Goal: Task Accomplishment & Management: Manage account settings

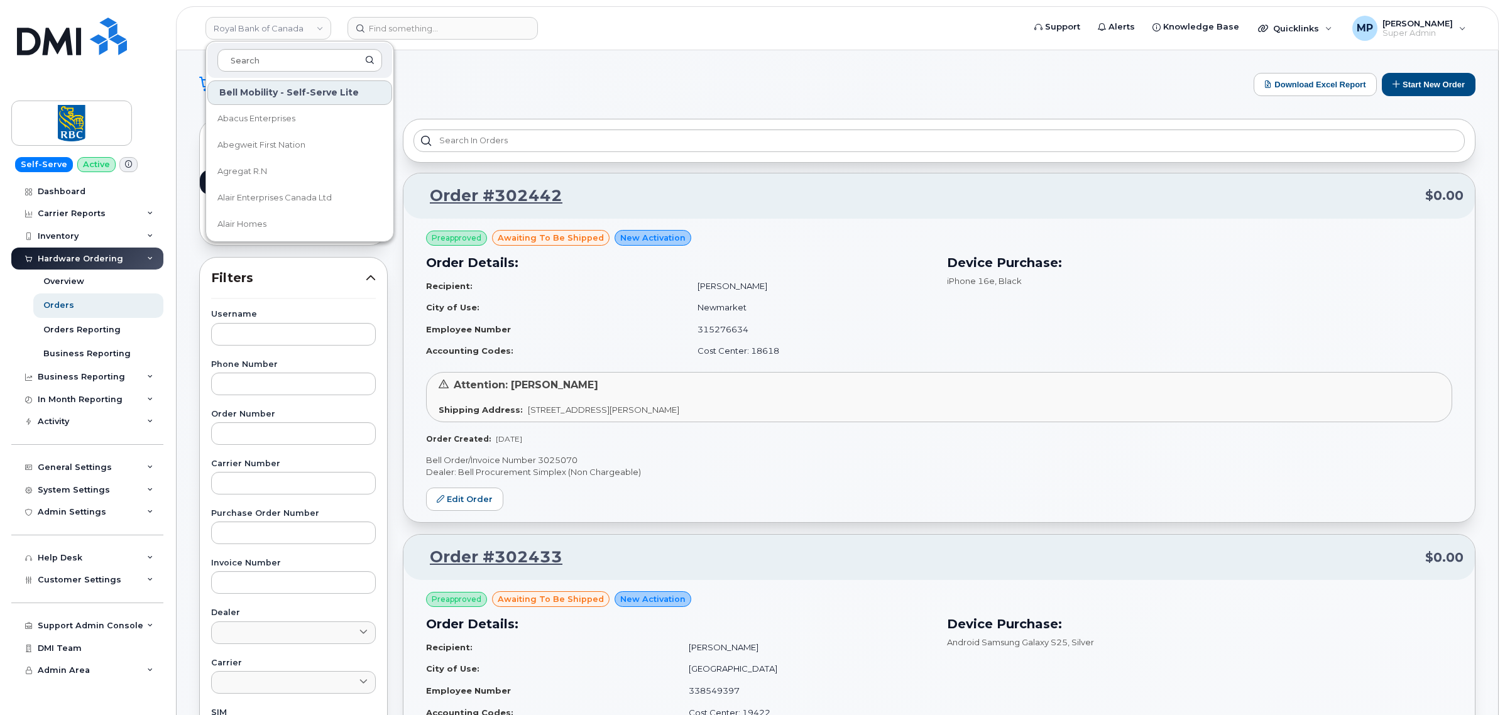
click at [280, 30] on link "Royal Bank of Canada" at bounding box center [269, 28] width 126 height 23
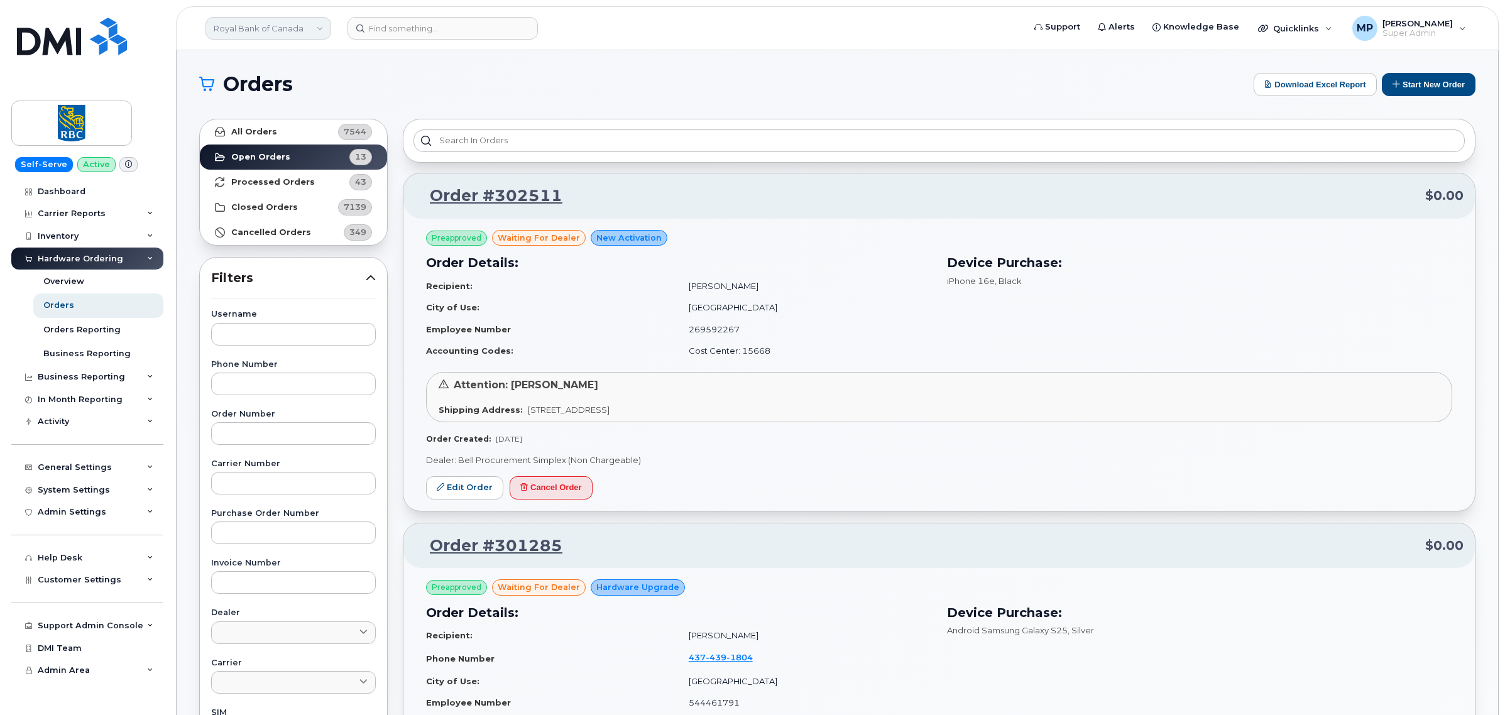
click at [274, 26] on link "Royal Bank of Canada" at bounding box center [269, 28] width 126 height 23
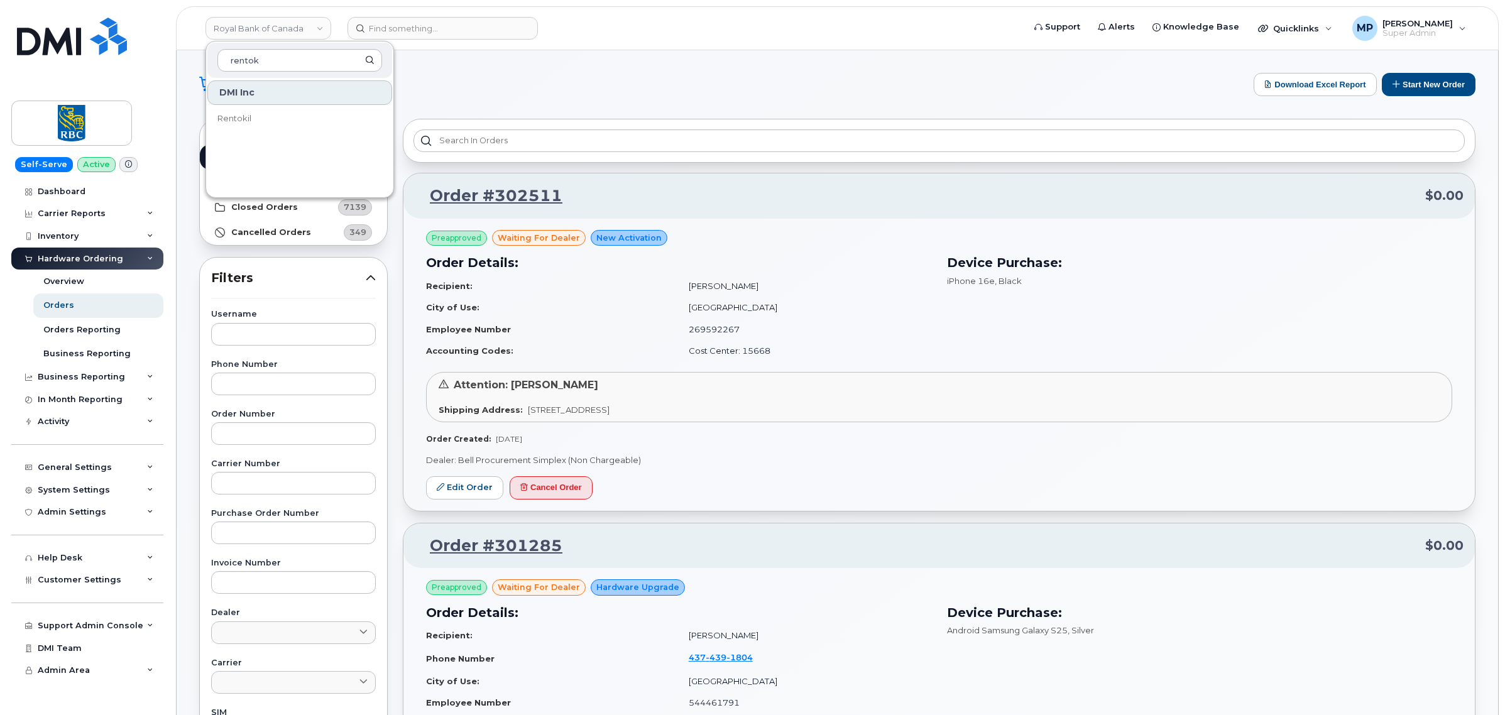
type input "rentok"
click at [261, 126] on link "Rentokil" at bounding box center [299, 118] width 185 height 25
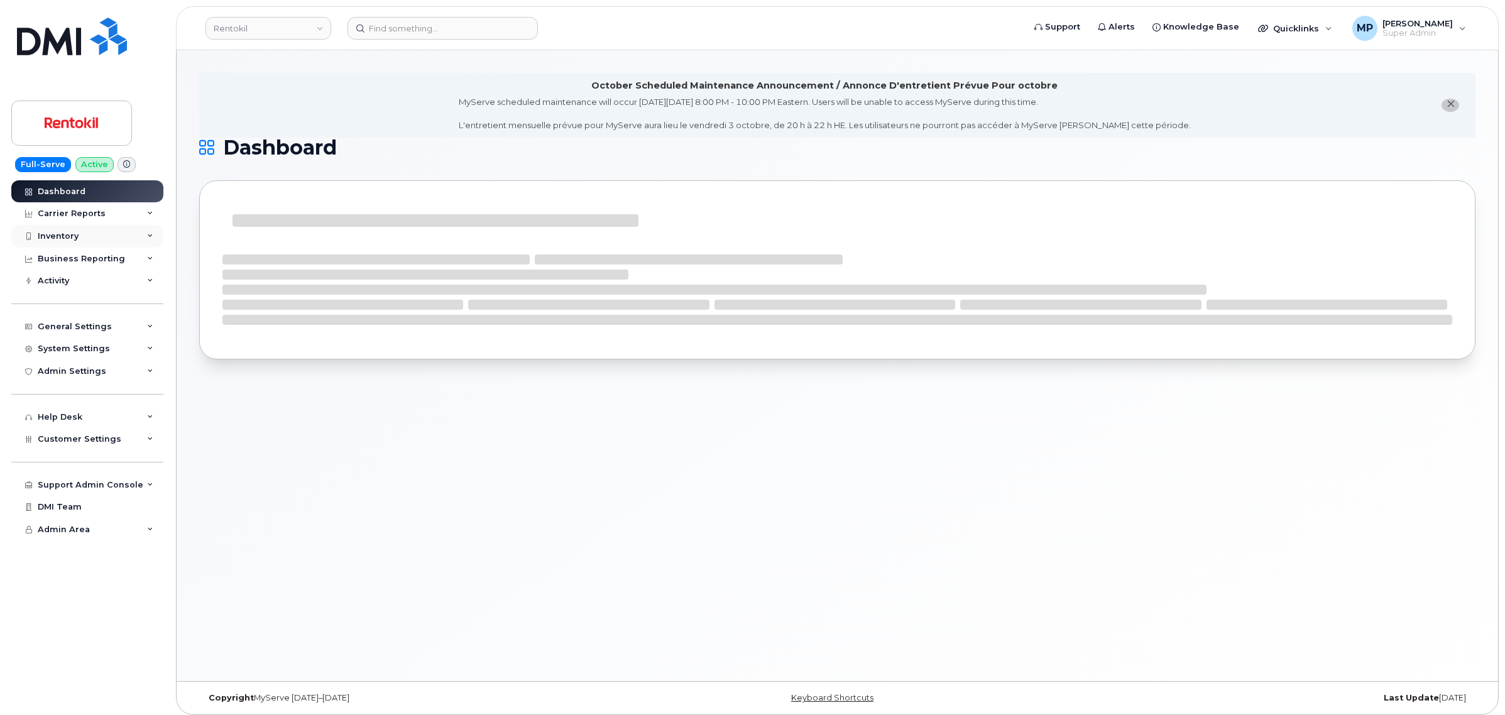
click at [64, 236] on div "Inventory" at bounding box center [58, 236] width 41 height 10
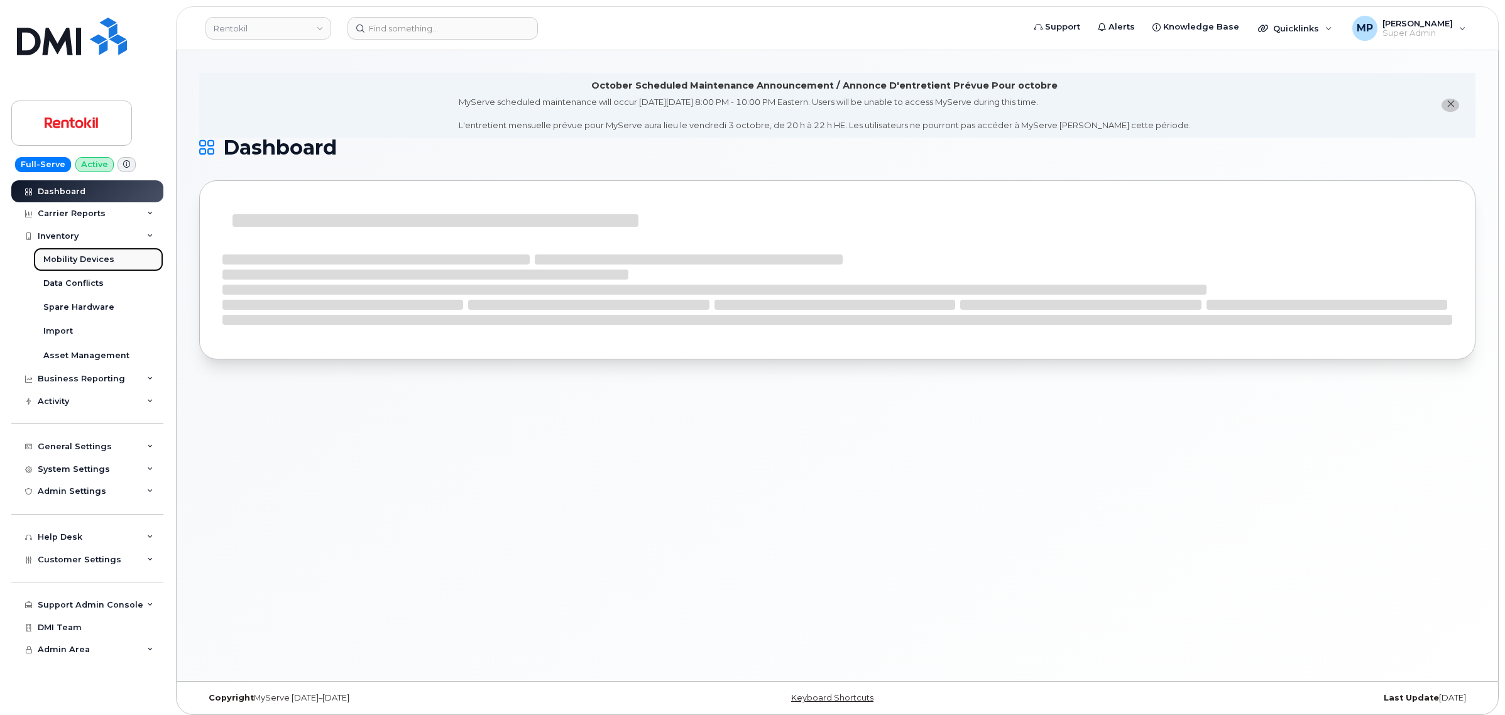
click at [61, 261] on div "Mobility Devices" at bounding box center [78, 259] width 71 height 11
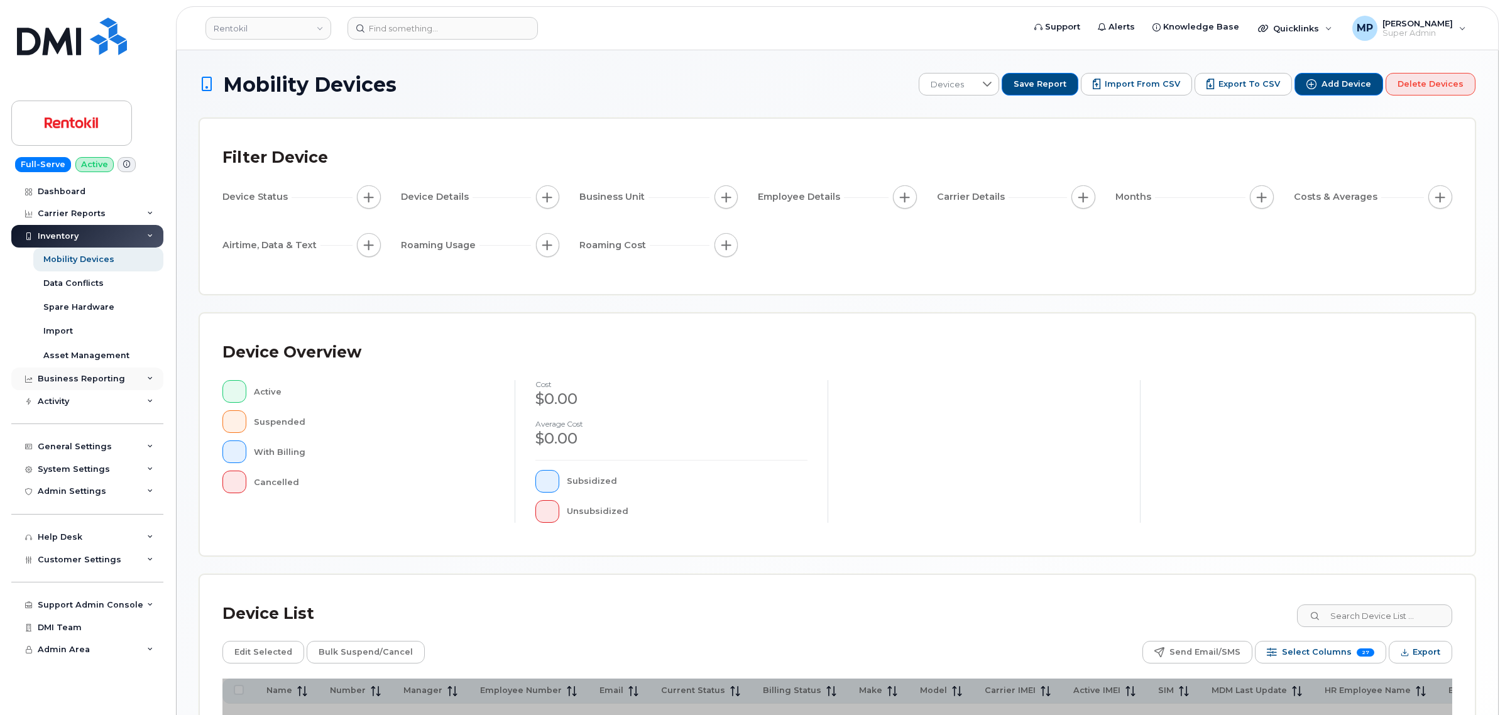
click at [86, 374] on div "Business Reporting" at bounding box center [87, 379] width 152 height 23
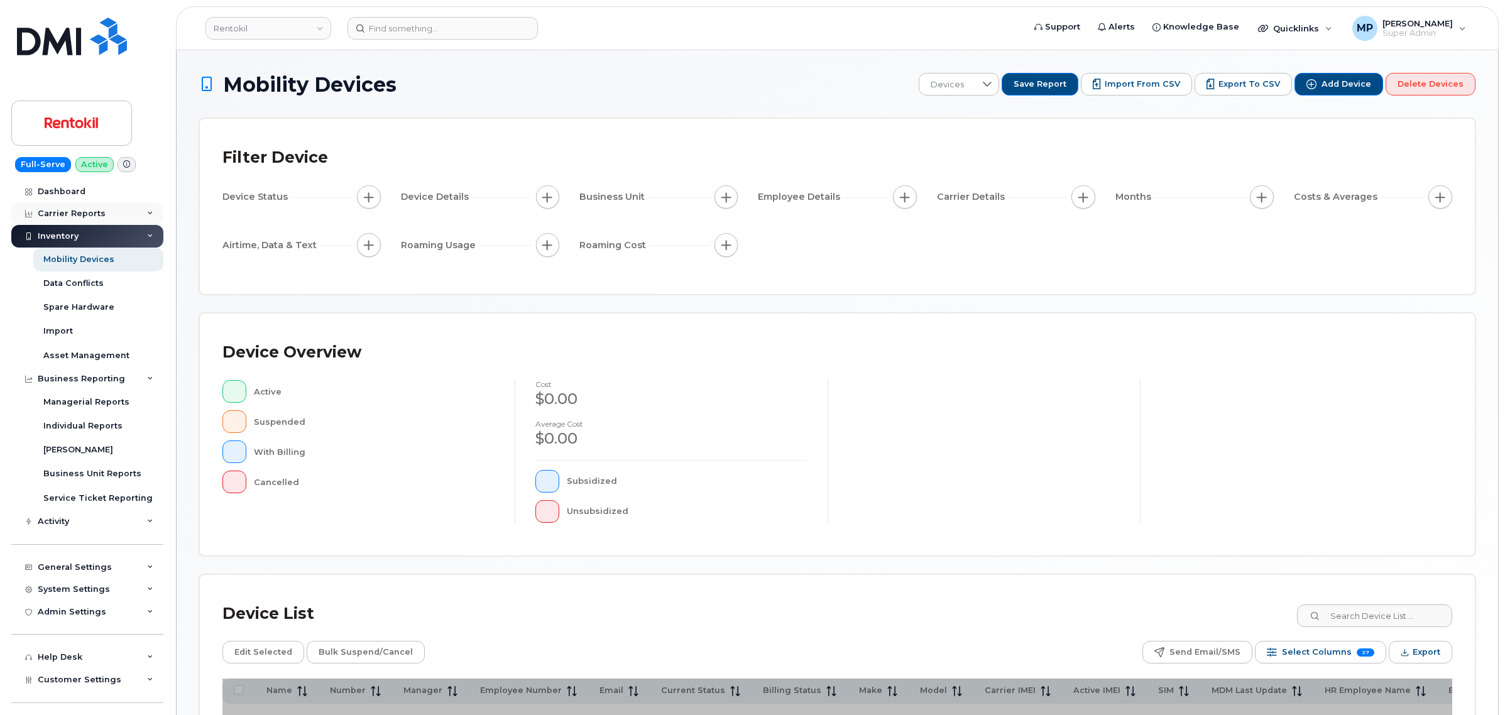
click at [58, 214] on div "Carrier Reports" at bounding box center [72, 214] width 68 height 10
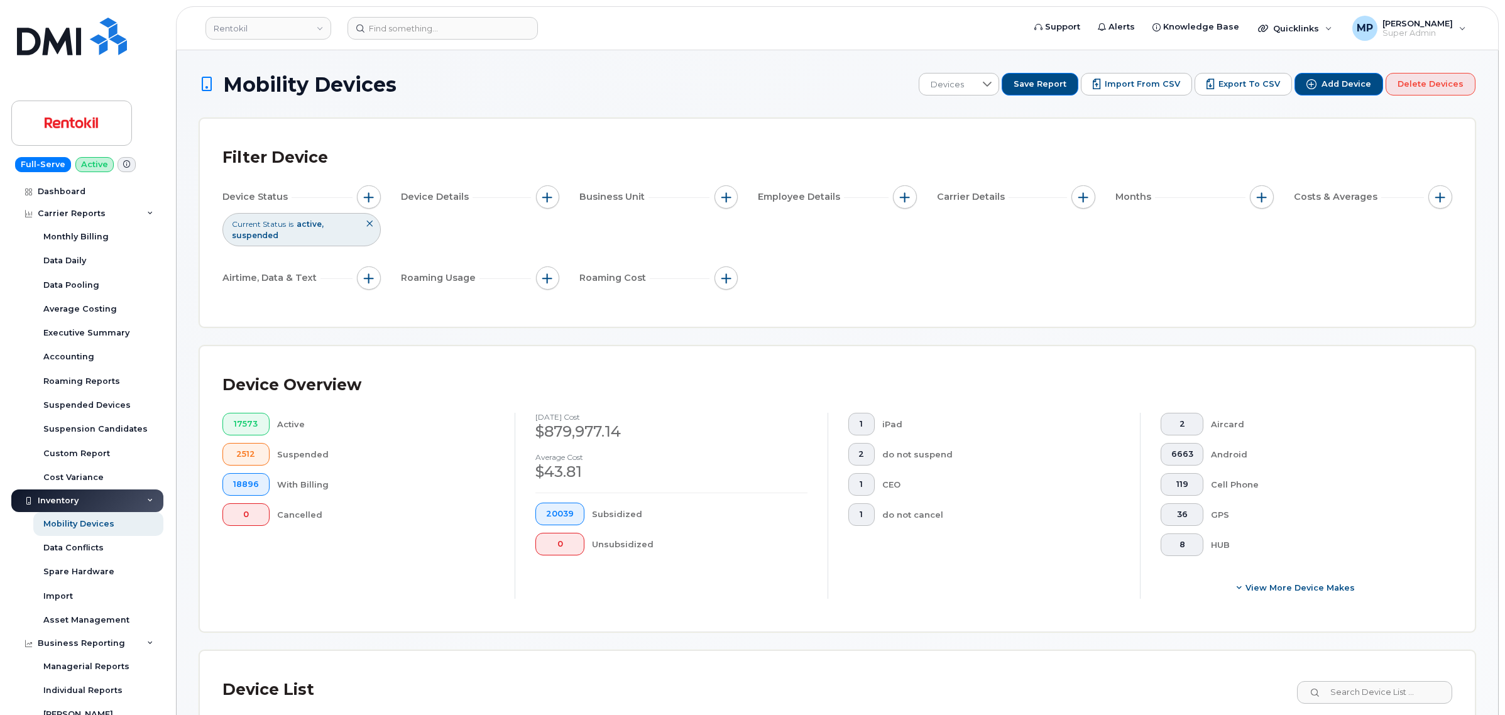
drag, startPoint x: 1081, startPoint y: 199, endPoint x: 1085, endPoint y: 212, distance: 14.3
click at [1080, 199] on span "button" at bounding box center [1083, 197] width 10 height 10
click at [1085, 258] on input "Account Number" at bounding box center [1087, 255] width 10 height 10
checkbox input "true"
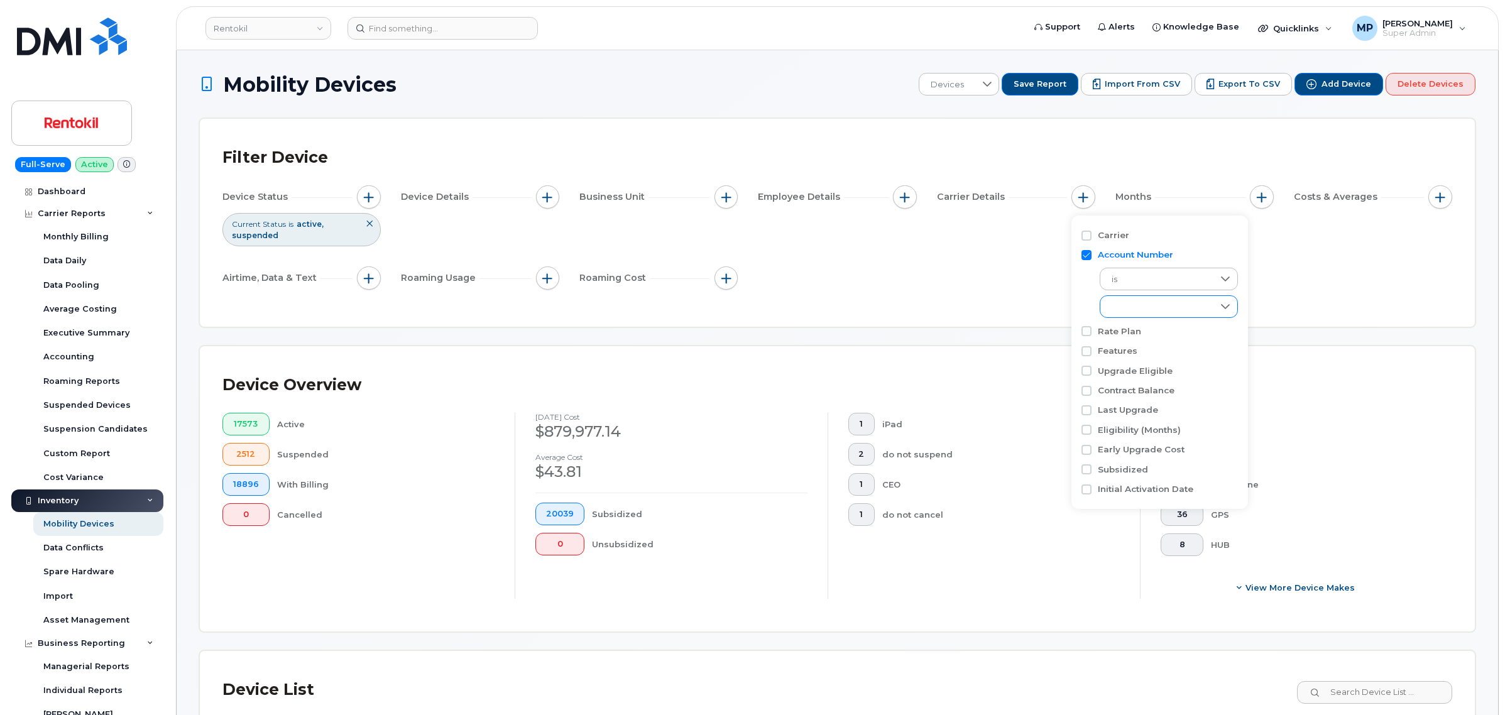
click at [1148, 309] on div "empty" at bounding box center [1156, 306] width 113 height 21
click at [859, 316] on div "Filter Device Device Status Current Status is active suspended Device Details B…" at bounding box center [837, 223] width 1275 height 208
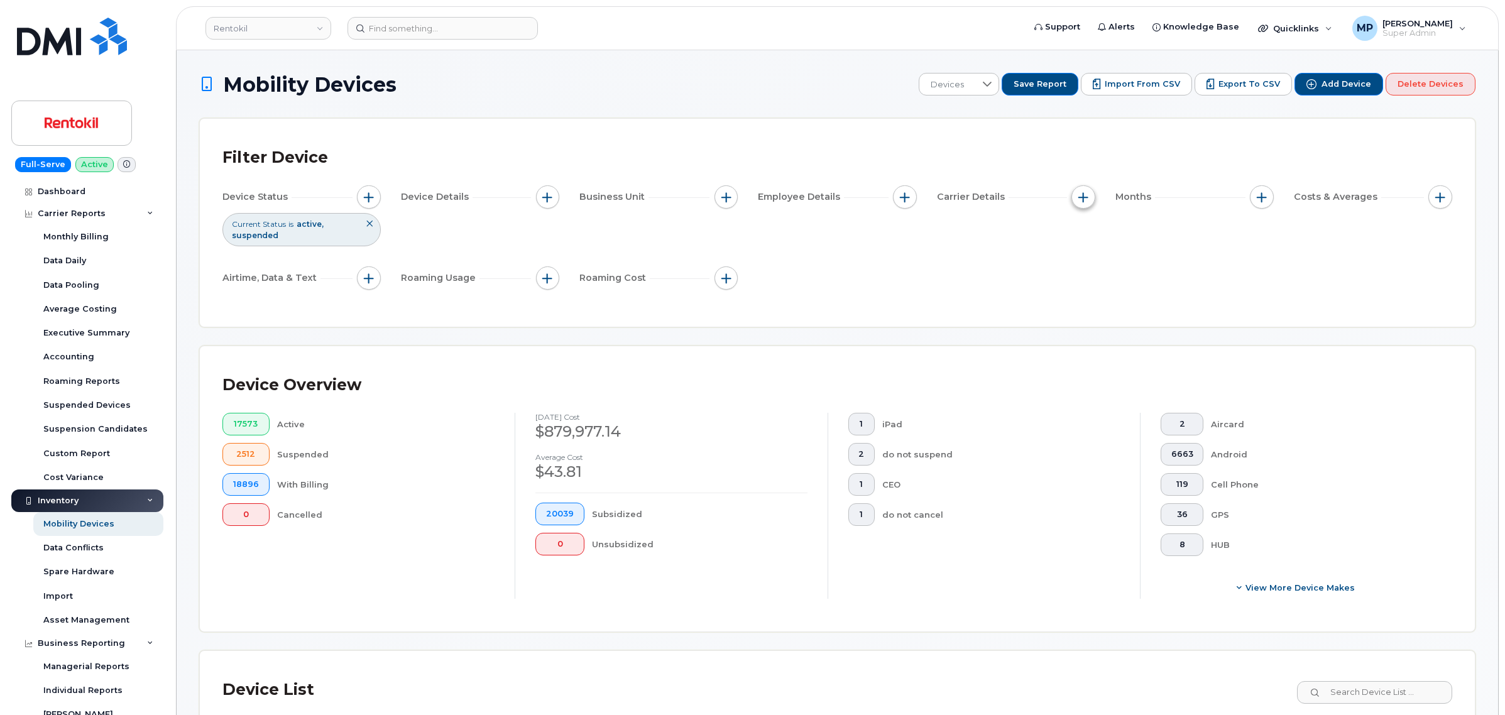
click at [1083, 200] on span "button" at bounding box center [1083, 197] width 10 height 10
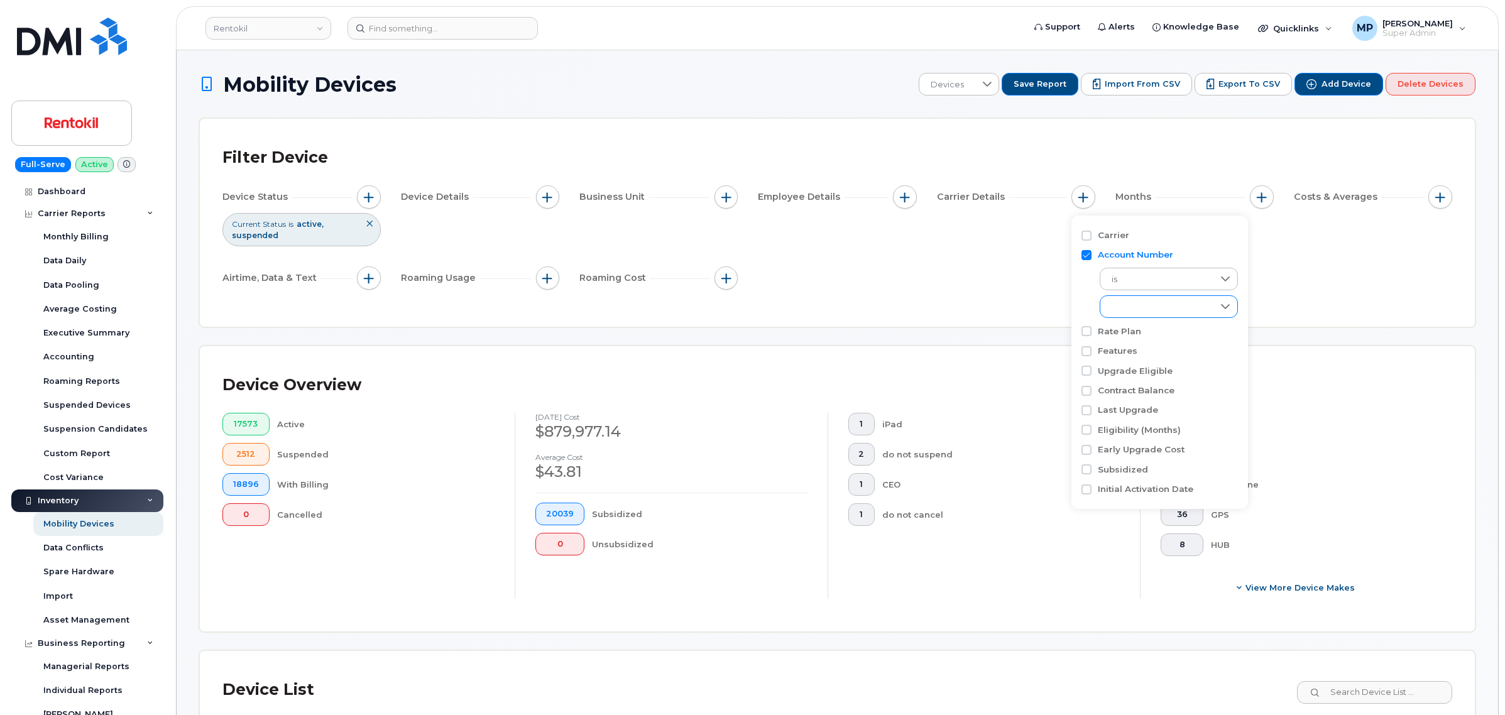
click at [1126, 306] on div "empty" at bounding box center [1156, 306] width 113 height 21
click at [1123, 303] on div "empty" at bounding box center [1157, 307] width 112 height 21
click at [1126, 303] on div "empty" at bounding box center [1157, 307] width 112 height 21
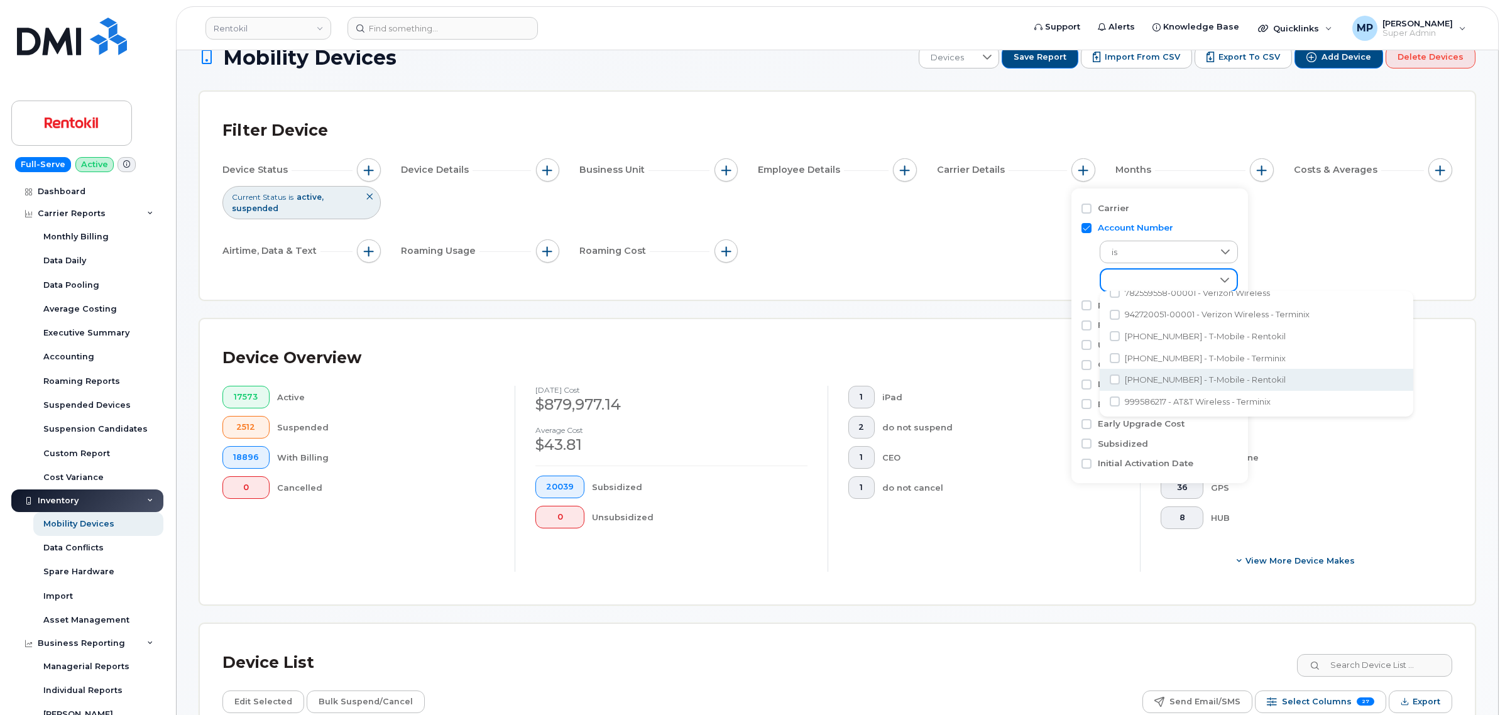
scroll to position [0, 0]
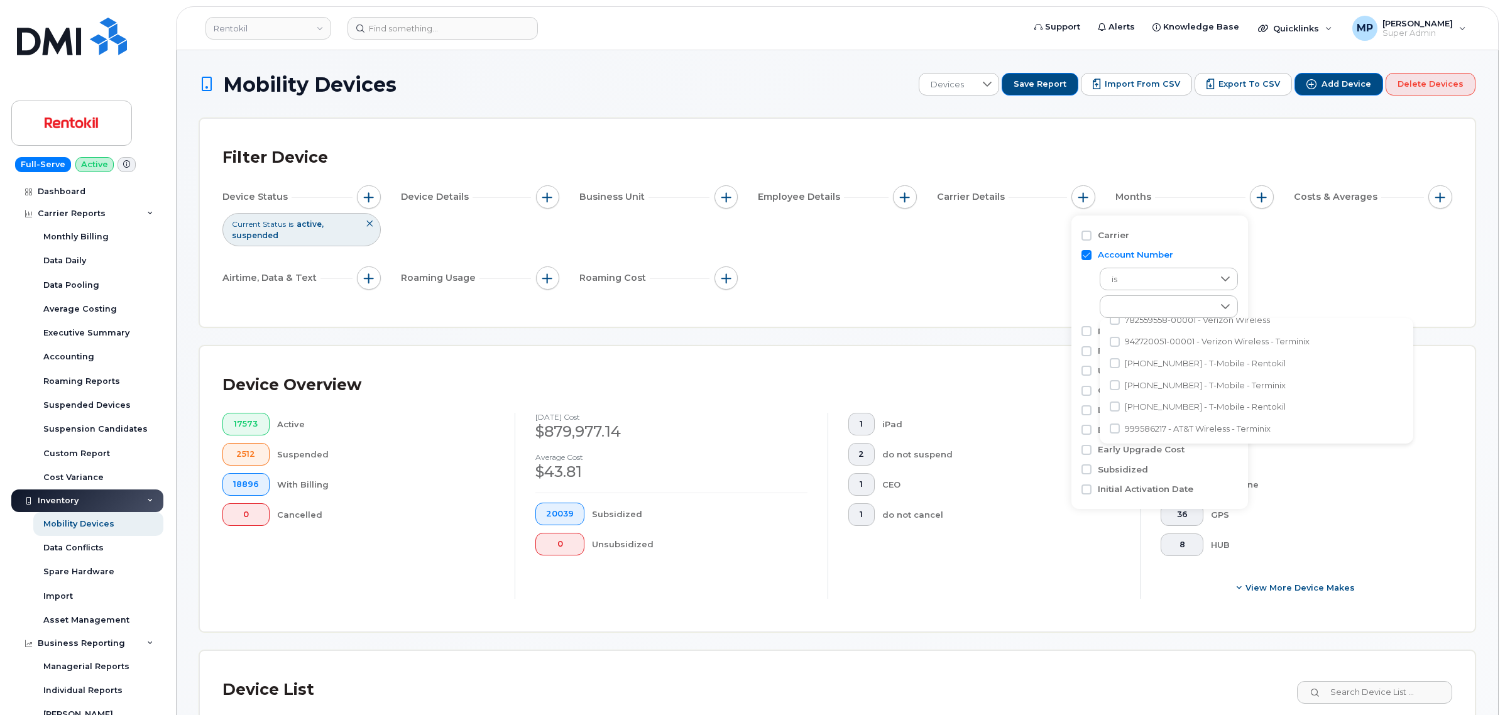
drag, startPoint x: 905, startPoint y: 286, endPoint x: 859, endPoint y: 248, distance: 59.9
click at [906, 283] on div "Device Status Current Status is active suspended Device Details Business Unit E…" at bounding box center [837, 239] width 1230 height 109
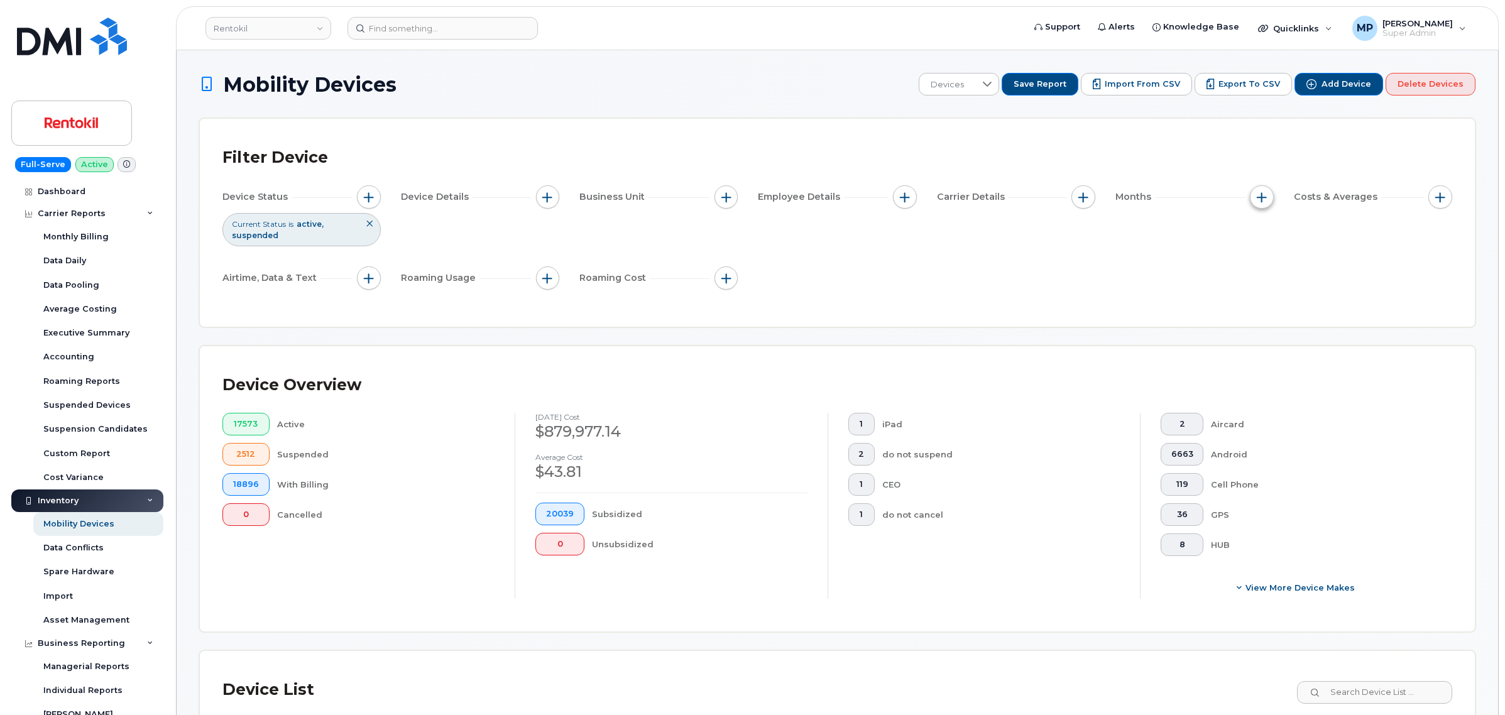
click at [1273, 195] on button "button" at bounding box center [1262, 197] width 24 height 24
click at [1261, 231] on input "Billing Cycle" at bounding box center [1265, 236] width 10 height 10
checkbox input "true"
click at [1320, 287] on icon at bounding box center [1319, 286] width 9 height 5
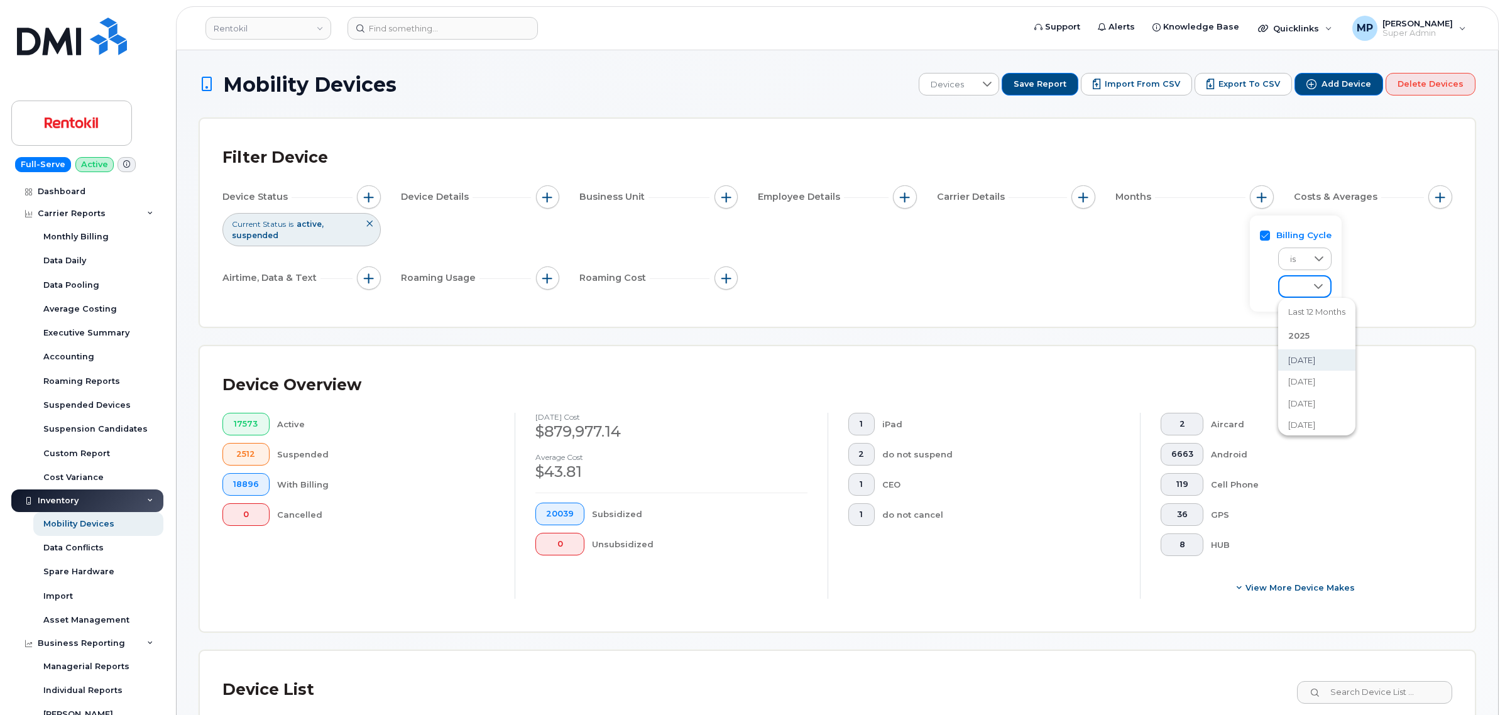
click at [1062, 305] on div "Filter Device Device Status Current Status is active suspended Device Details B…" at bounding box center [837, 223] width 1275 height 208
click at [1081, 200] on span "button" at bounding box center [1083, 197] width 10 height 10
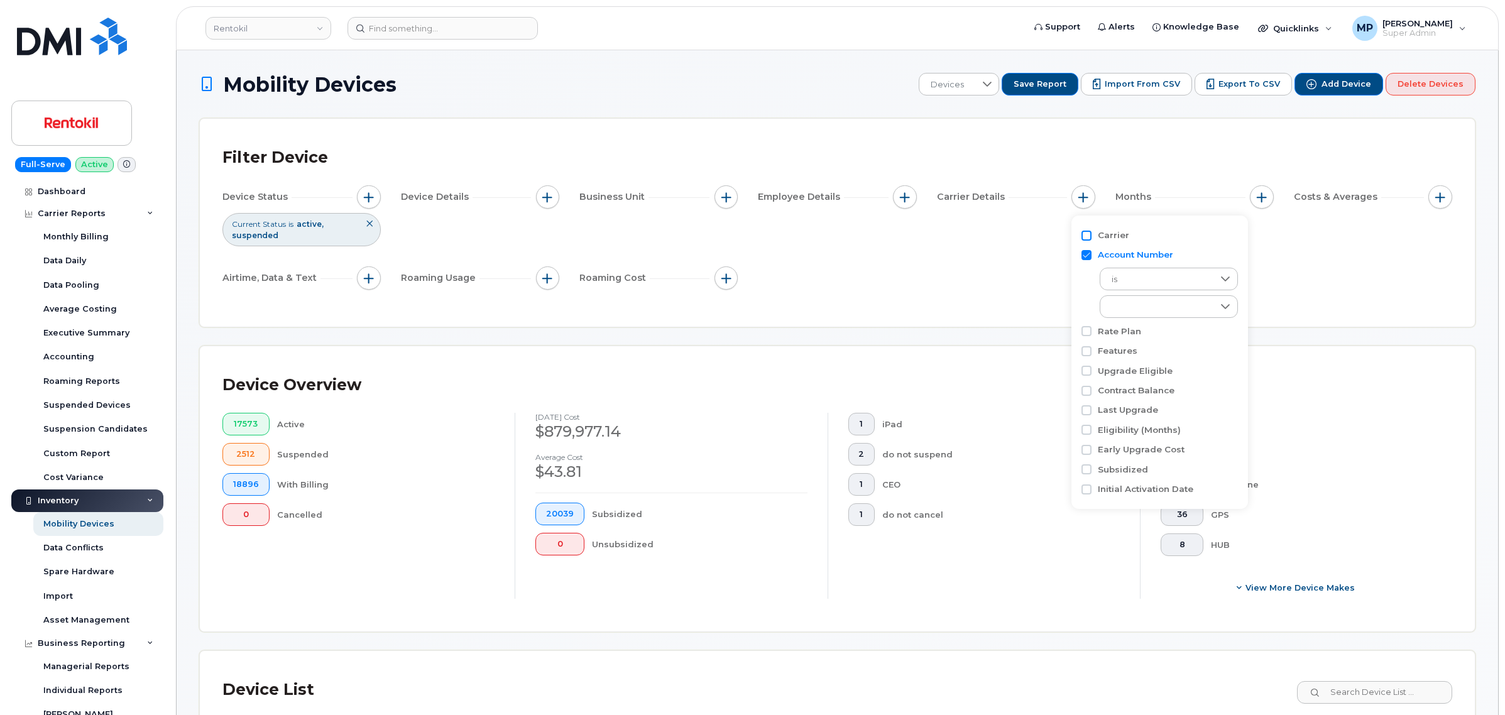
click at [1088, 236] on input "Carrier" at bounding box center [1087, 236] width 10 height 10
checkbox input "true"
click at [1165, 289] on div "empty" at bounding box center [1156, 286] width 113 height 21
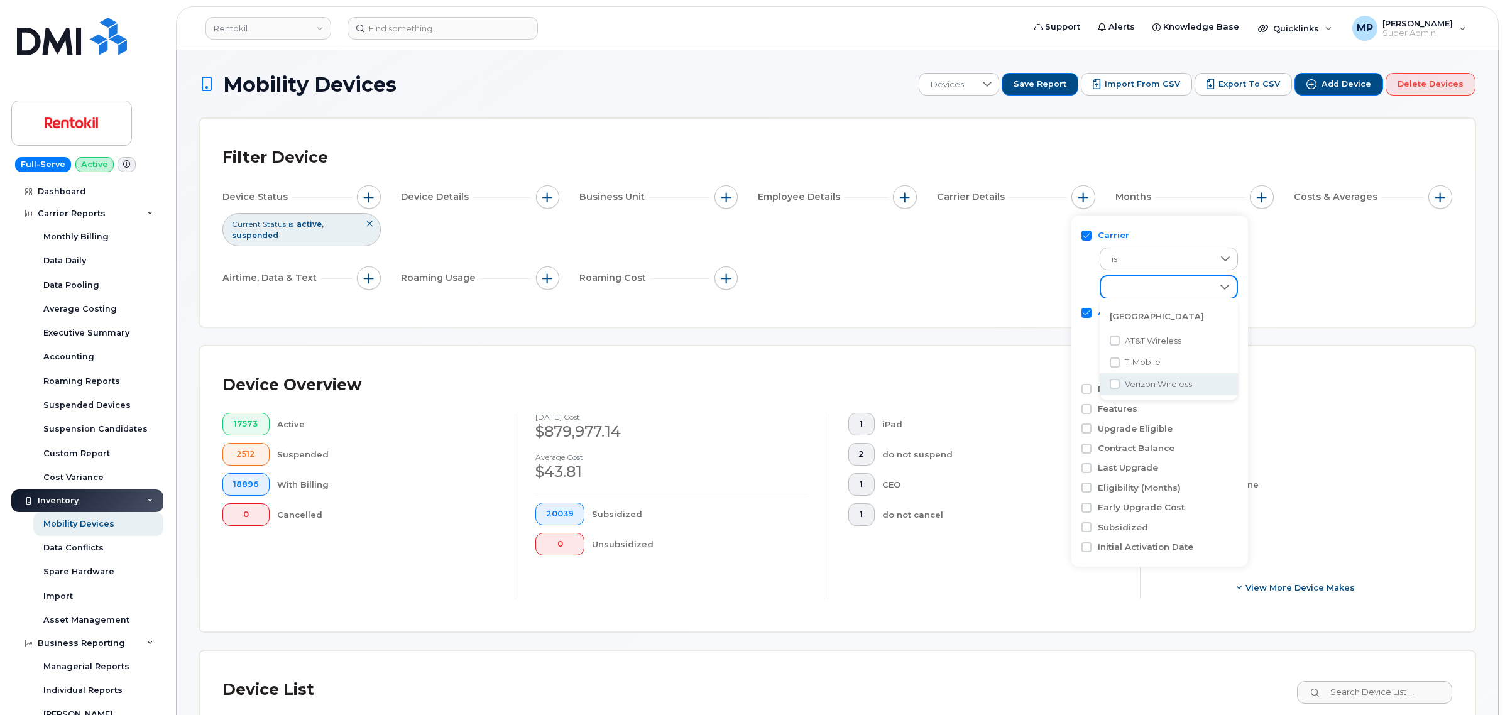
click at [1158, 378] on span "Verizon Wireless" at bounding box center [1158, 384] width 67 height 12
checkbox input "true"
click at [1004, 303] on div "Filter Device Device Status Current Status is active suspended Device Details B…" at bounding box center [837, 222] width 1230 height 163
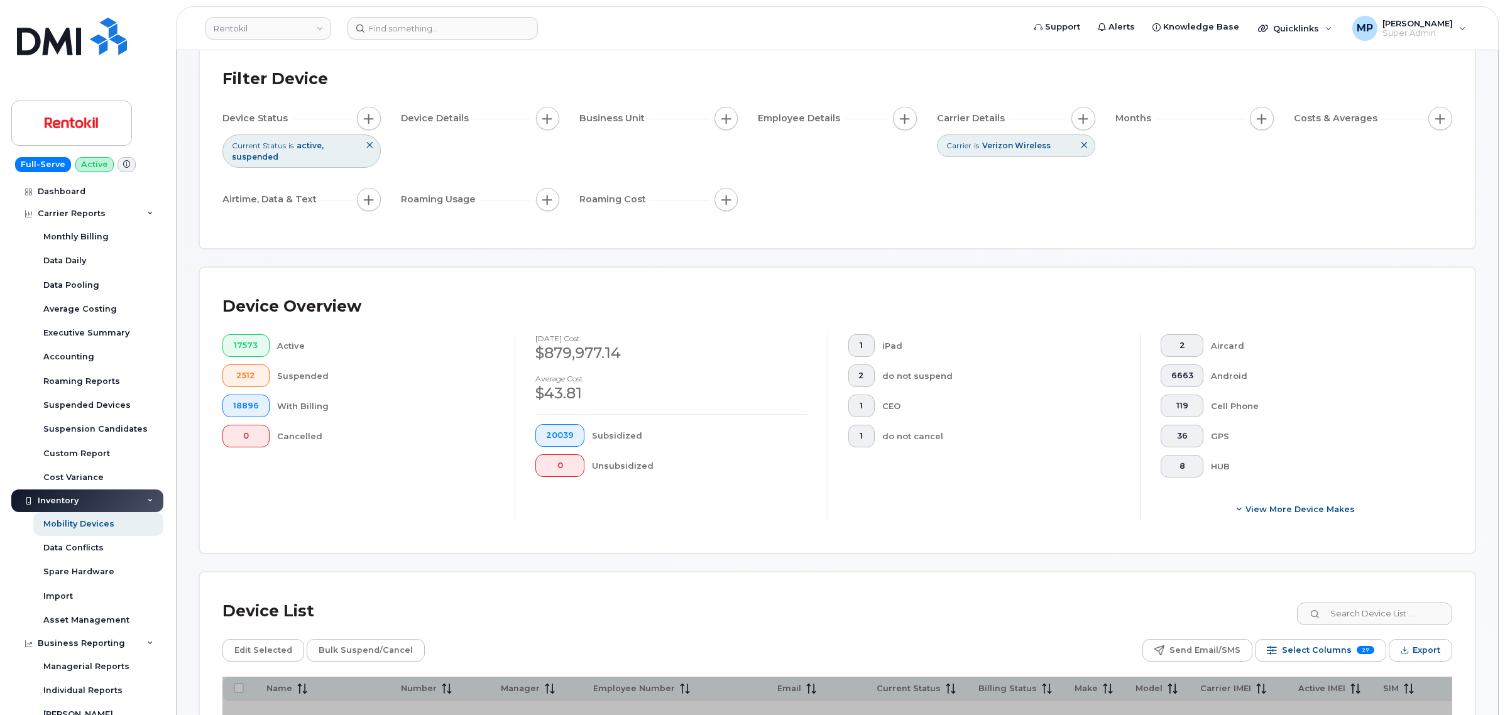
scroll to position [236, 0]
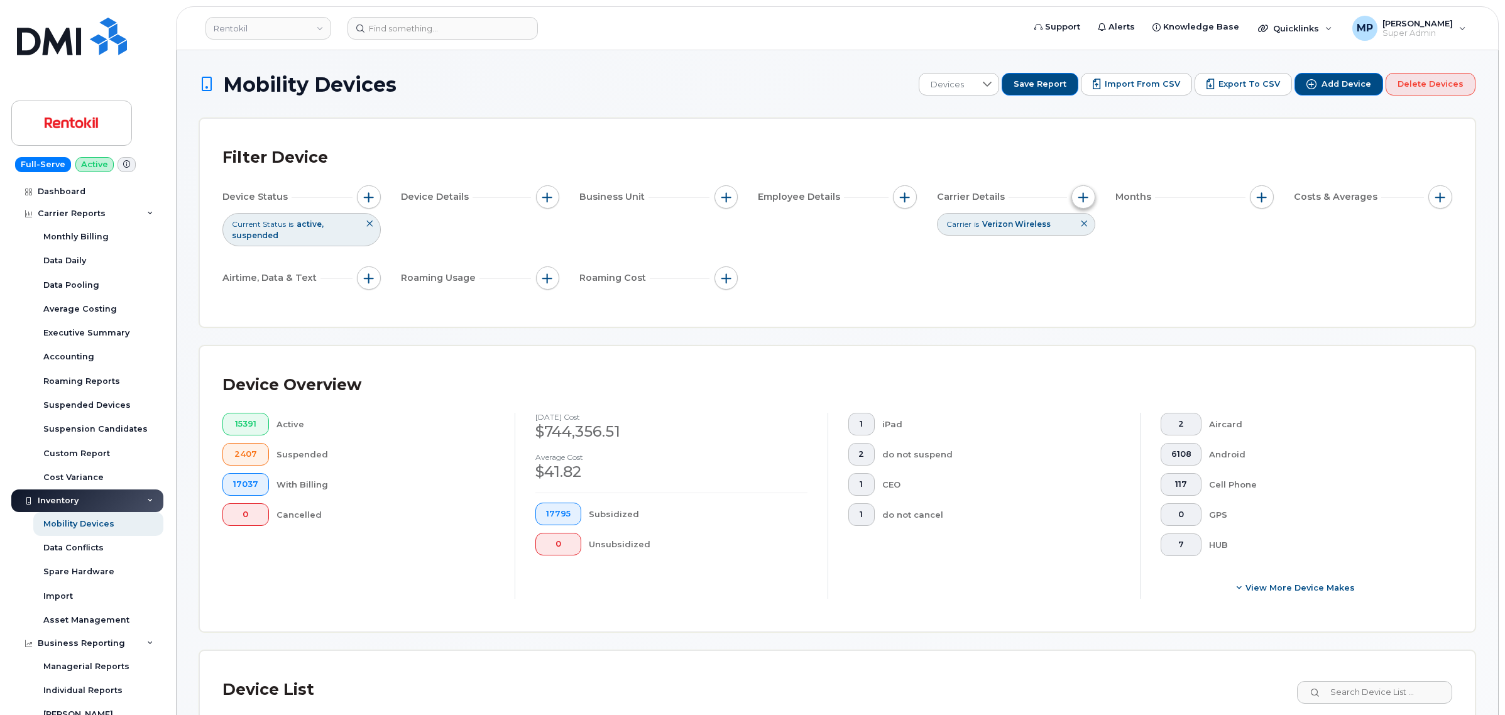
click at [1084, 195] on span "button" at bounding box center [1083, 197] width 10 height 10
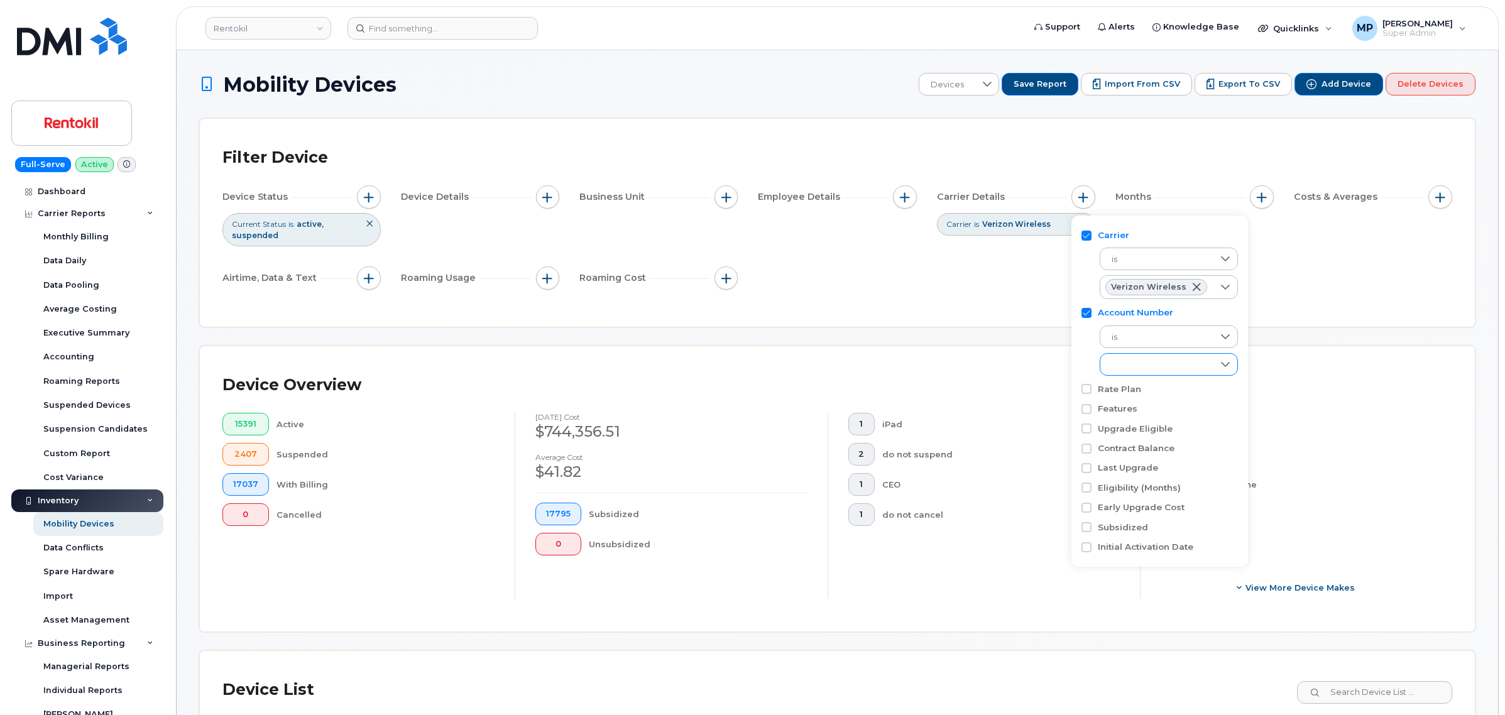
click at [1156, 371] on div "empty" at bounding box center [1156, 364] width 113 height 21
click at [1111, 459] on input "242273621-00001 - Verizon Wireless - RENTOKIL NA" at bounding box center [1115, 458] width 10 height 10
checkbox input "true"
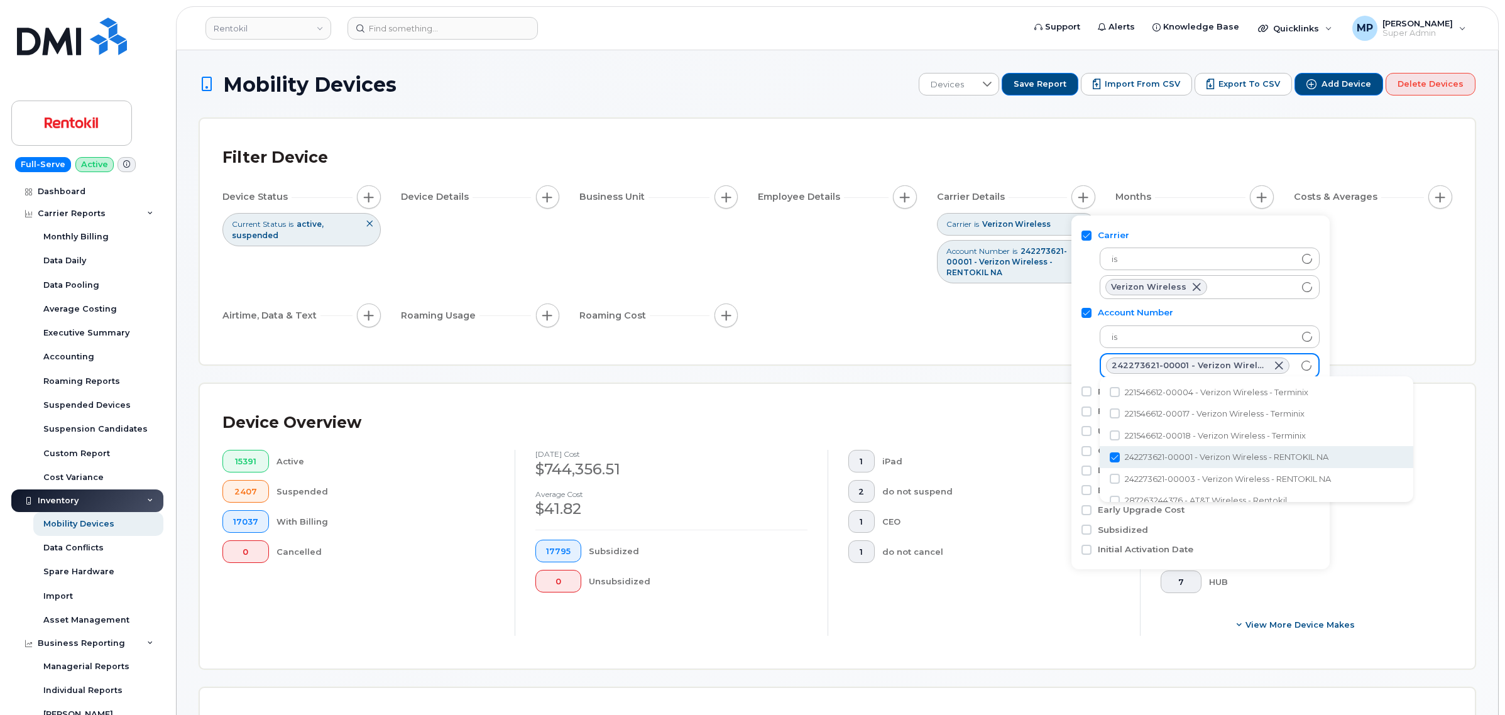
click at [825, 339] on div "Filter Device Device Status Current Status is active suspended Device Details B…" at bounding box center [837, 241] width 1230 height 200
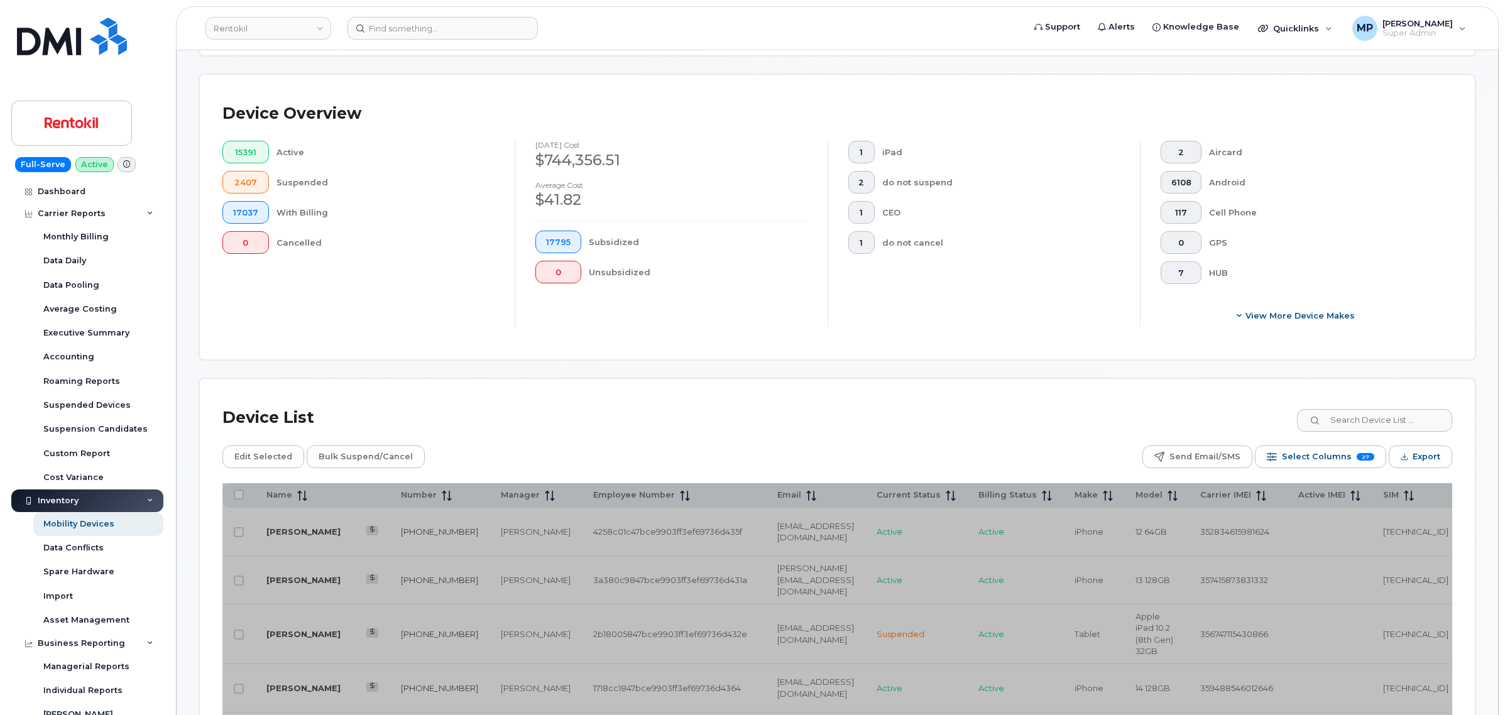
scroll to position [314, 0]
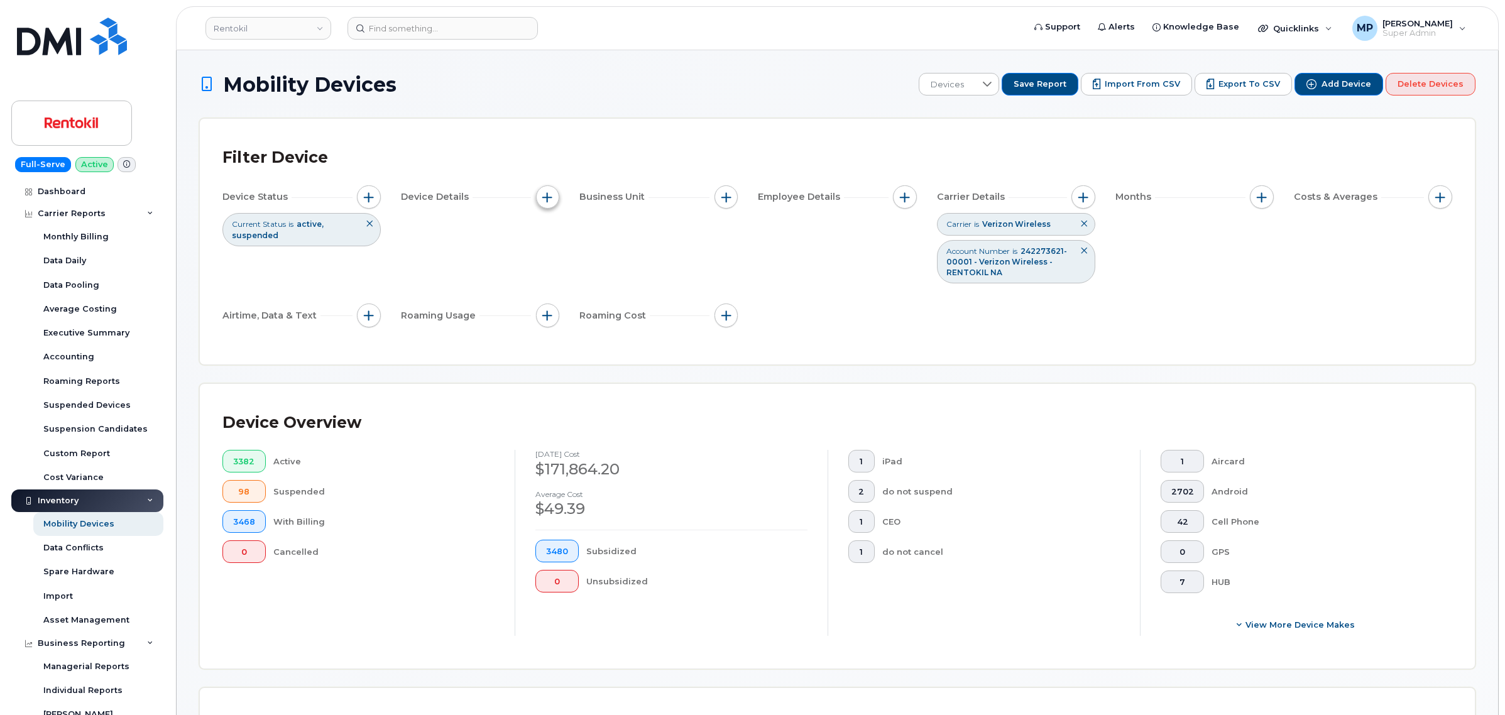
click at [546, 202] on span "button" at bounding box center [547, 197] width 10 height 10
click at [425, 227] on div "Device Status Current Status is active suspended Device Details Business Unit E…" at bounding box center [837, 258] width 1230 height 146
click at [366, 193] on span "button" at bounding box center [369, 197] width 10 height 10
click at [645, 255] on div "Device Status Current Status is active suspended Device Details Business Unit E…" at bounding box center [837, 258] width 1230 height 146
click at [547, 202] on button "button" at bounding box center [548, 197] width 24 height 24
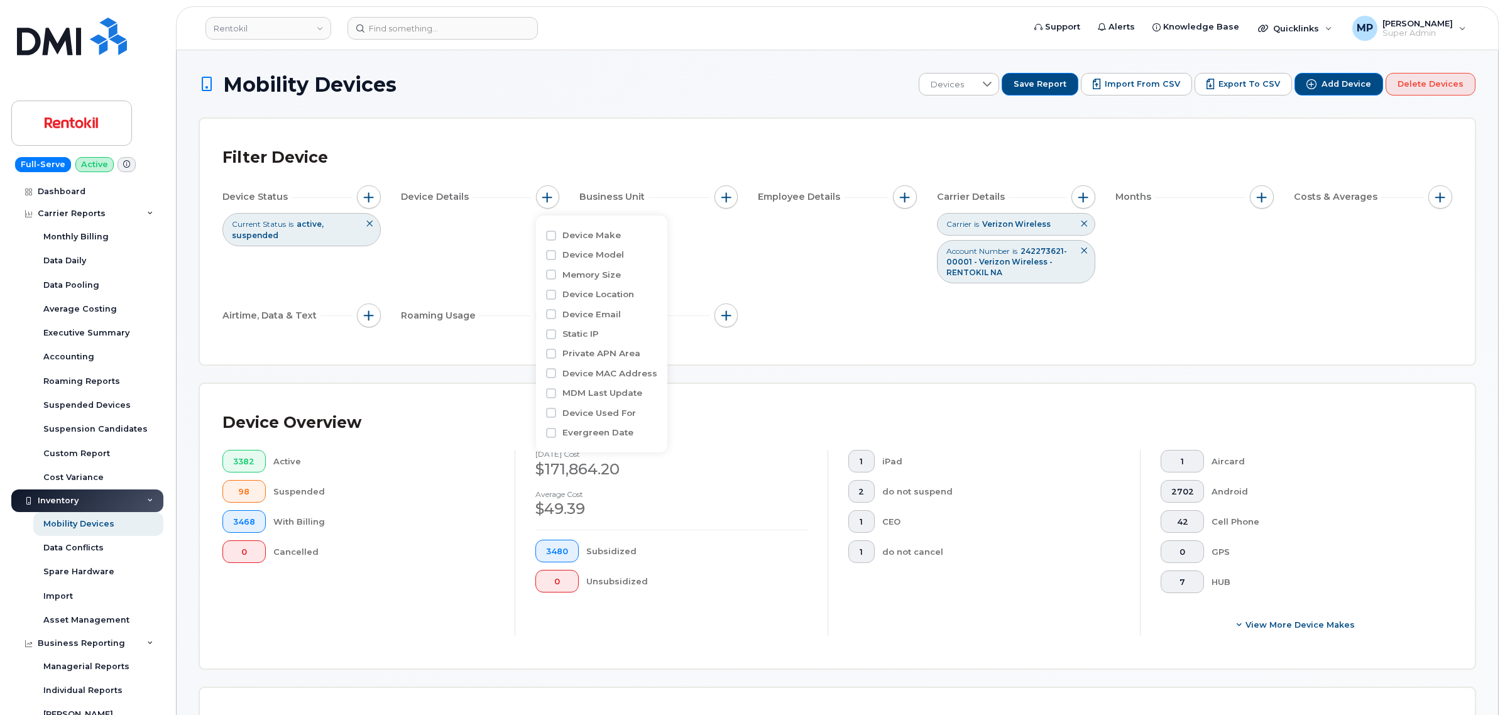
click at [491, 233] on div "Device Status Current Status is active suspended Device Details Business Unit E…" at bounding box center [837, 258] width 1230 height 146
click at [902, 195] on span "button" at bounding box center [905, 197] width 10 height 10
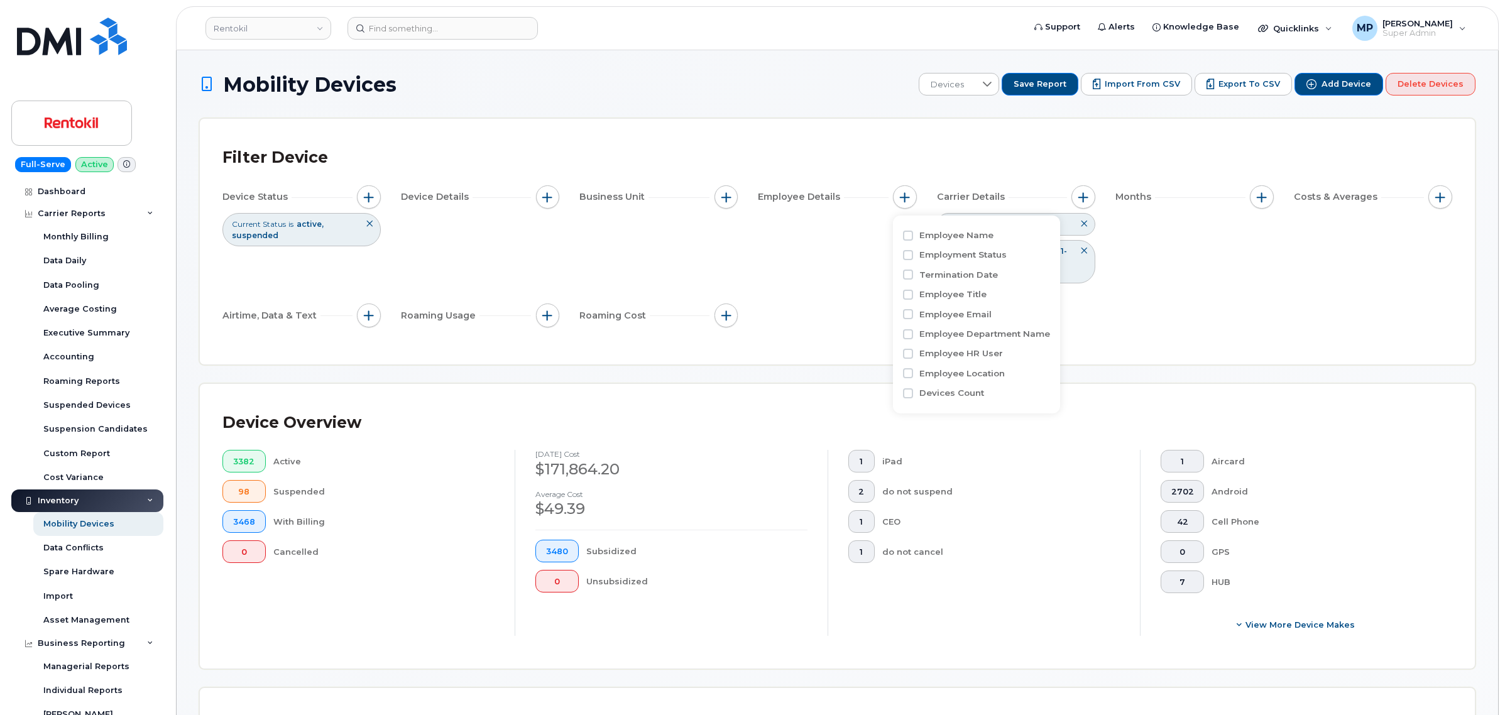
drag, startPoint x: 850, startPoint y: 272, endPoint x: 828, endPoint y: 264, distance: 22.7
click at [846, 272] on div "Device Status Current Status is active suspended Device Details Business Unit E…" at bounding box center [837, 258] width 1230 height 146
click at [370, 197] on span "button" at bounding box center [369, 197] width 10 height 10
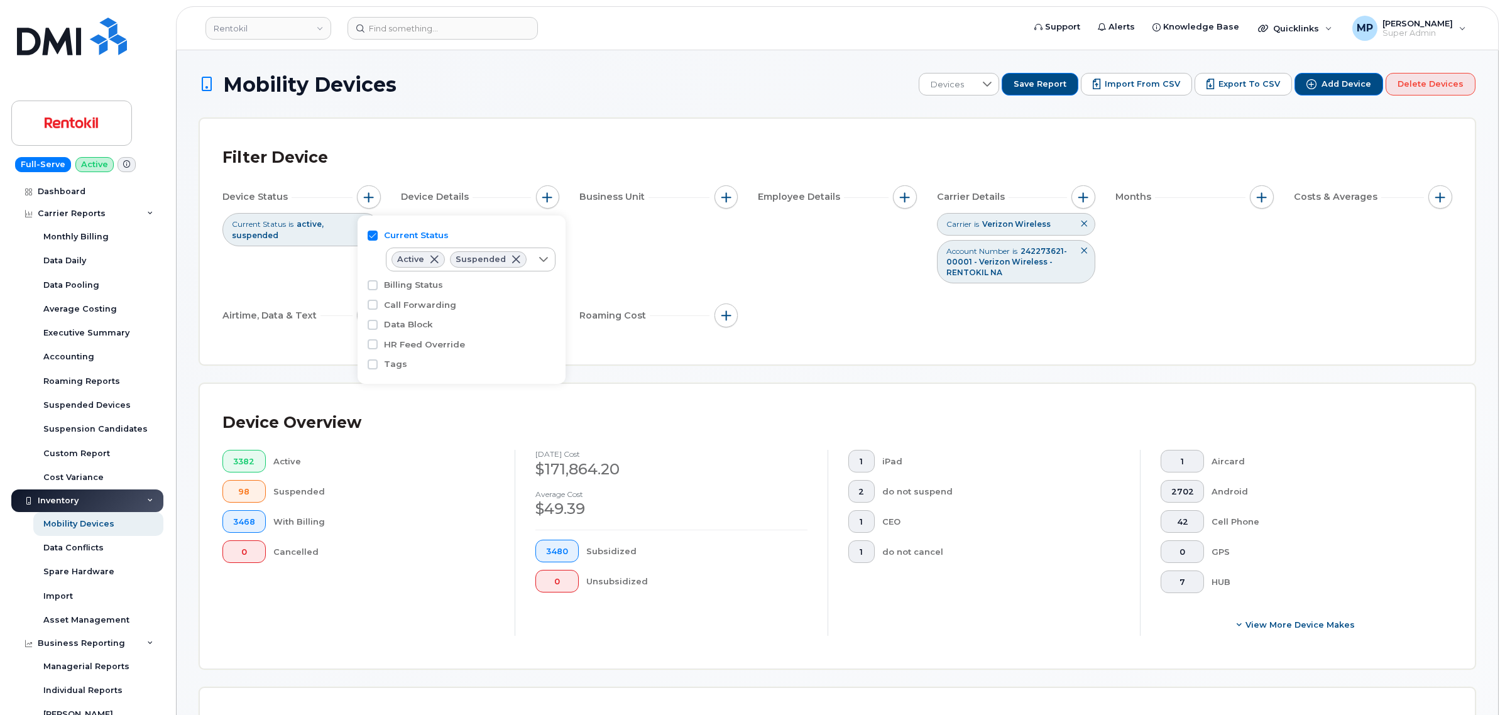
drag, startPoint x: 651, startPoint y: 274, endPoint x: 606, endPoint y: 255, distance: 48.7
click at [651, 272] on div "Device Status Current Status is active suspended Device Details Business Unit E…" at bounding box center [837, 258] width 1230 height 146
click at [547, 199] on span "button" at bounding box center [547, 197] width 10 height 10
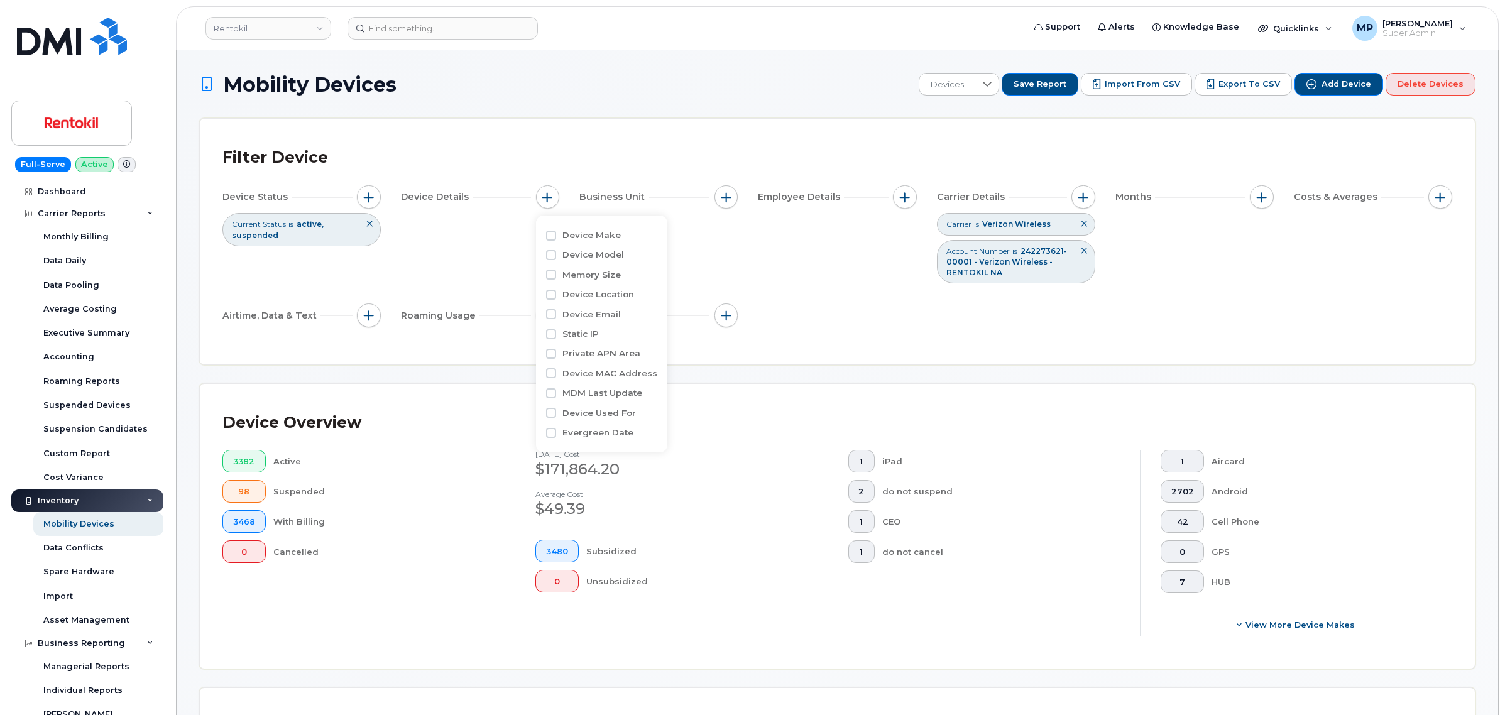
drag, startPoint x: 718, startPoint y: 264, endPoint x: 728, endPoint y: 248, distance: 18.3
click at [720, 263] on div "Device Status Current Status is active suspended Device Details Business Unit E…" at bounding box center [837, 258] width 1230 height 146
click at [733, 202] on button "button" at bounding box center [727, 197] width 24 height 24
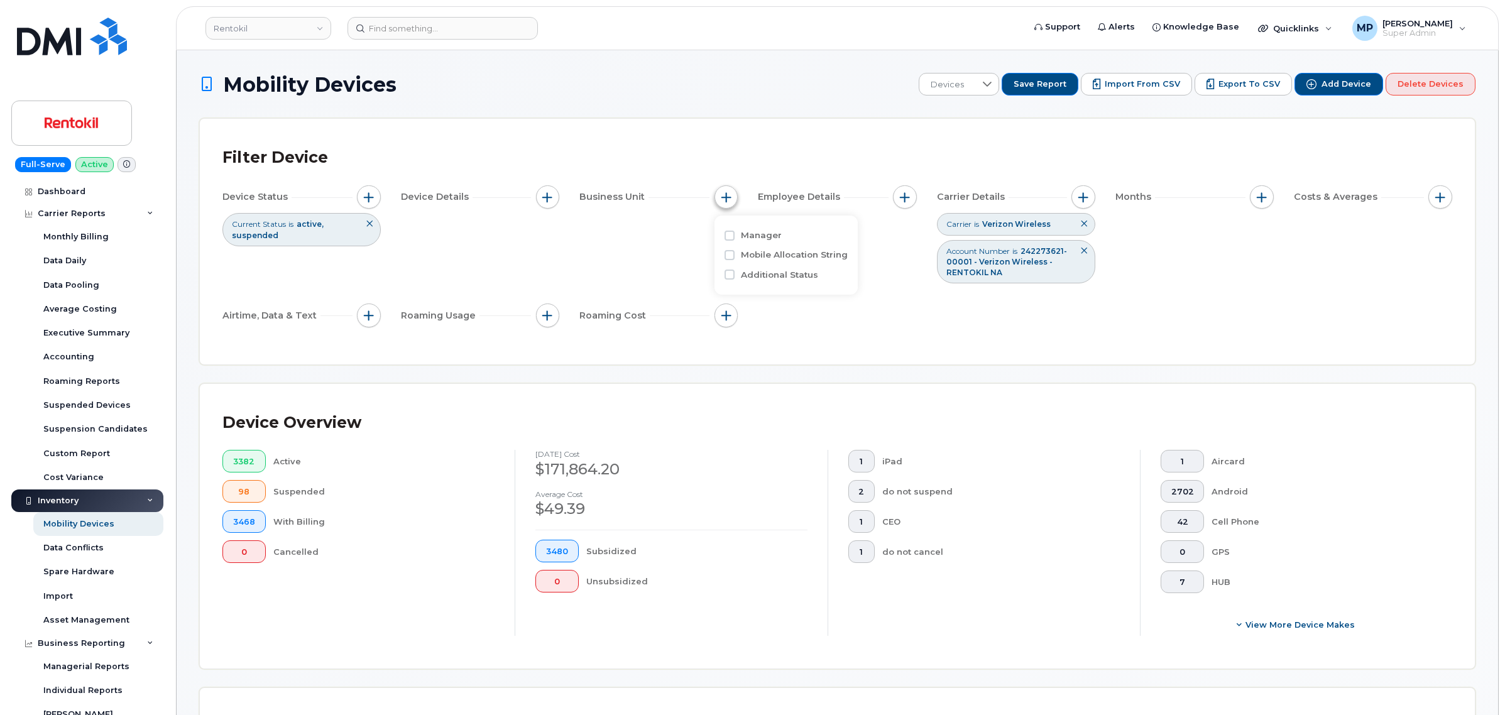
click at [730, 199] on span "button" at bounding box center [726, 197] width 10 height 10
click at [904, 194] on span "button" at bounding box center [905, 197] width 10 height 10
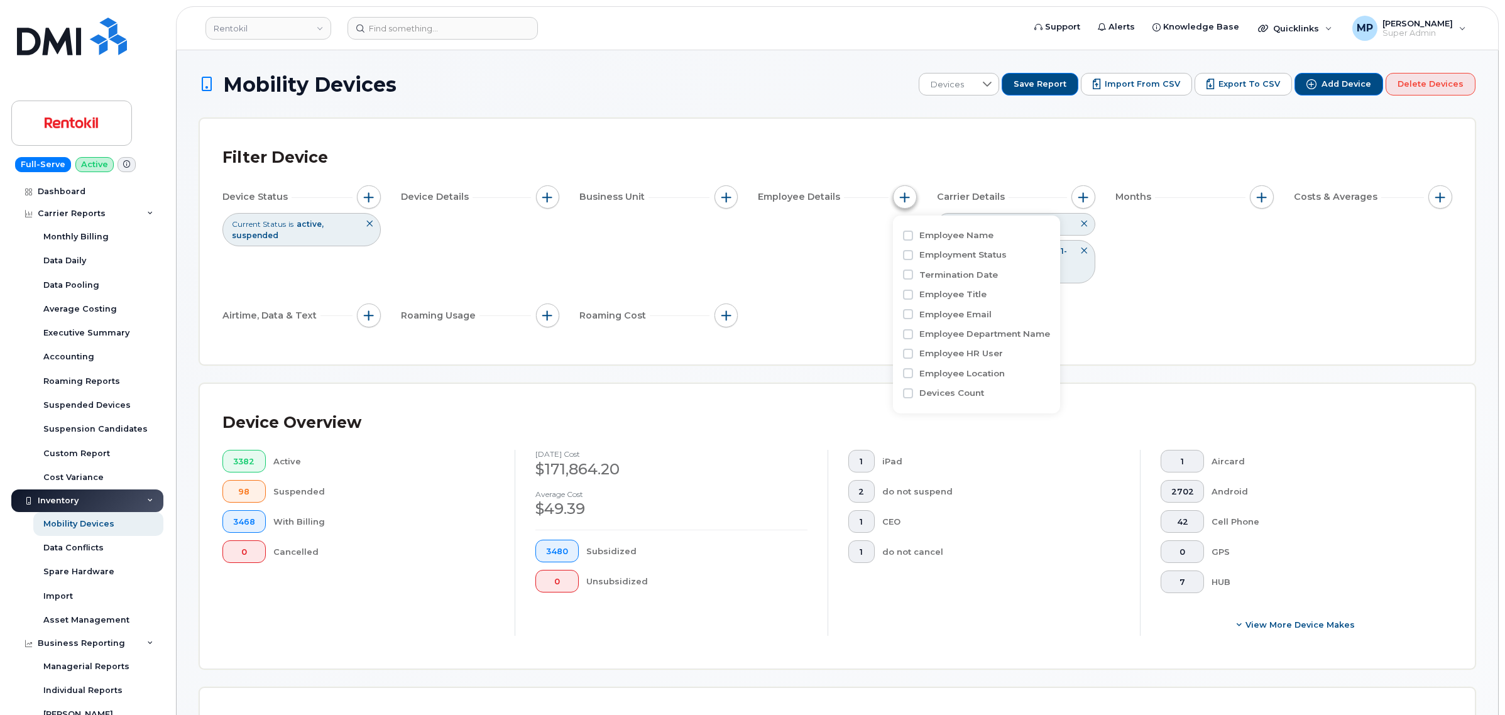
click at [904, 194] on span "button" at bounding box center [905, 197] width 10 height 10
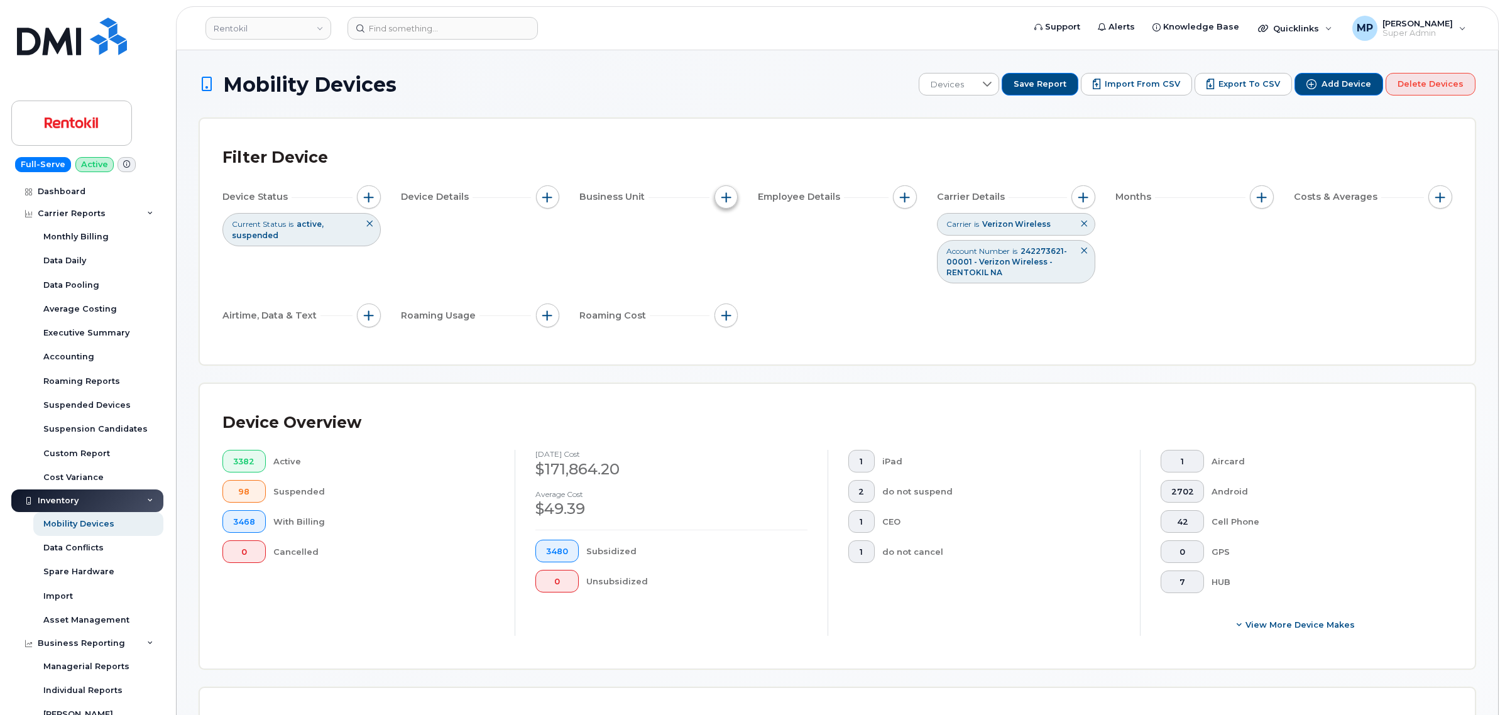
click at [731, 198] on button "button" at bounding box center [727, 197] width 24 height 24
click at [726, 250] on input "Mobile Allocation String" at bounding box center [730, 255] width 10 height 10
checkbox input "true"
click at [796, 312] on li at bounding box center [810, 308] width 110 height 18
drag, startPoint x: 765, startPoint y: 303, endPoint x: 774, endPoint y: 319, distance: 18.3
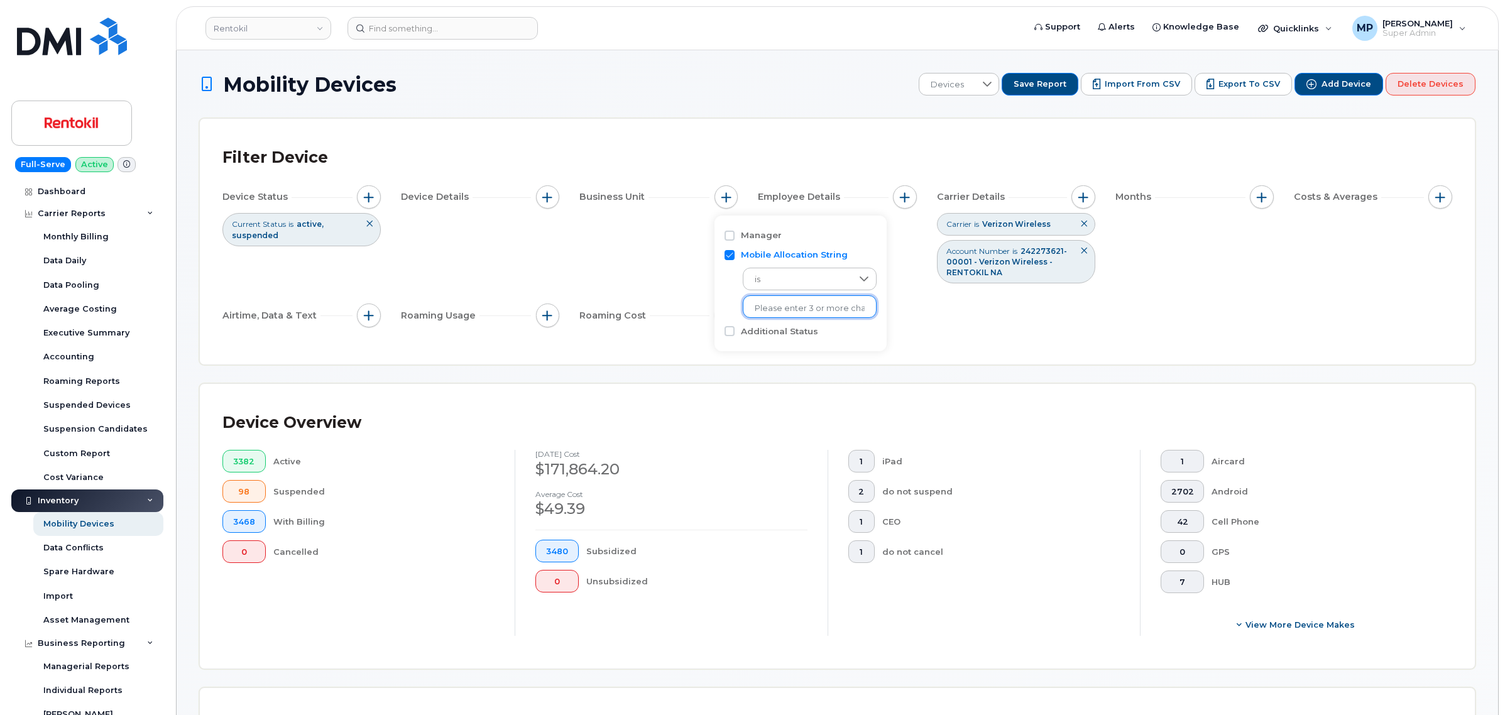
click at [768, 302] on li at bounding box center [810, 308] width 110 height 18
type input "unkn"
click at [783, 335] on li "- Unknown" at bounding box center [802, 334] width 119 height 23
click at [620, 393] on div "Device Overview 3382 Active 98 Suspended 3468 With Billing 0 Cancelled Septembe…" at bounding box center [837, 526] width 1275 height 285
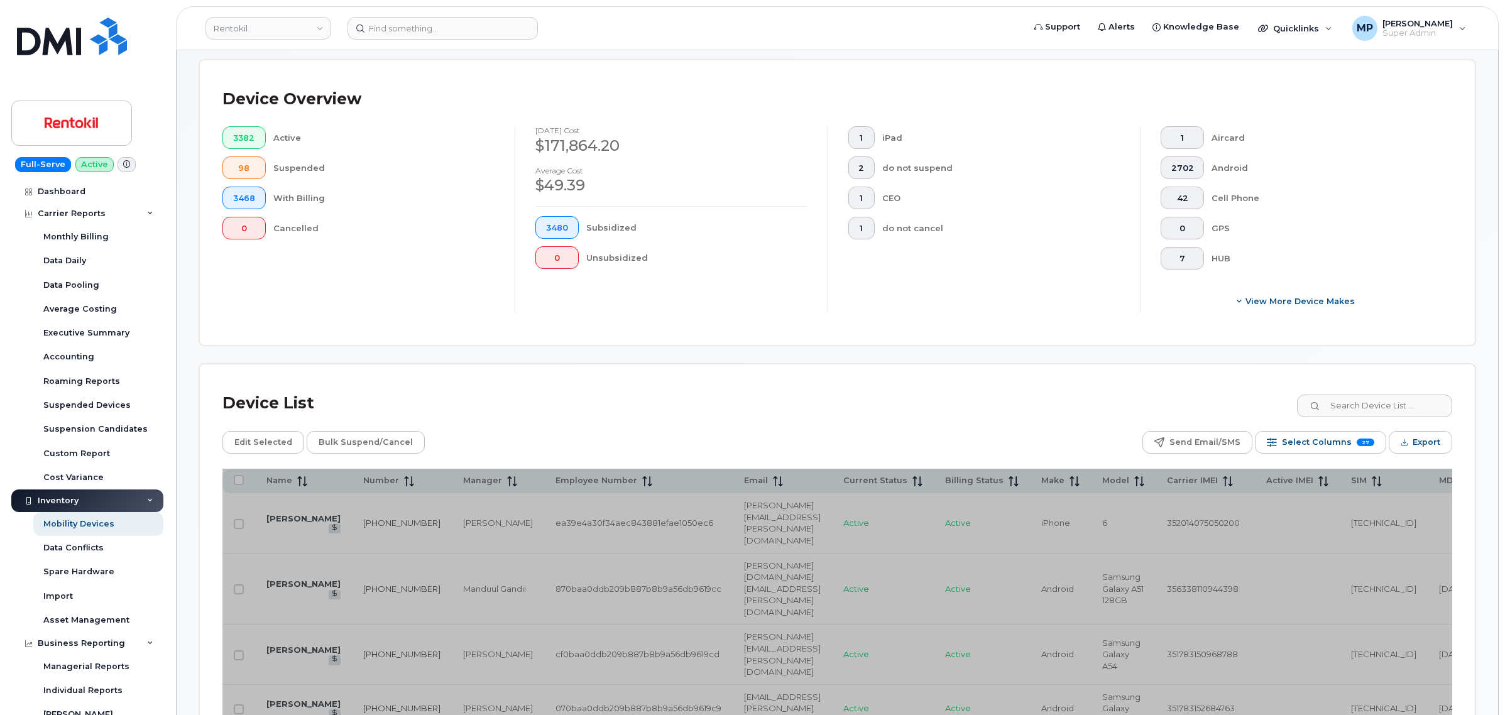
scroll to position [471, 0]
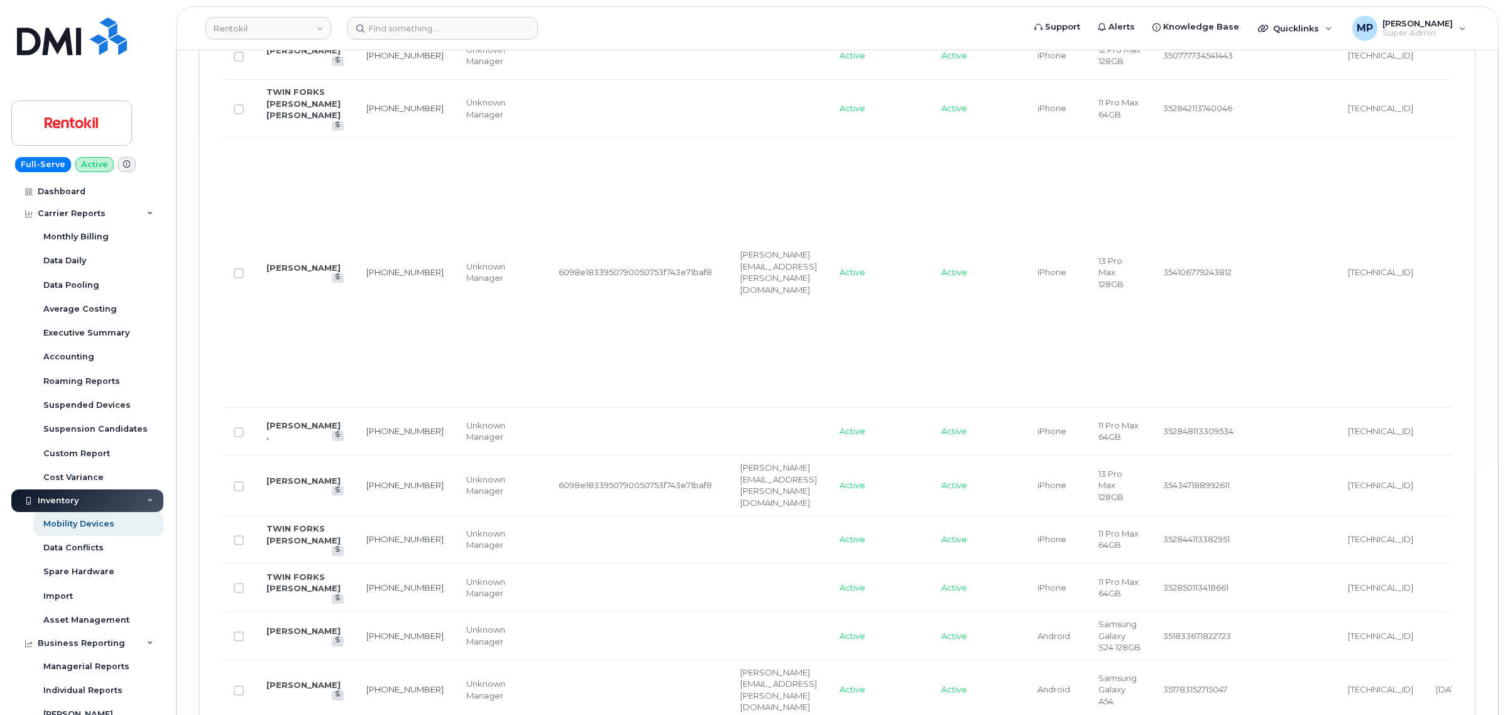
scroll to position [3873, 0]
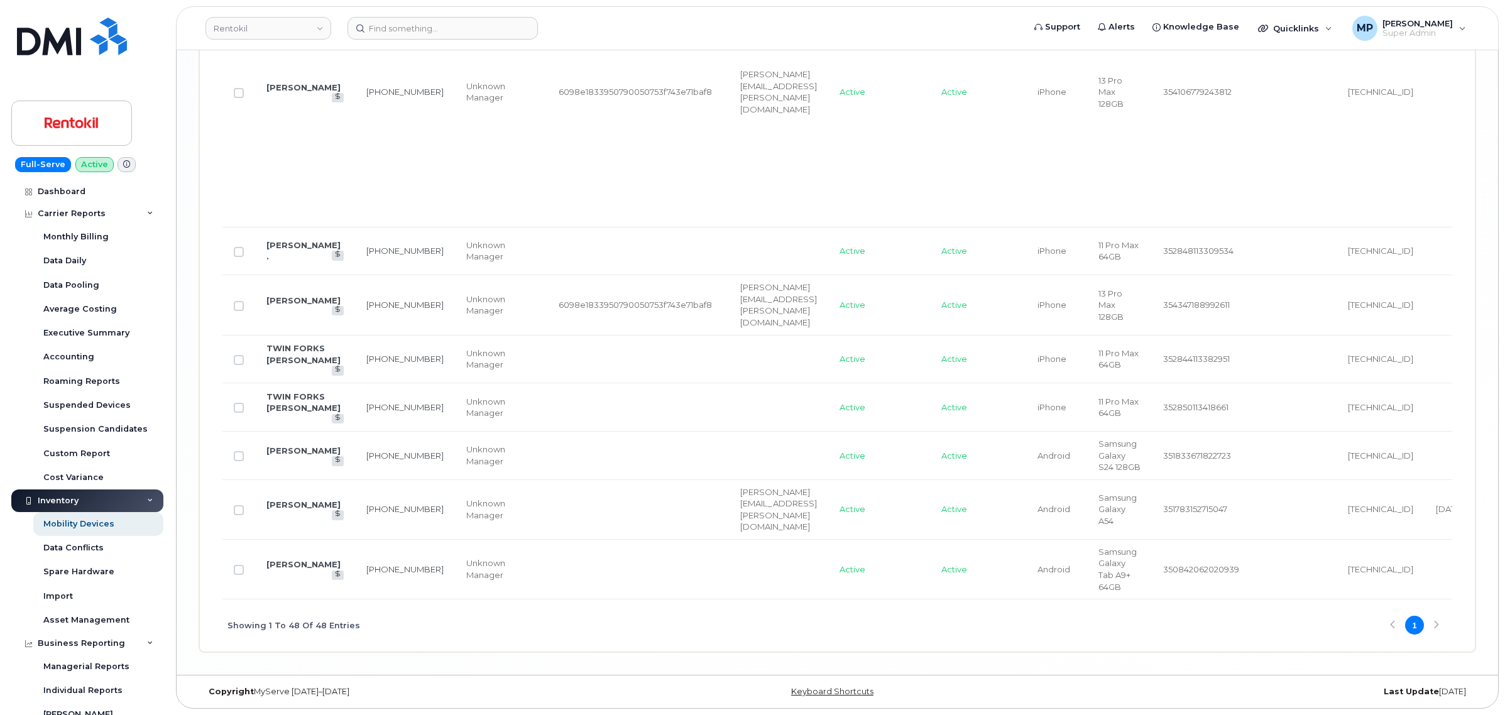
drag, startPoint x: 469, startPoint y: 599, endPoint x: 698, endPoint y: 610, distance: 229.0
click at [720, 611] on div "Showing 1 To 48 Of 48 Entries 1" at bounding box center [837, 626] width 1230 height 52
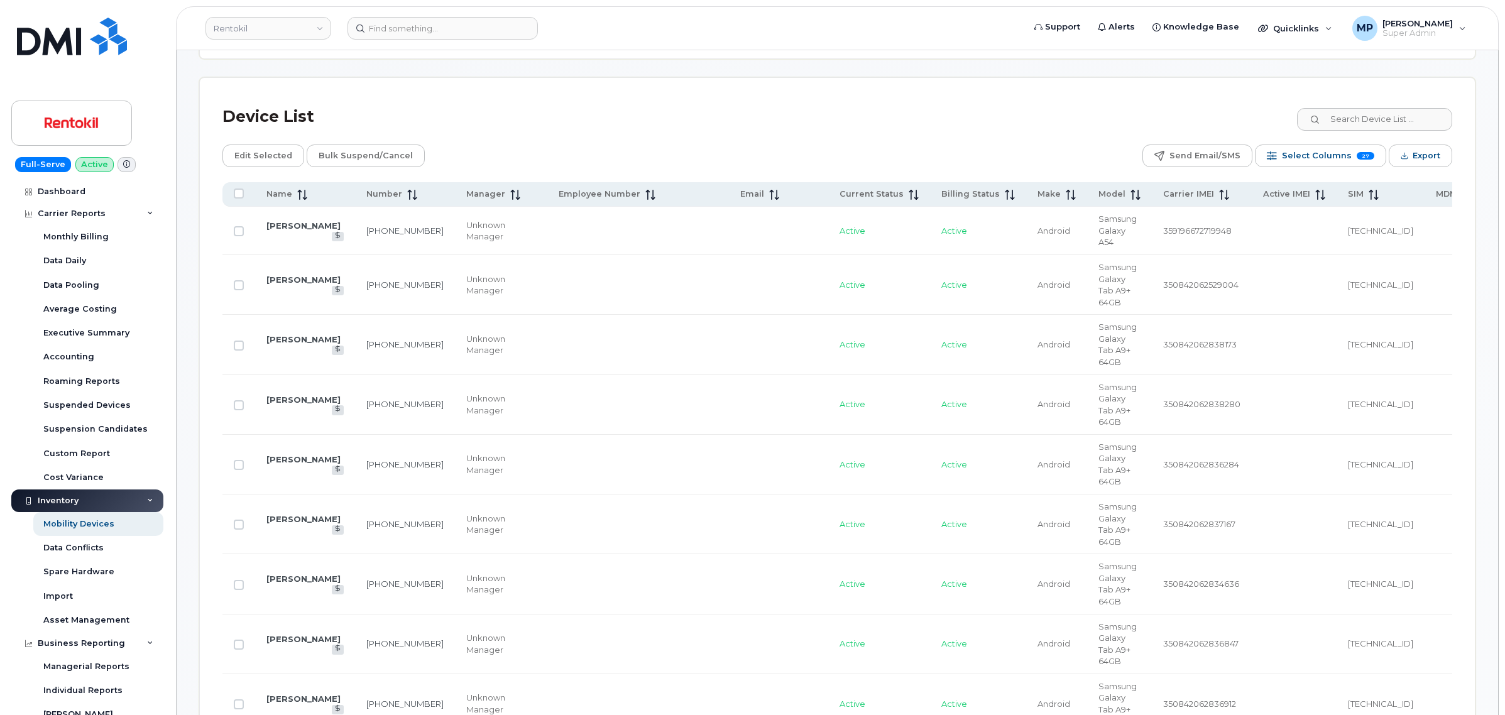
scroll to position [573, 0]
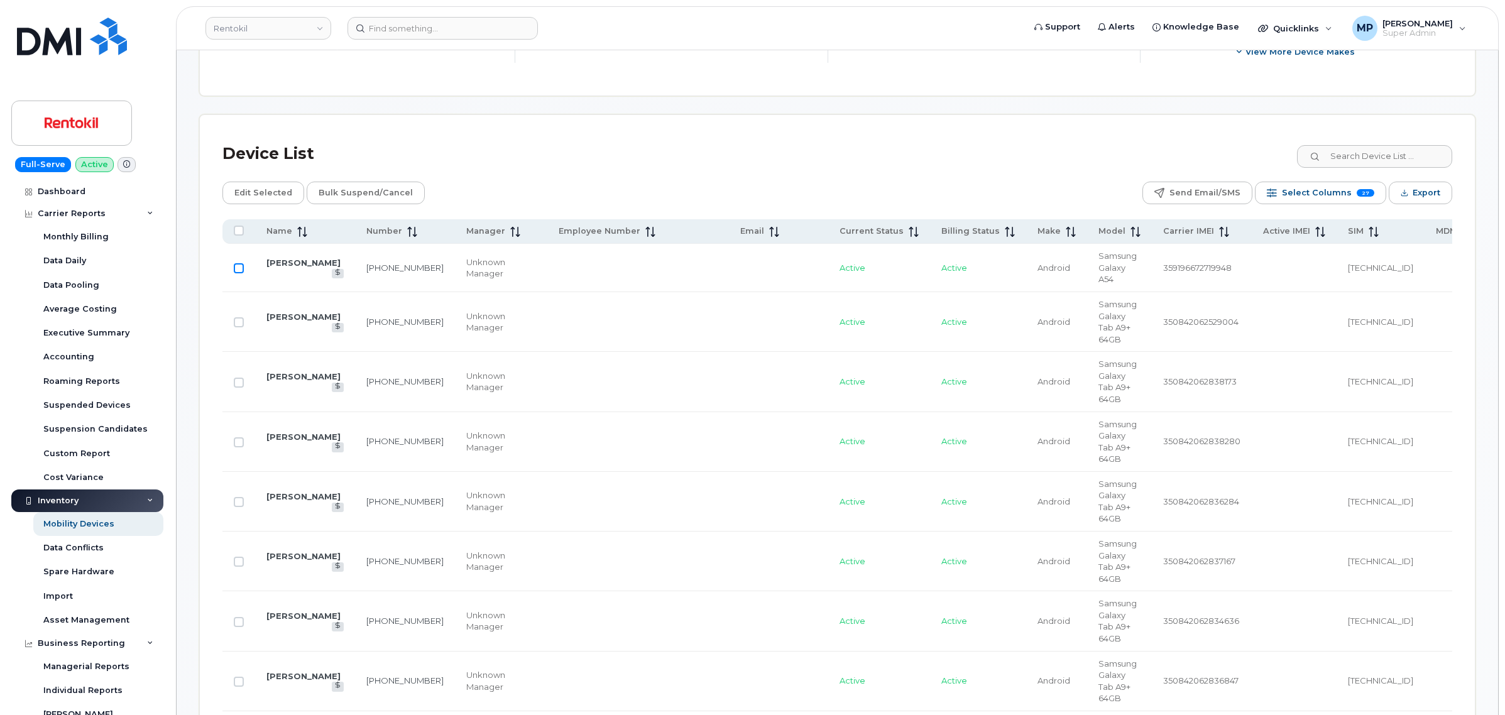
click at [243, 269] on input "Row Unselected" at bounding box center [239, 268] width 10 height 10
checkbox input "true"
click at [253, 198] on span "Edit Selected" at bounding box center [263, 193] width 58 height 19
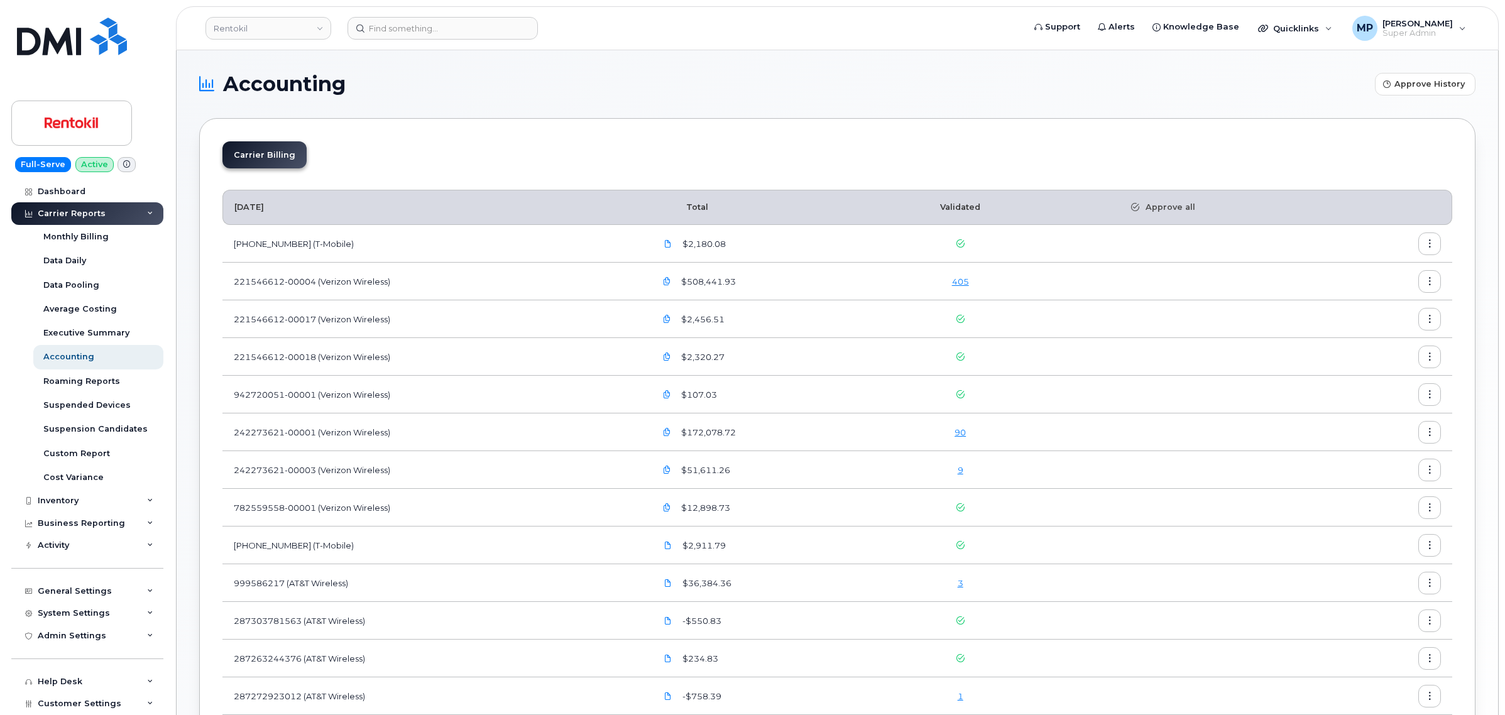
scroll to position [217, 0]
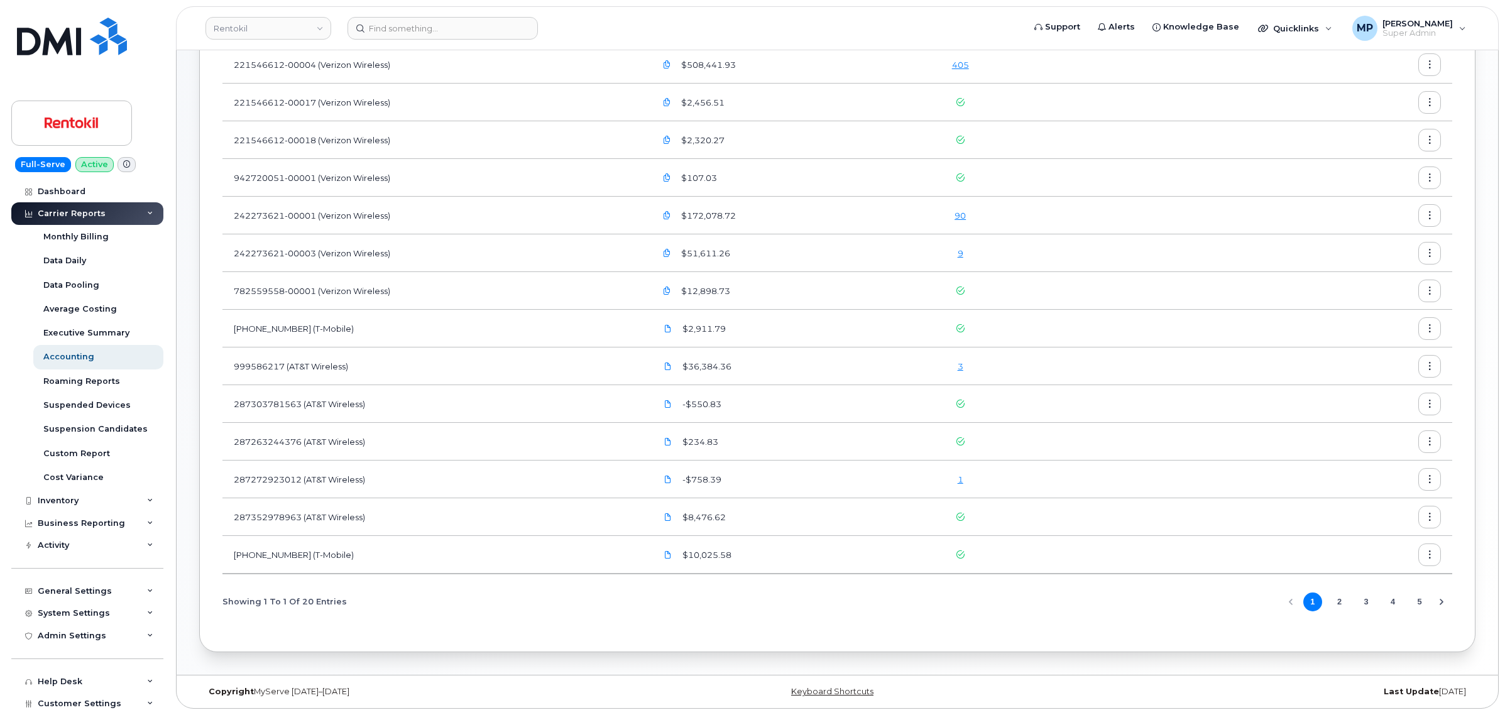
click at [963, 481] on link "1" at bounding box center [961, 480] width 6 height 10
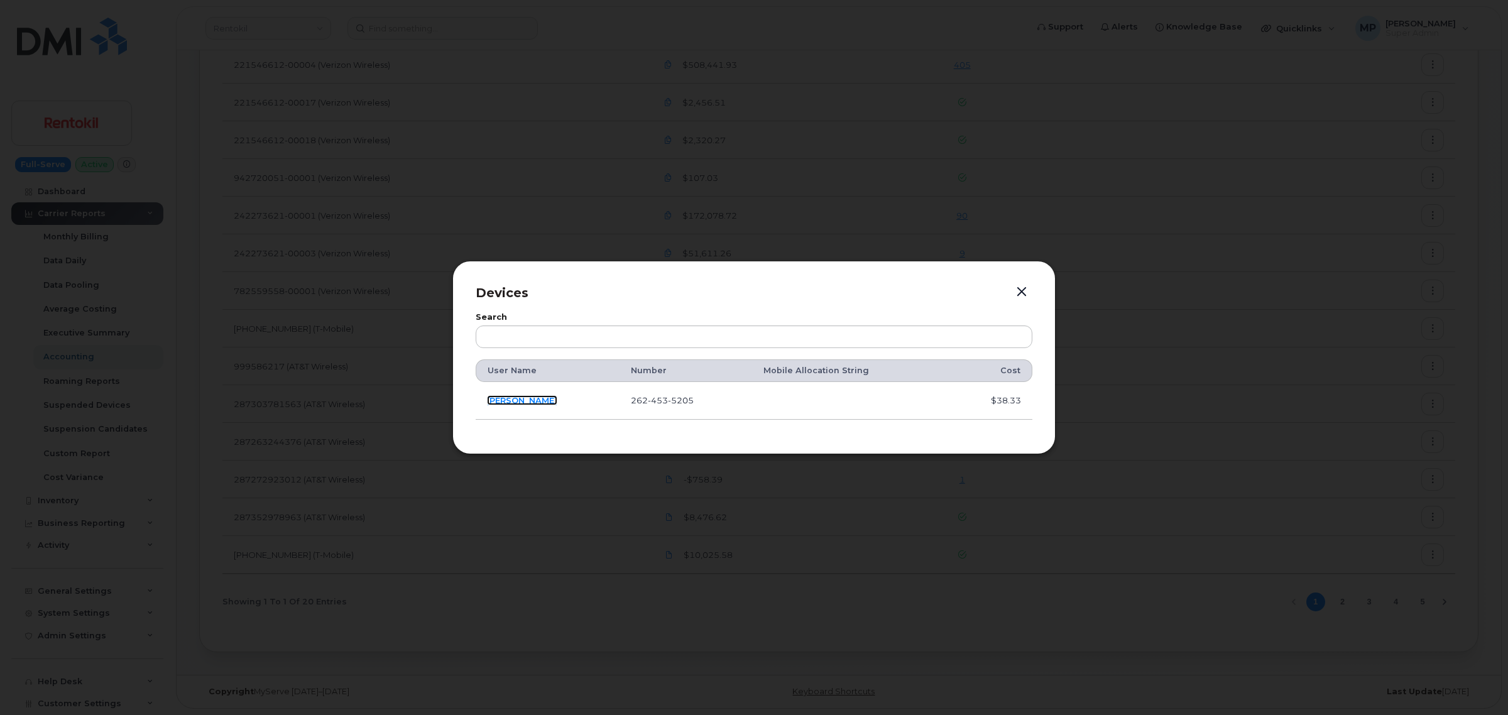
click at [539, 399] on link "Dayman Newman" at bounding box center [522, 400] width 70 height 10
click at [1020, 290] on button "button" at bounding box center [1021, 292] width 19 height 18
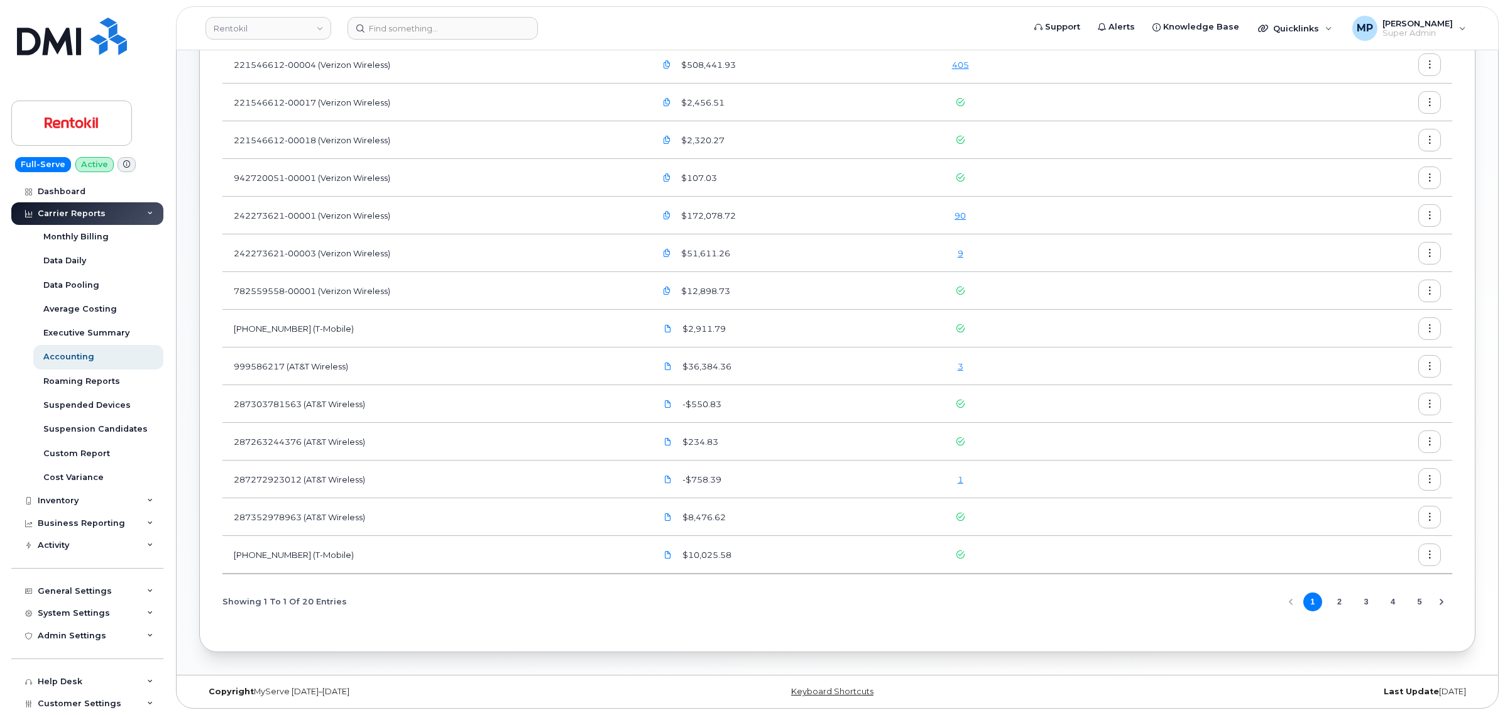
click at [963, 369] on link "3" at bounding box center [961, 366] width 6 height 10
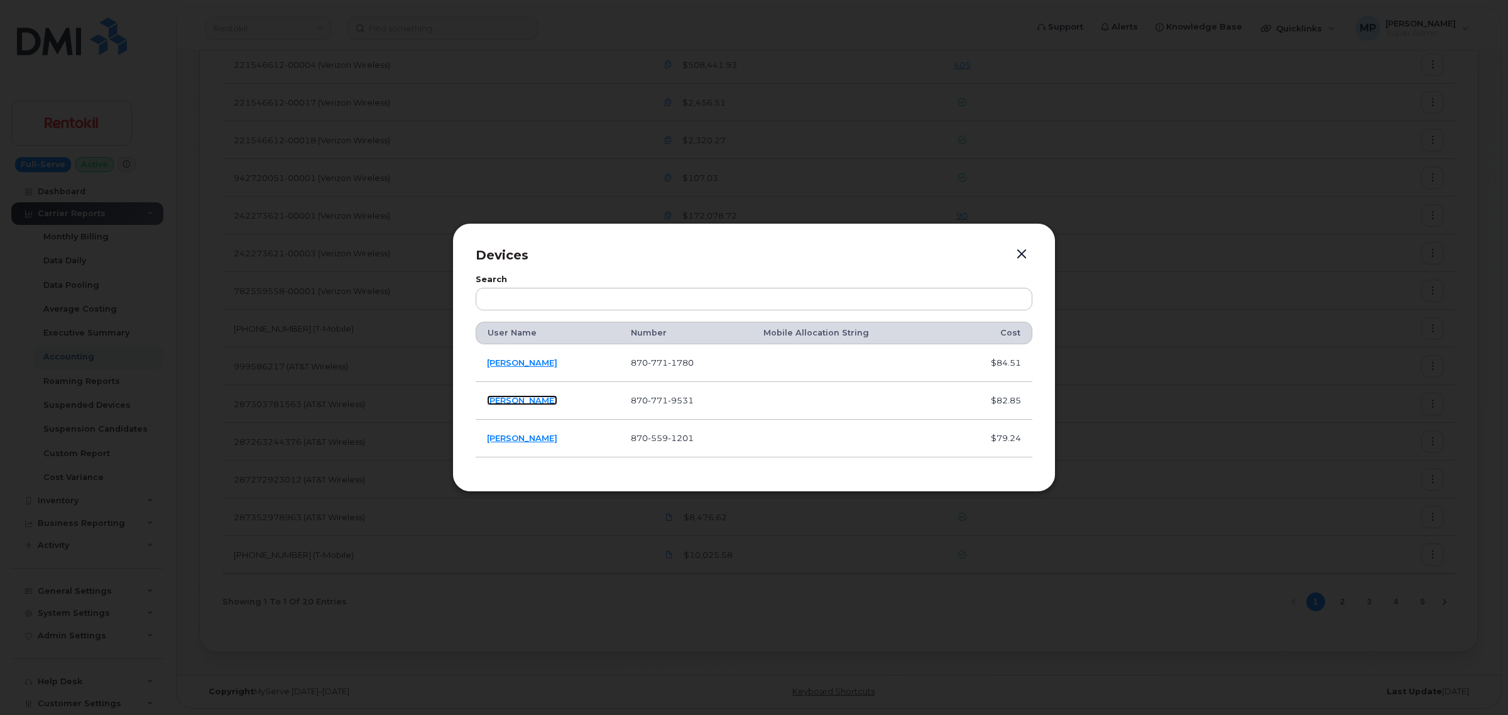
click at [514, 398] on link "Matthew D Yee" at bounding box center [522, 400] width 70 height 10
click at [511, 441] on link "Blake Abshire" at bounding box center [522, 438] width 70 height 10
click at [1020, 249] on button "button" at bounding box center [1021, 255] width 19 height 18
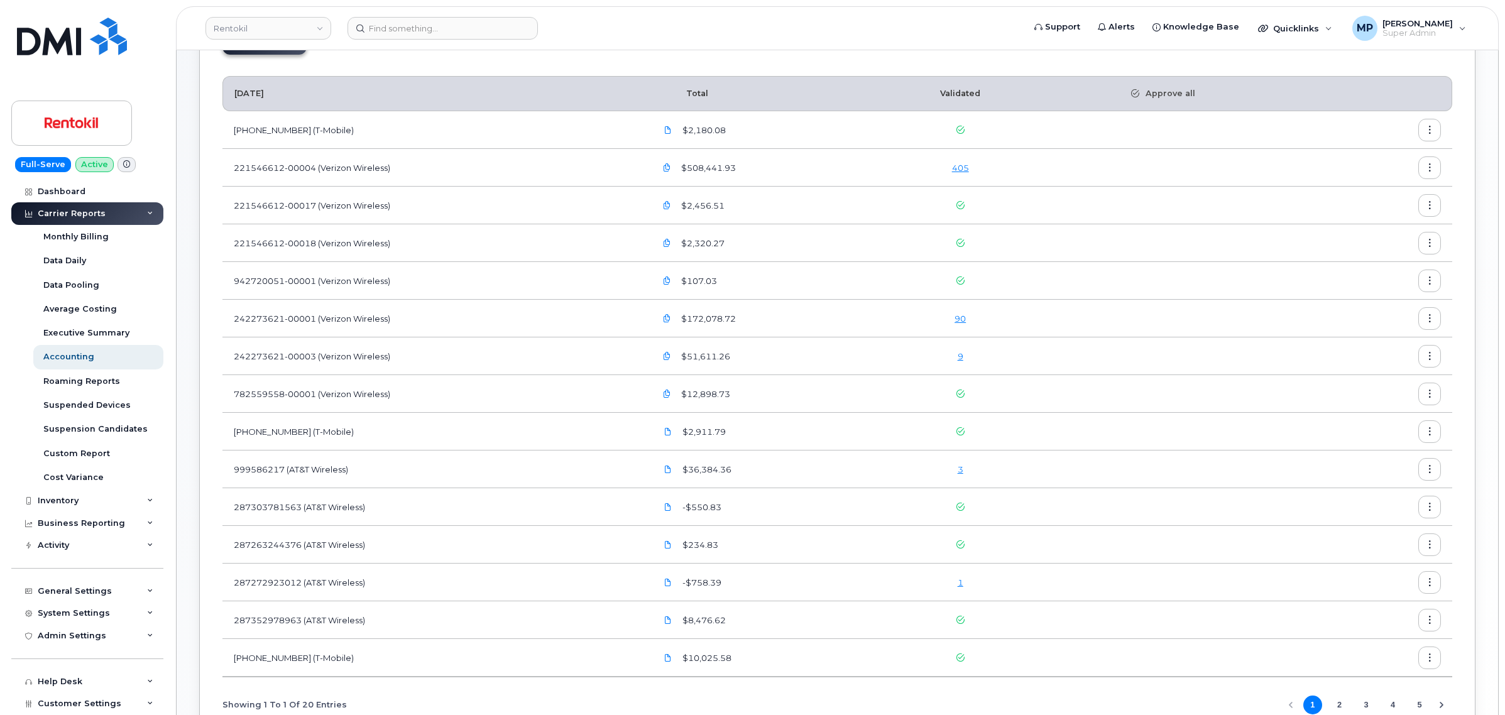
scroll to position [0, 0]
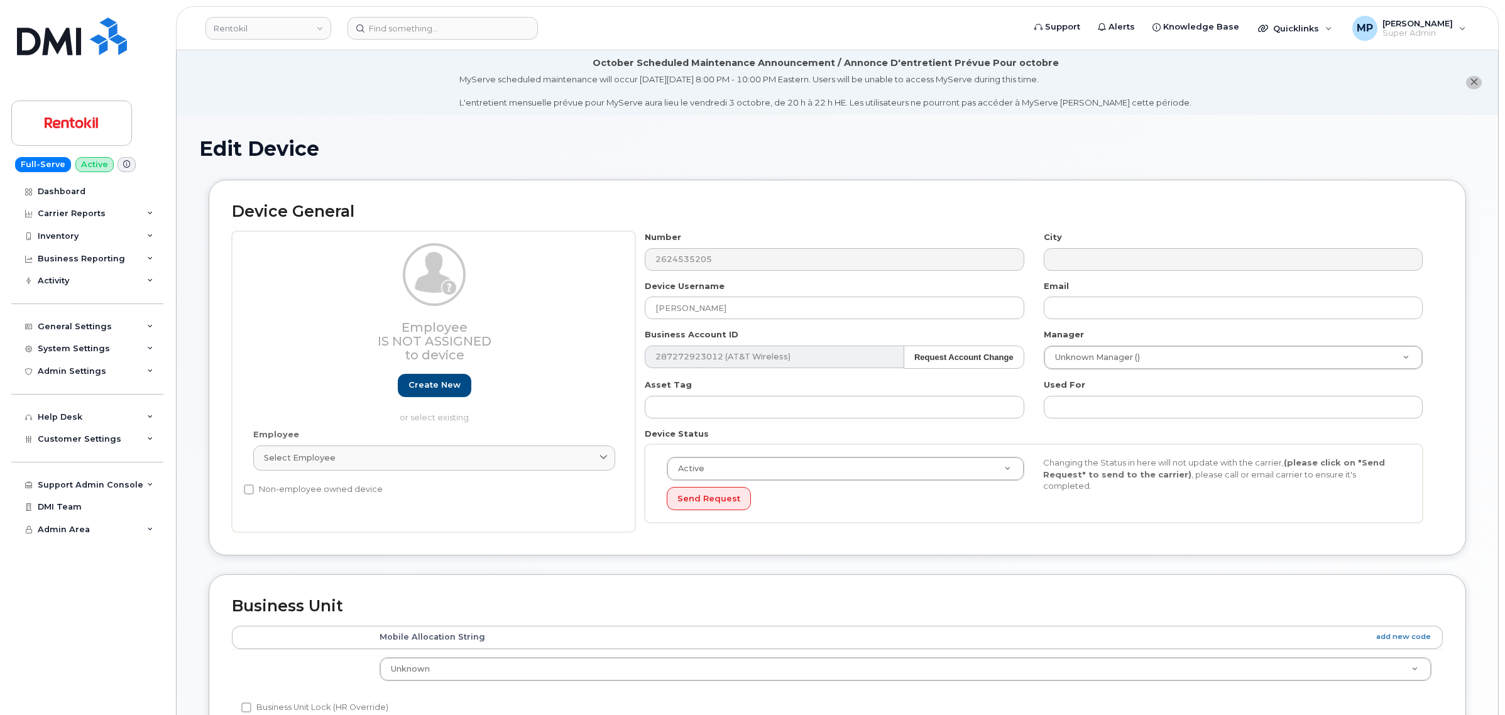
drag, startPoint x: 488, startPoint y: 463, endPoint x: 495, endPoint y: 483, distance: 20.7
click at [487, 463] on div "Select employee" at bounding box center [434, 458] width 341 height 12
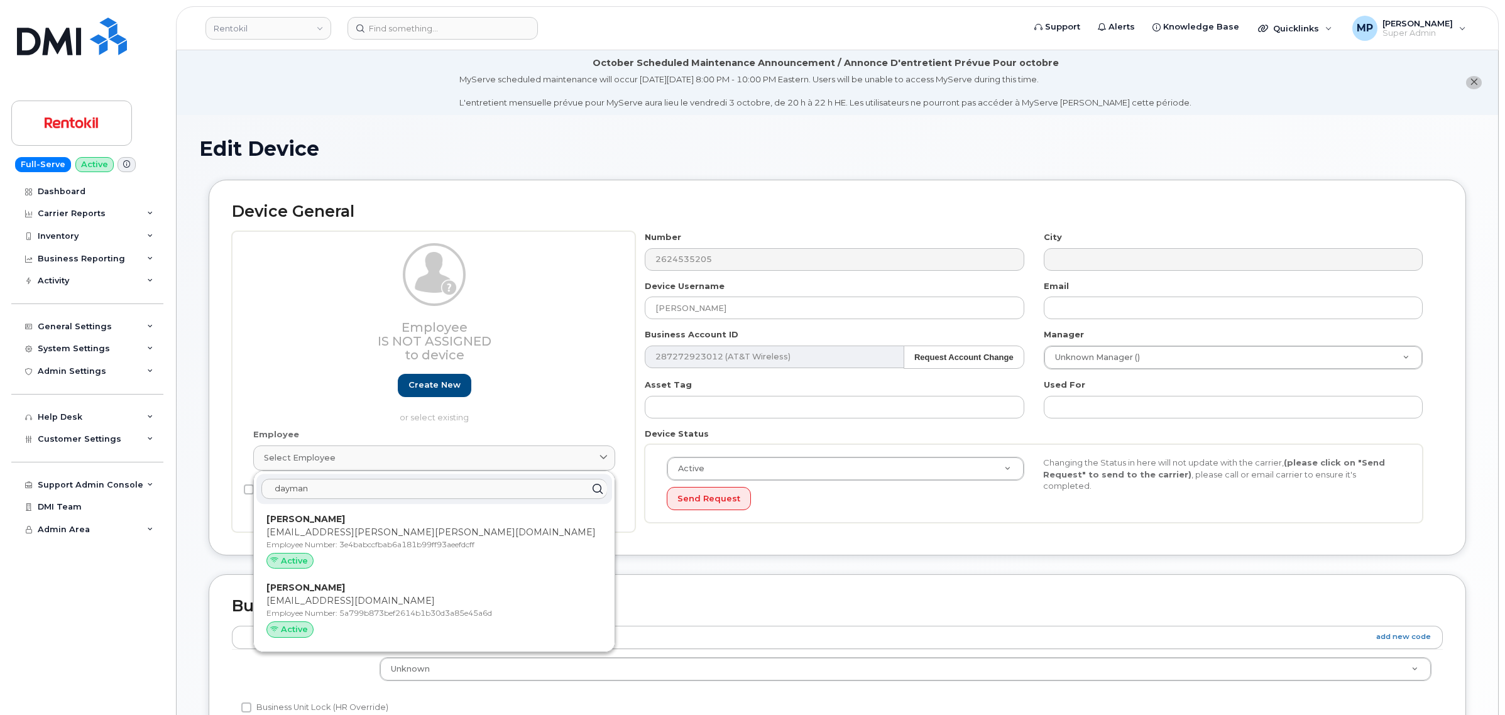
type input "dayman"
click at [1165, 203] on h2 "Device General" at bounding box center [837, 212] width 1211 height 18
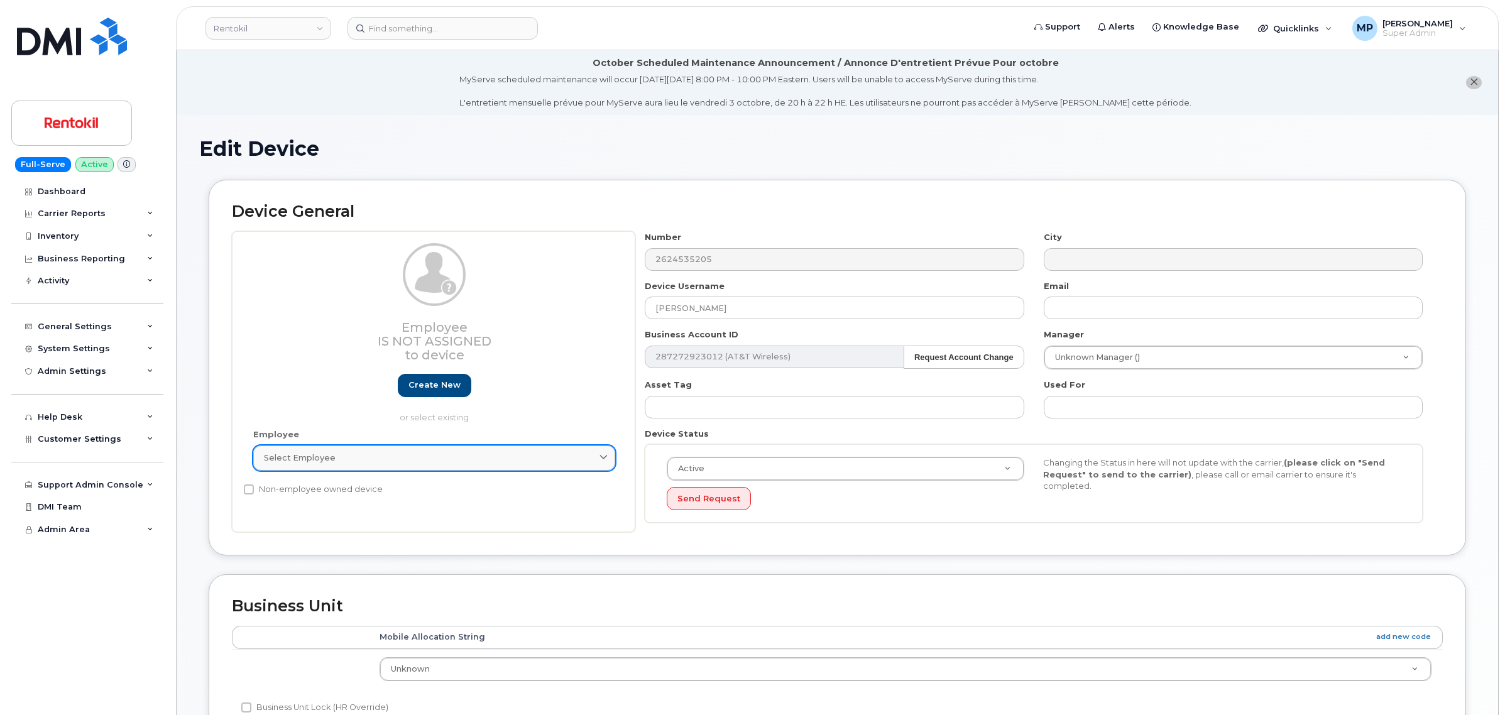
click at [429, 459] on div "Select employee" at bounding box center [434, 458] width 341 height 12
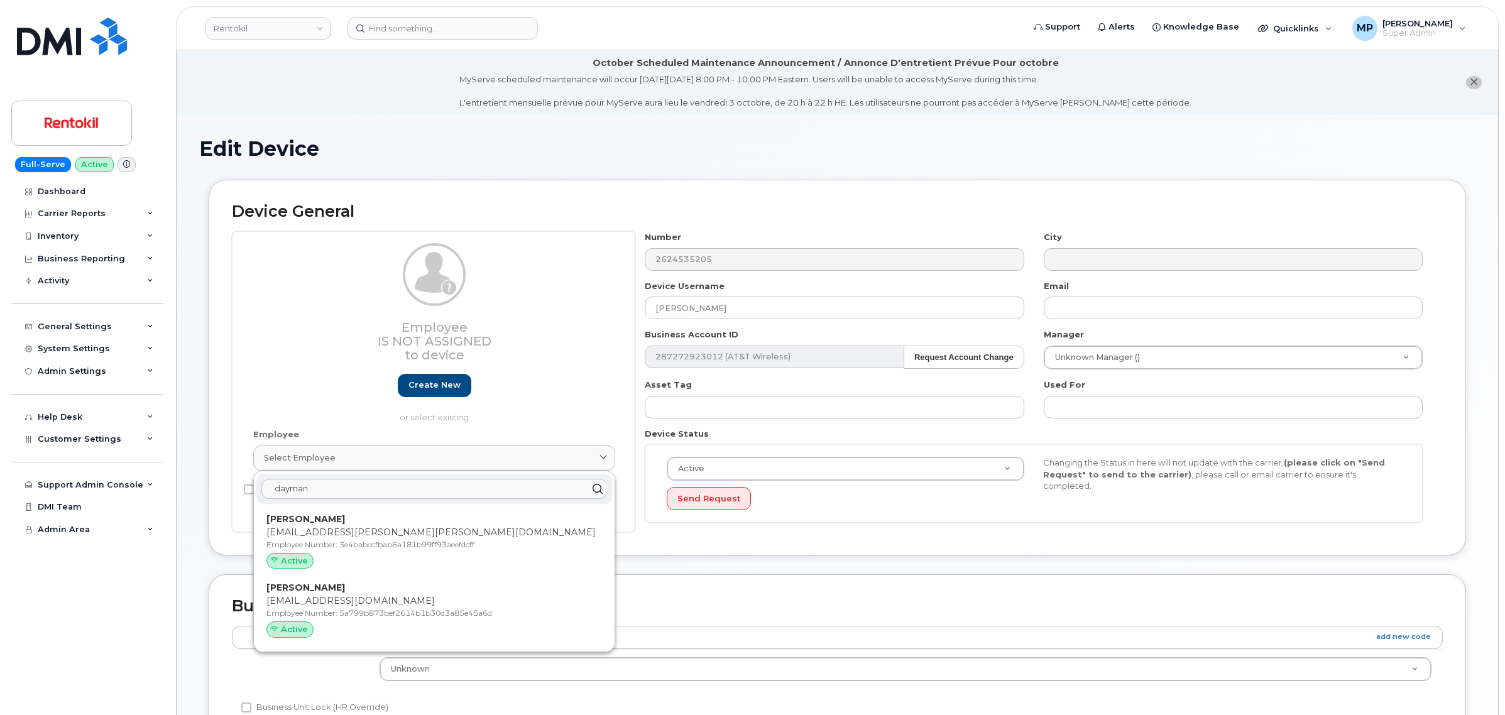
drag, startPoint x: 384, startPoint y: 602, endPoint x: 831, endPoint y: 51, distance: 709.6
click at [384, 601] on p "[EMAIL_ADDRESS][DOMAIN_NAME]" at bounding box center [434, 601] width 336 height 13
type input "5a799b873bef2614b1b30d3a85e45a6d"
type input "dayman.newman2@rentokil-terminix.com"
type input "35238613"
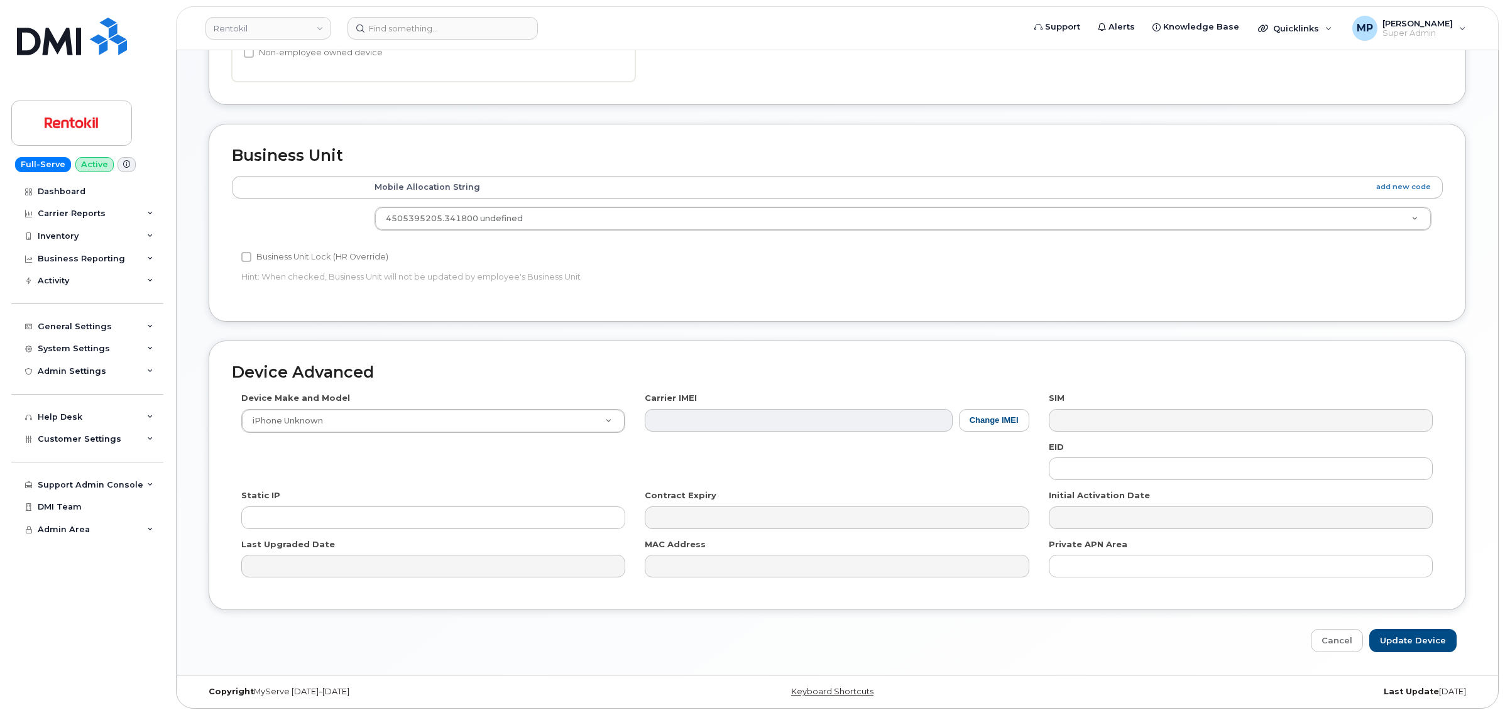
scroll to position [491, 0]
click at [1424, 647] on input "Update Device" at bounding box center [1412, 640] width 87 height 23
type input "Saving..."
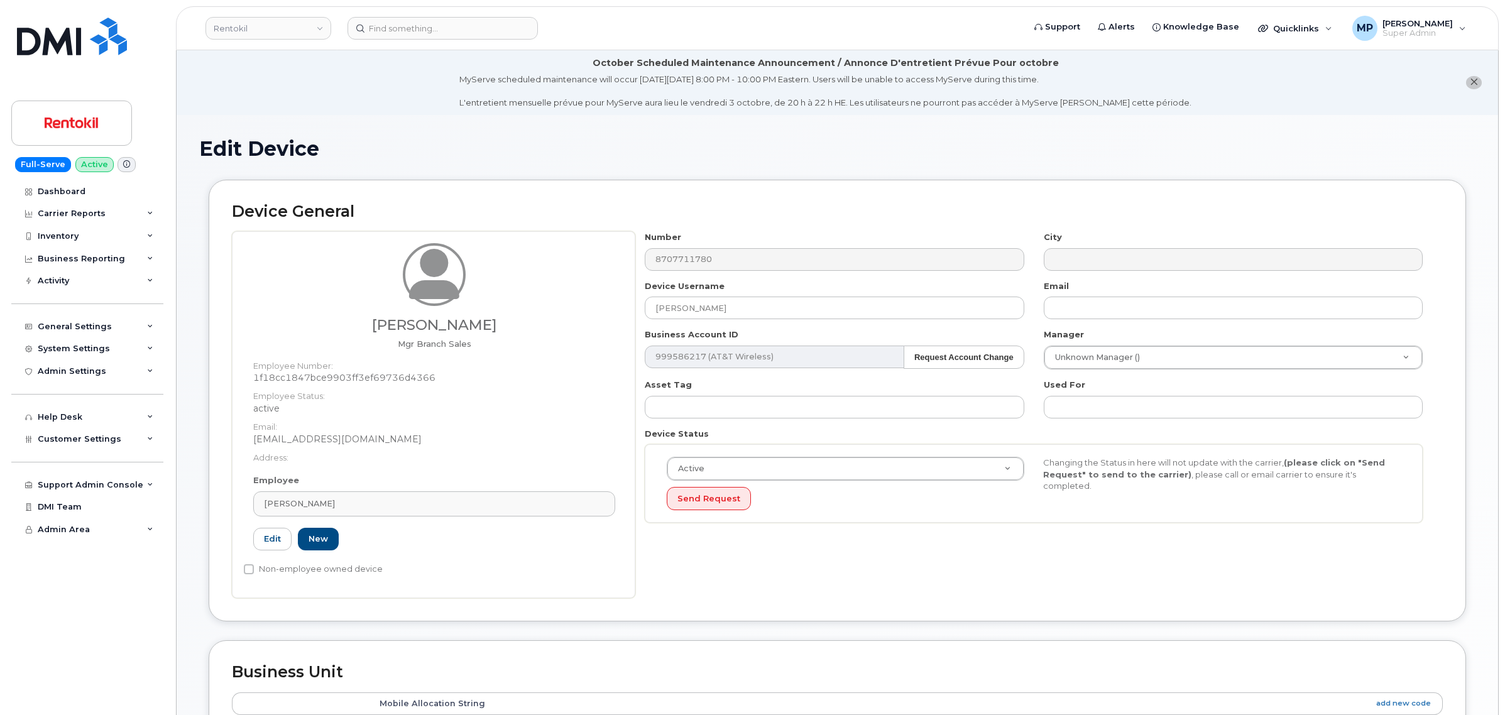
click at [417, 378] on dd "1f18cc1847bce9903ff3ef69736d4366" at bounding box center [434, 377] width 362 height 13
copy dd "1f18cc1847bce9903ff3ef69736d4366"
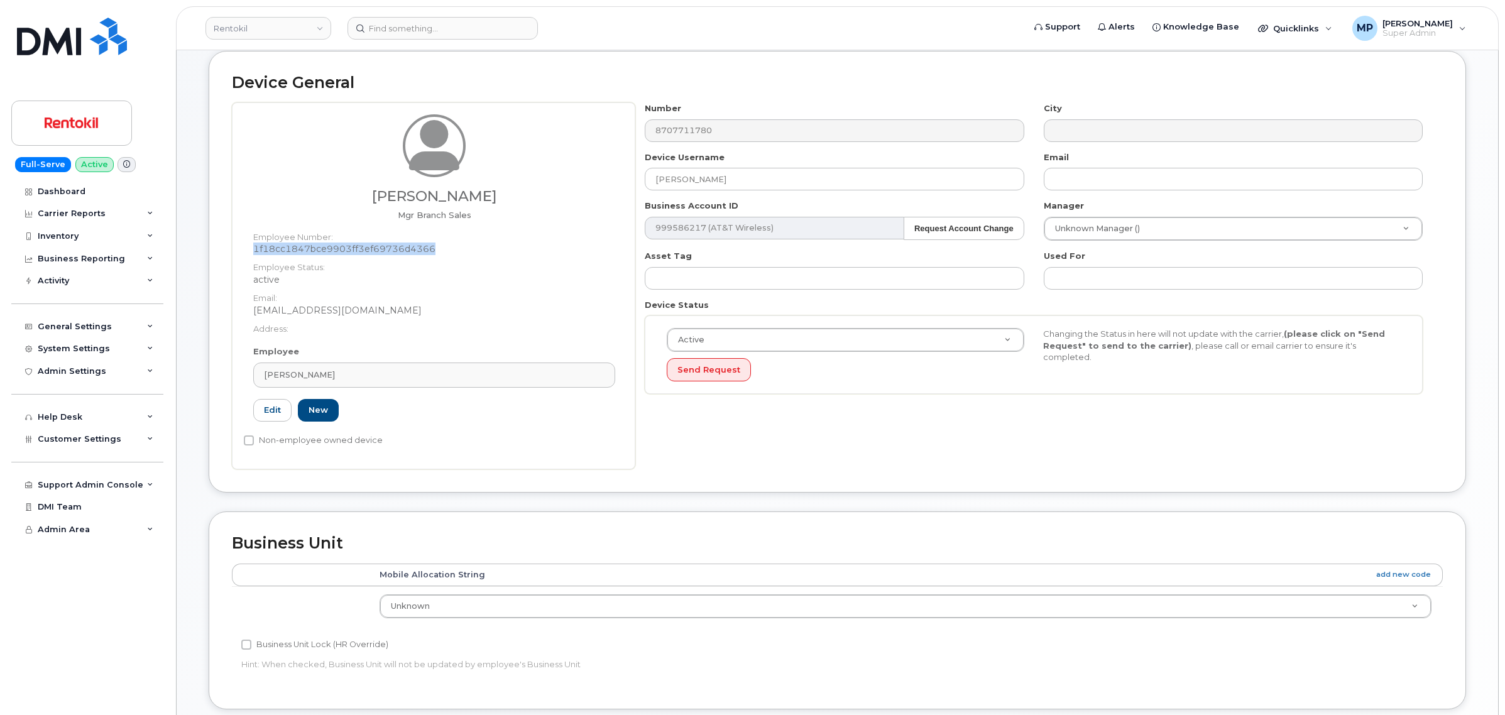
scroll to position [79, 0]
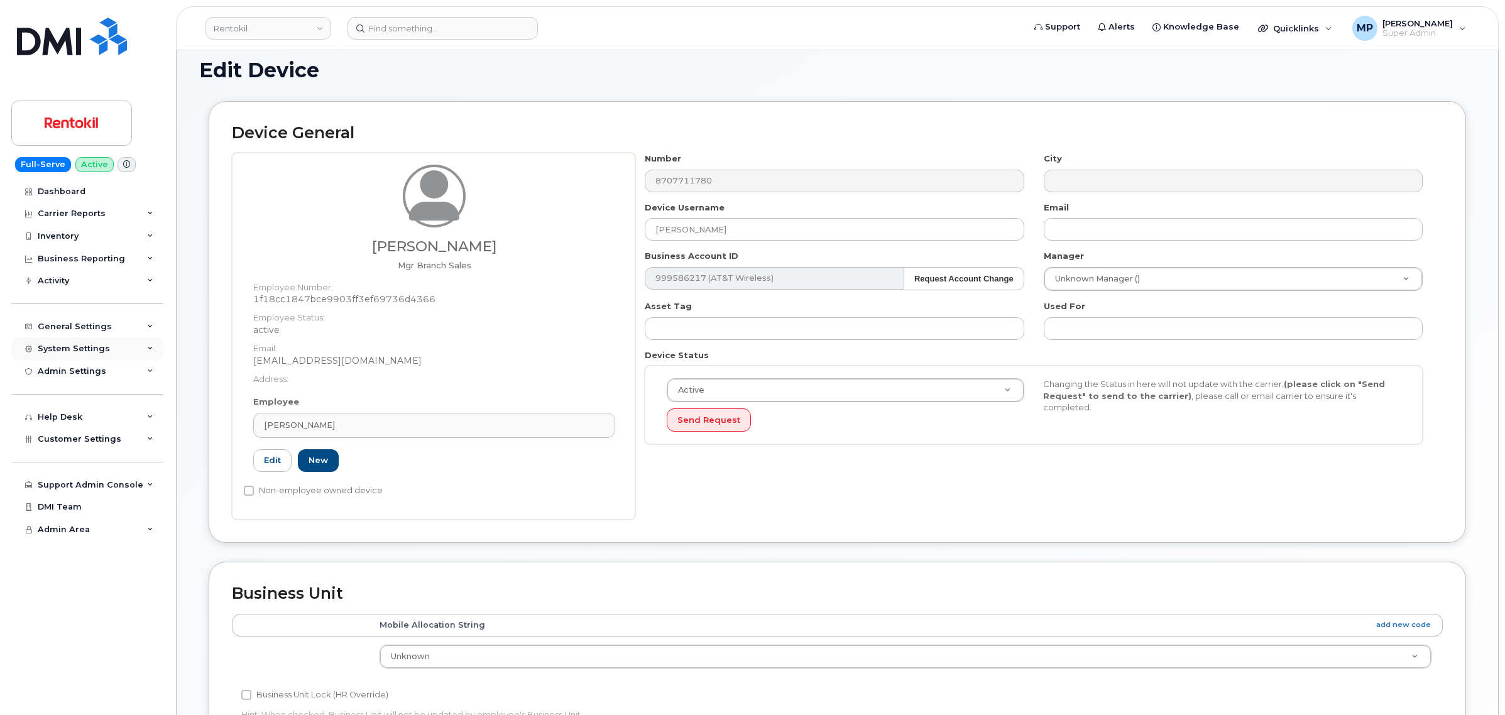
drag, startPoint x: 55, startPoint y: 350, endPoint x: 55, endPoint y: 359, distance: 9.4
click at [55, 350] on div "System Settings" at bounding box center [74, 349] width 72 height 10
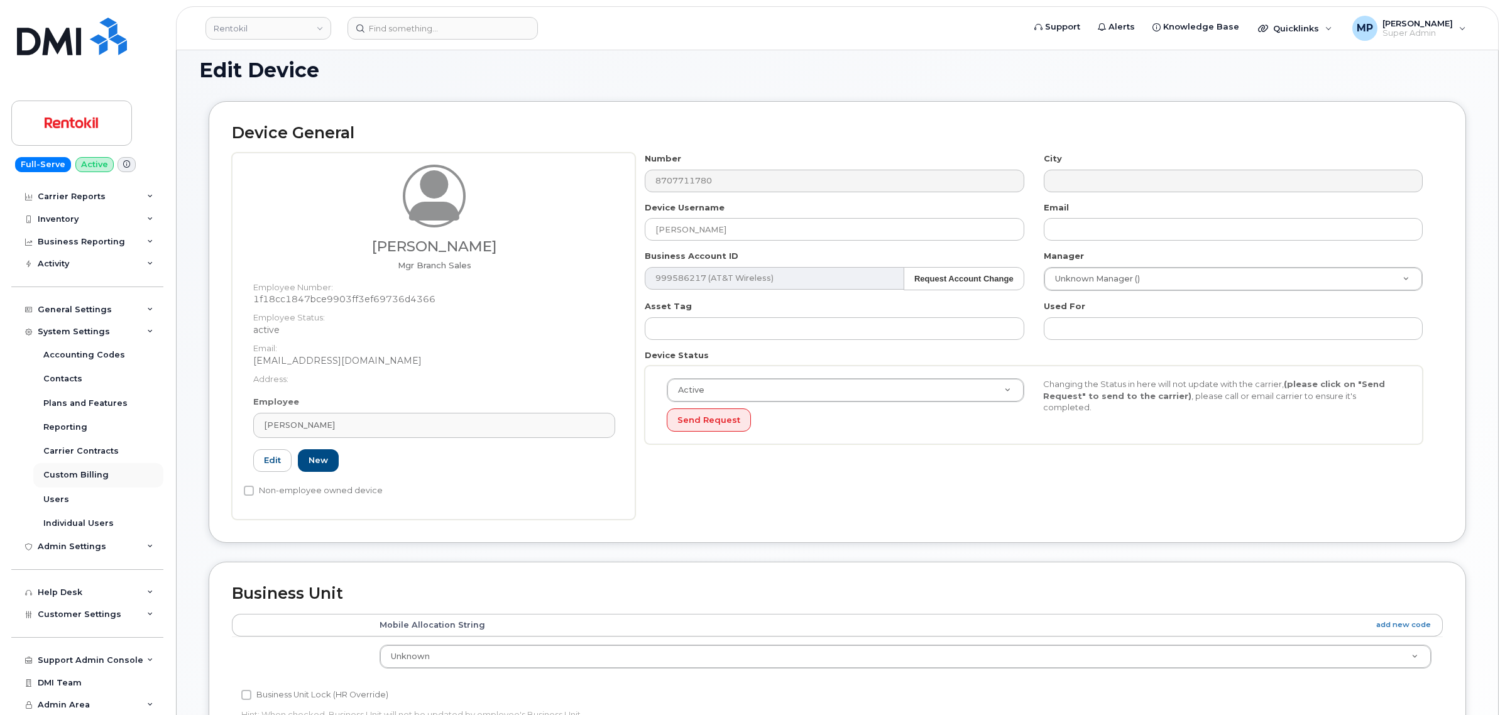
scroll to position [22, 0]
click at [77, 299] on div "General Settings" at bounding box center [87, 309] width 152 height 23
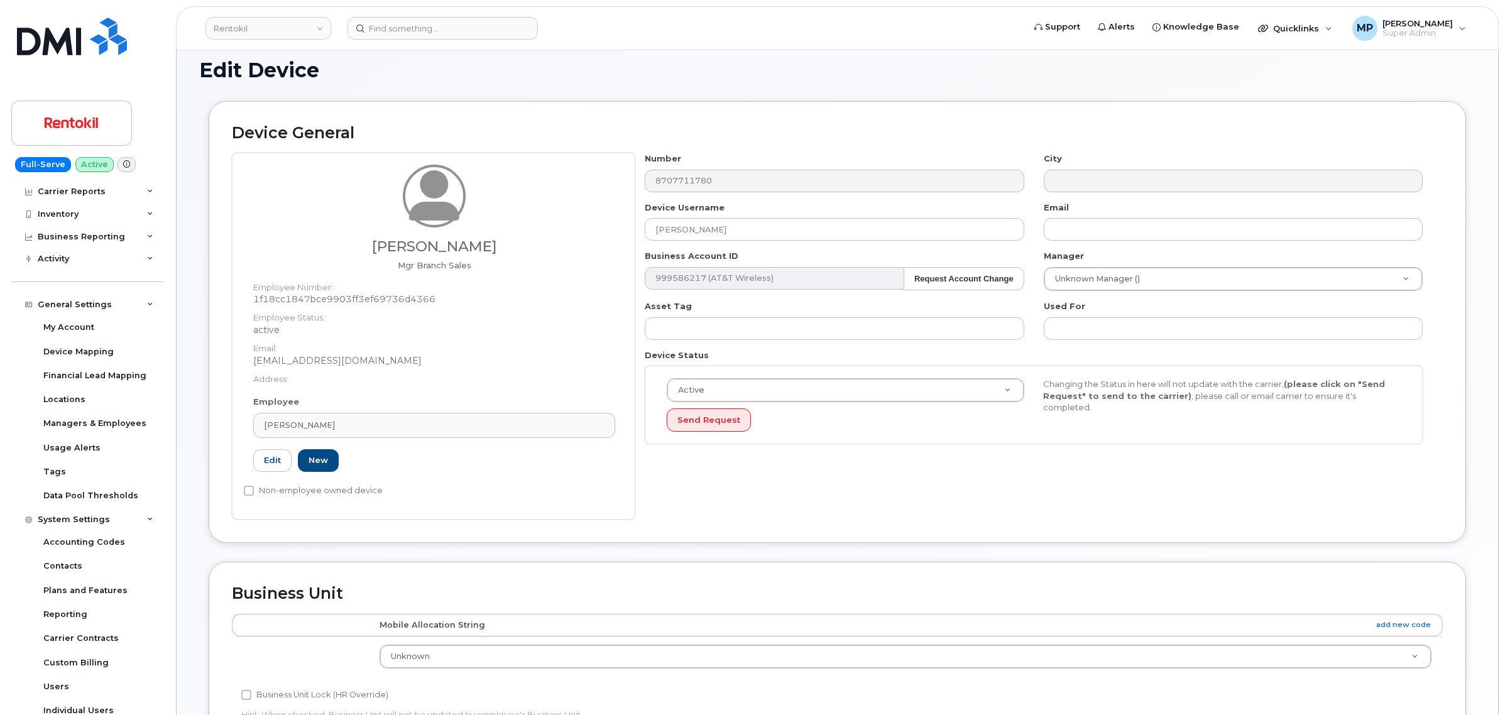
click at [397, 297] on dd "1f18cc1847bce9903ff3ef69736d4366" at bounding box center [434, 299] width 362 height 13
drag, startPoint x: 396, startPoint y: 365, endPoint x: 277, endPoint y: 359, distance: 118.9
click at [278, 361] on dd "cwillitts@rentokil-terminix.com" at bounding box center [434, 360] width 362 height 13
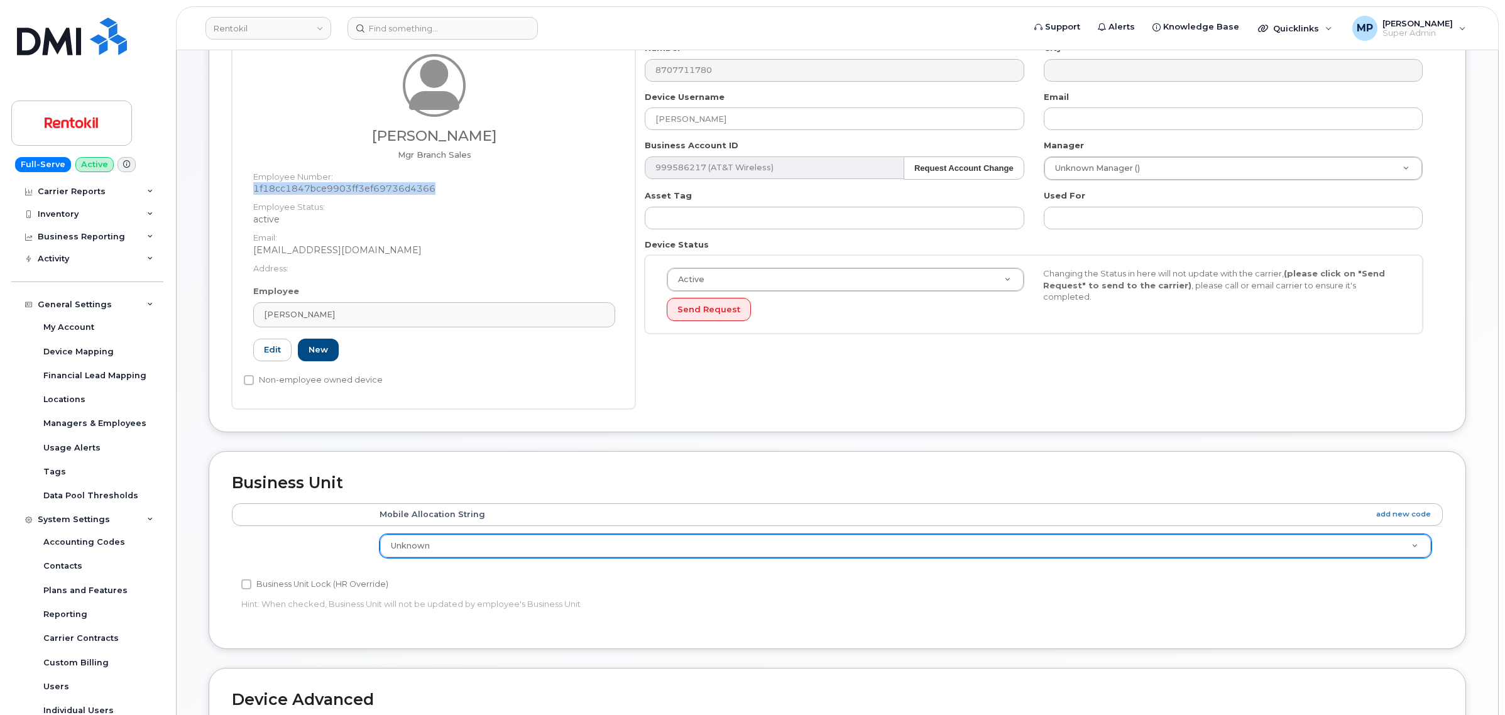
scroll to position [314, 0]
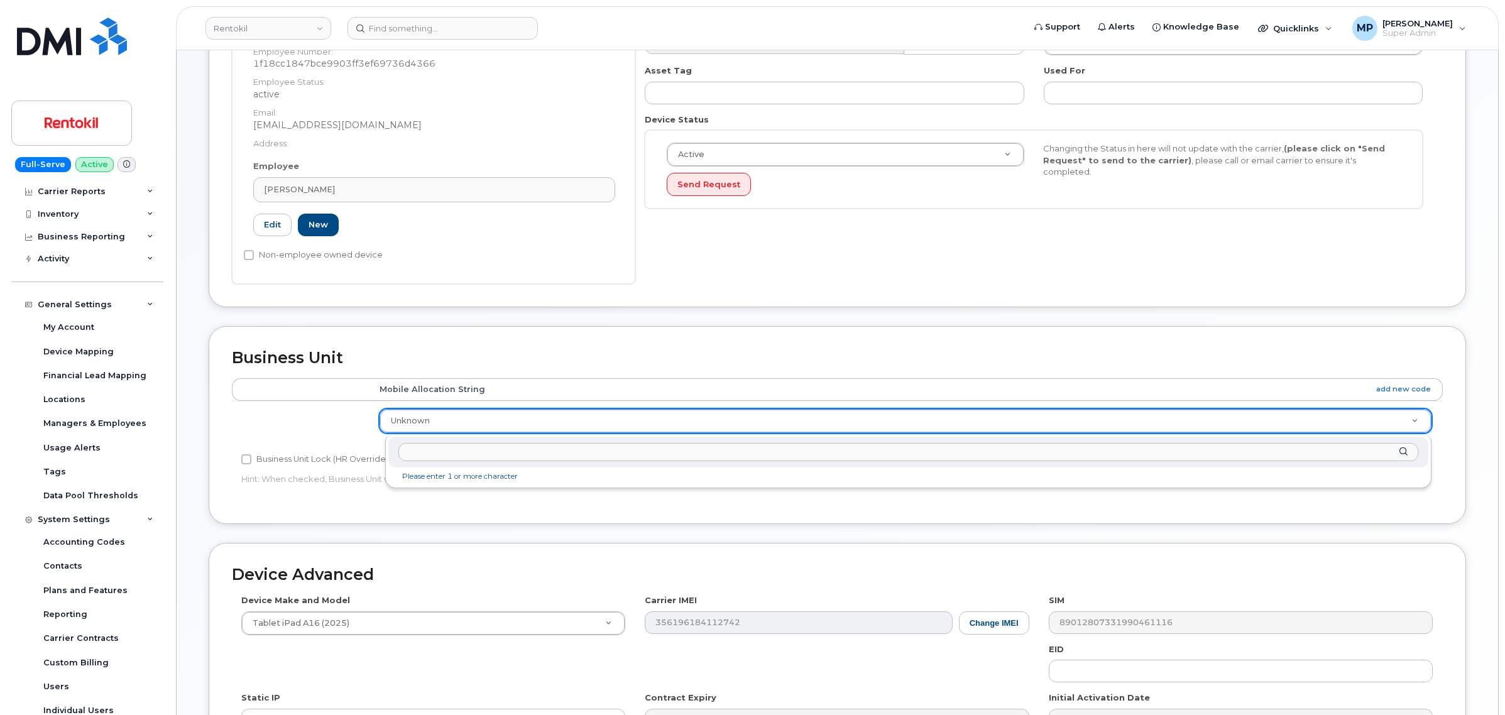
drag, startPoint x: 538, startPoint y: 355, endPoint x: 532, endPoint y: 356, distance: 6.3
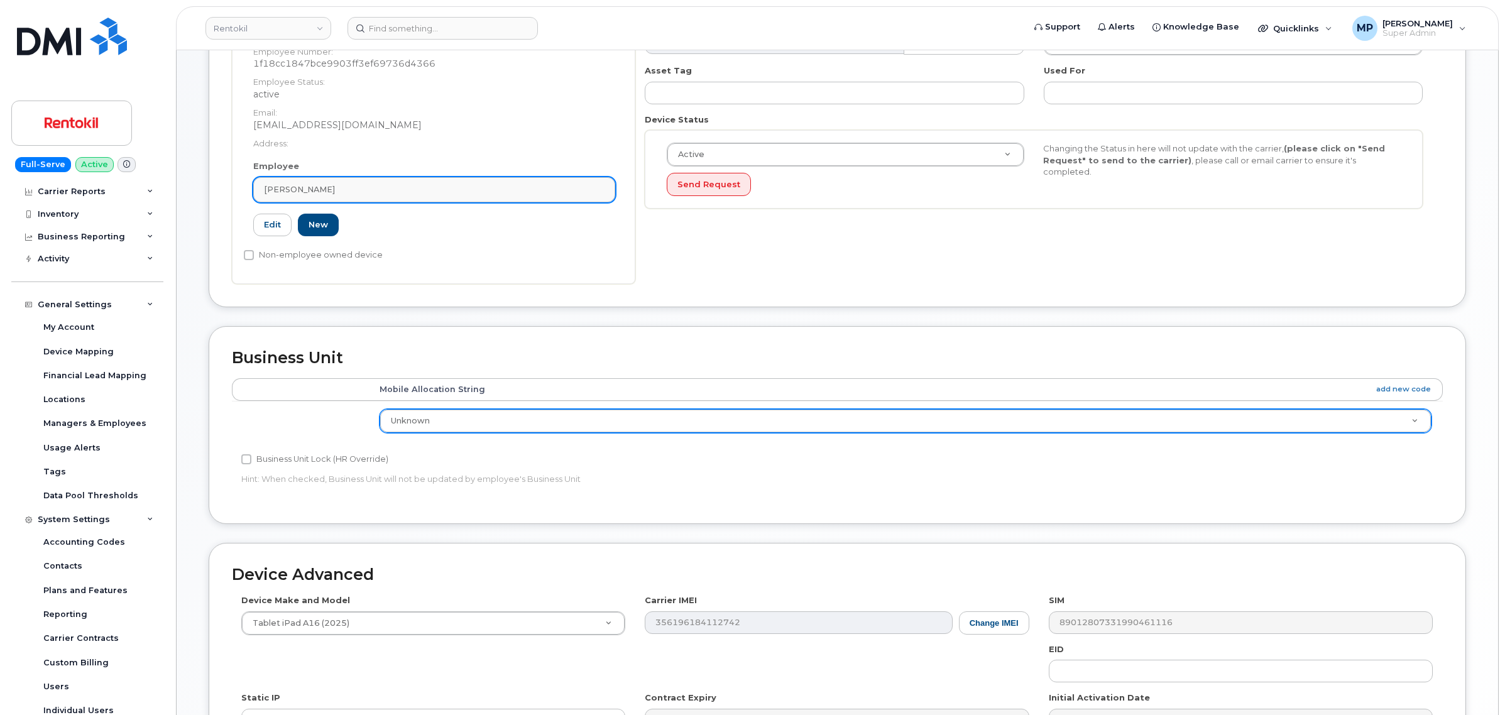
click at [354, 187] on div "Christopher Willitts" at bounding box center [434, 190] width 341 height 12
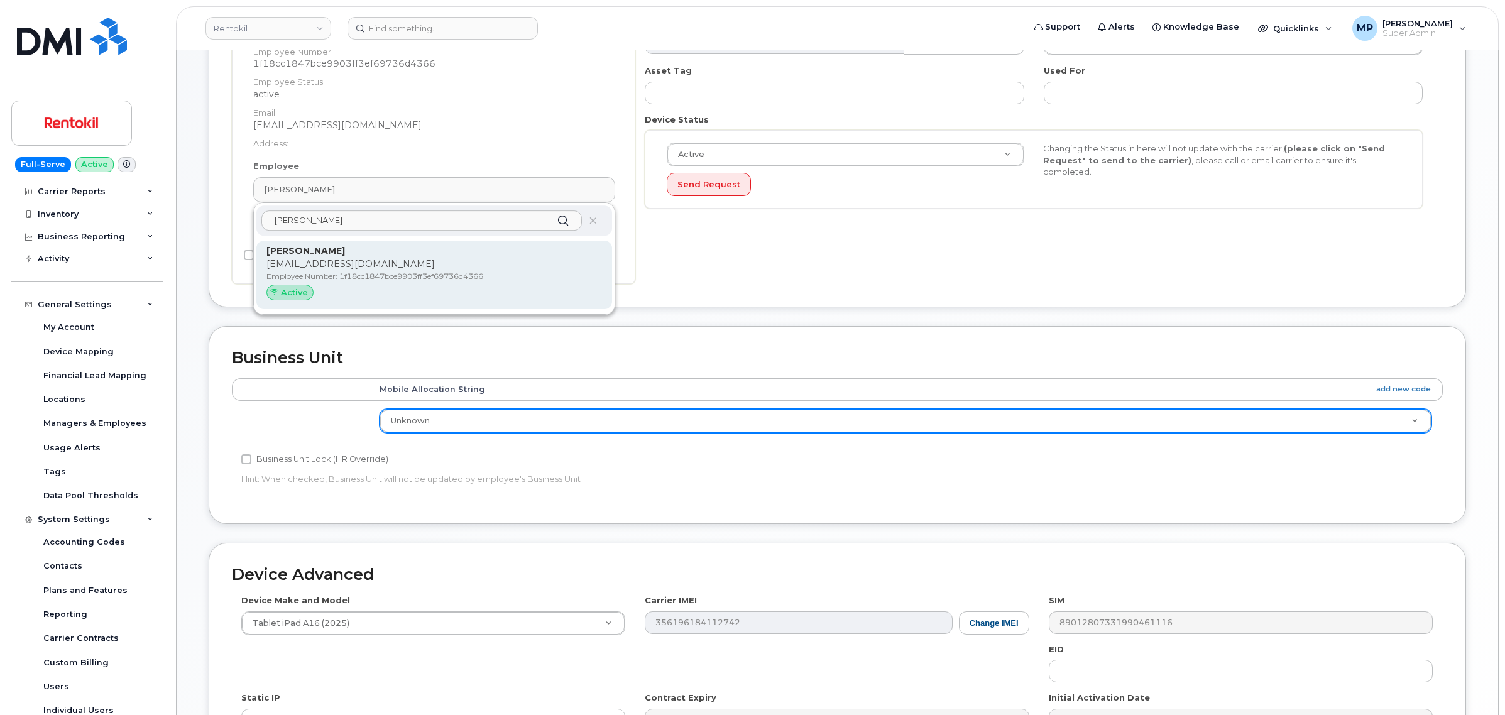
type input "christopher willit"
click at [365, 256] on p "Christopher Willitts" at bounding box center [434, 250] width 336 height 13
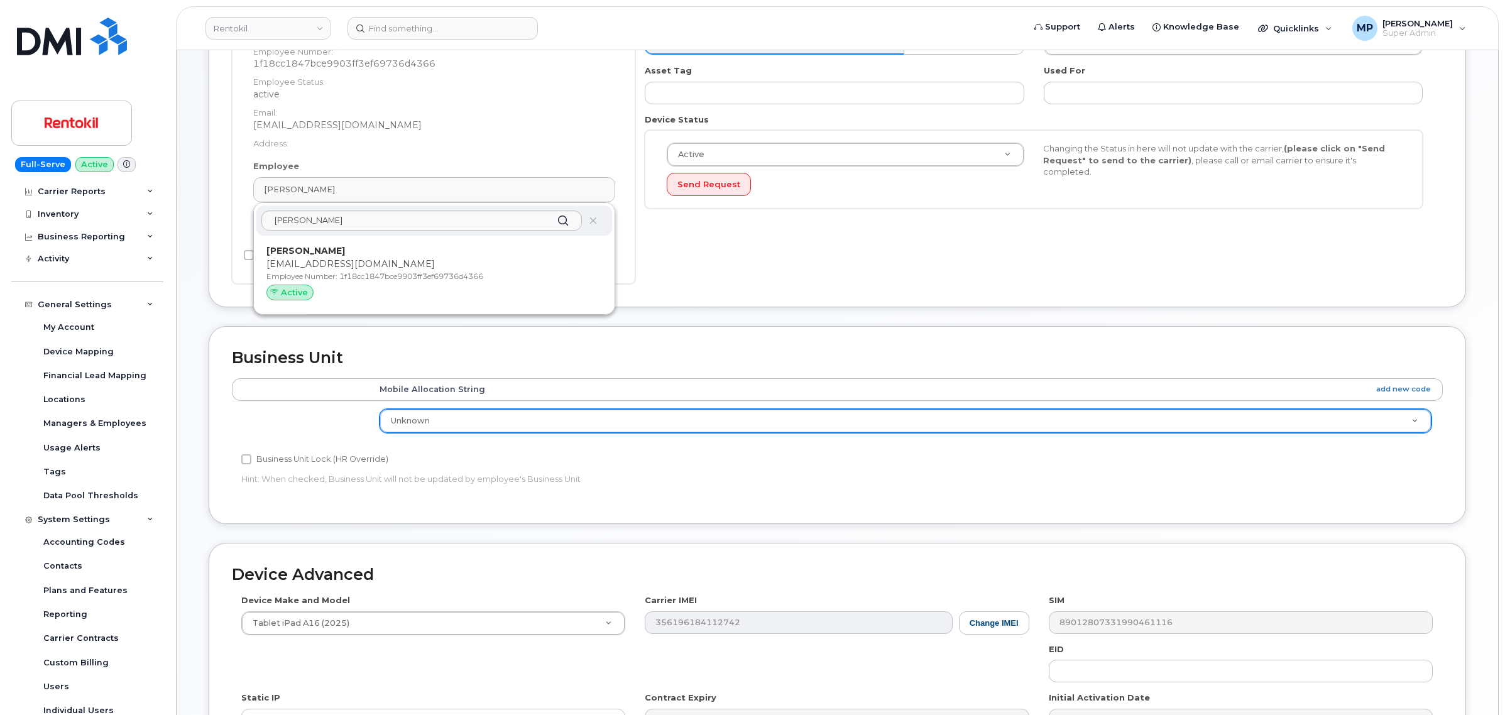
type input "Christopher Willitts"
type input "cwillitts@rentokil-terminix.com"
type input "35518115"
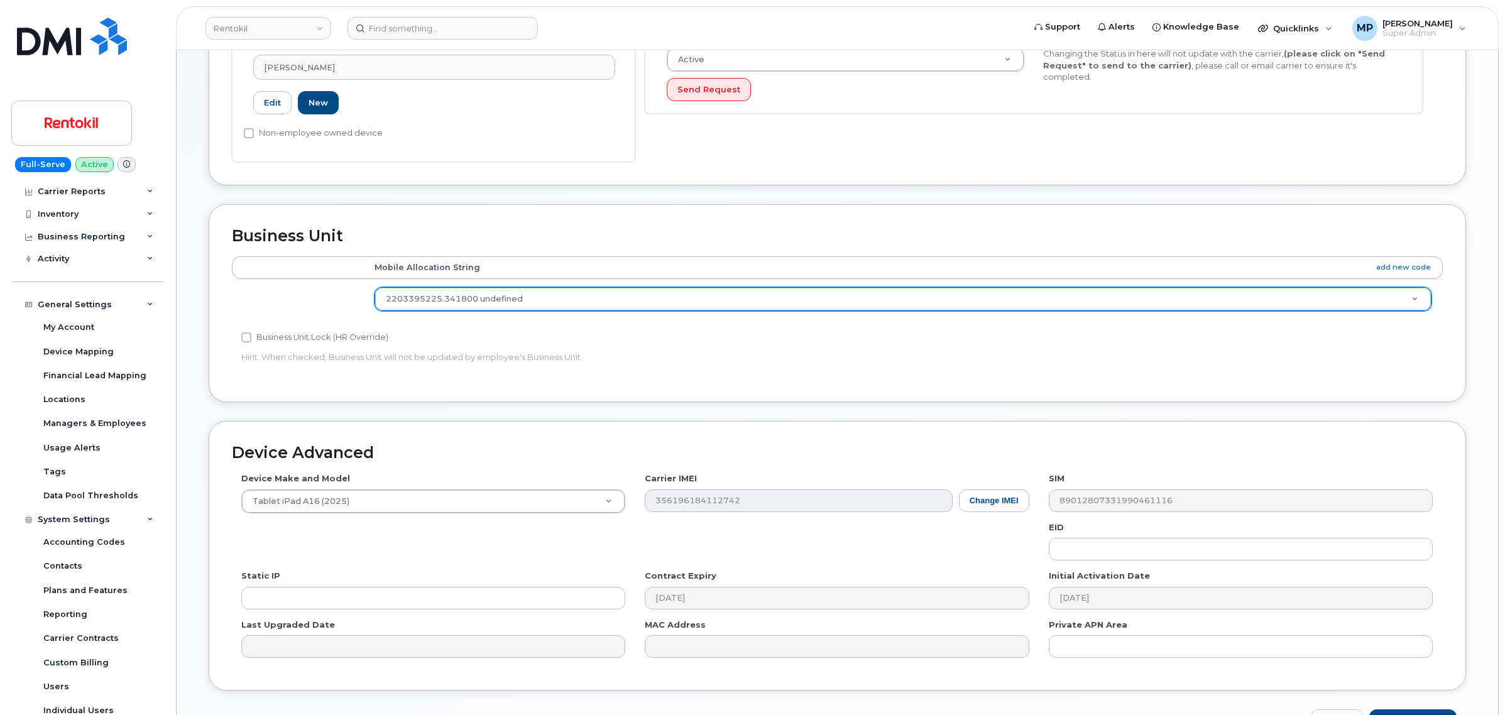
scroll to position [491, 0]
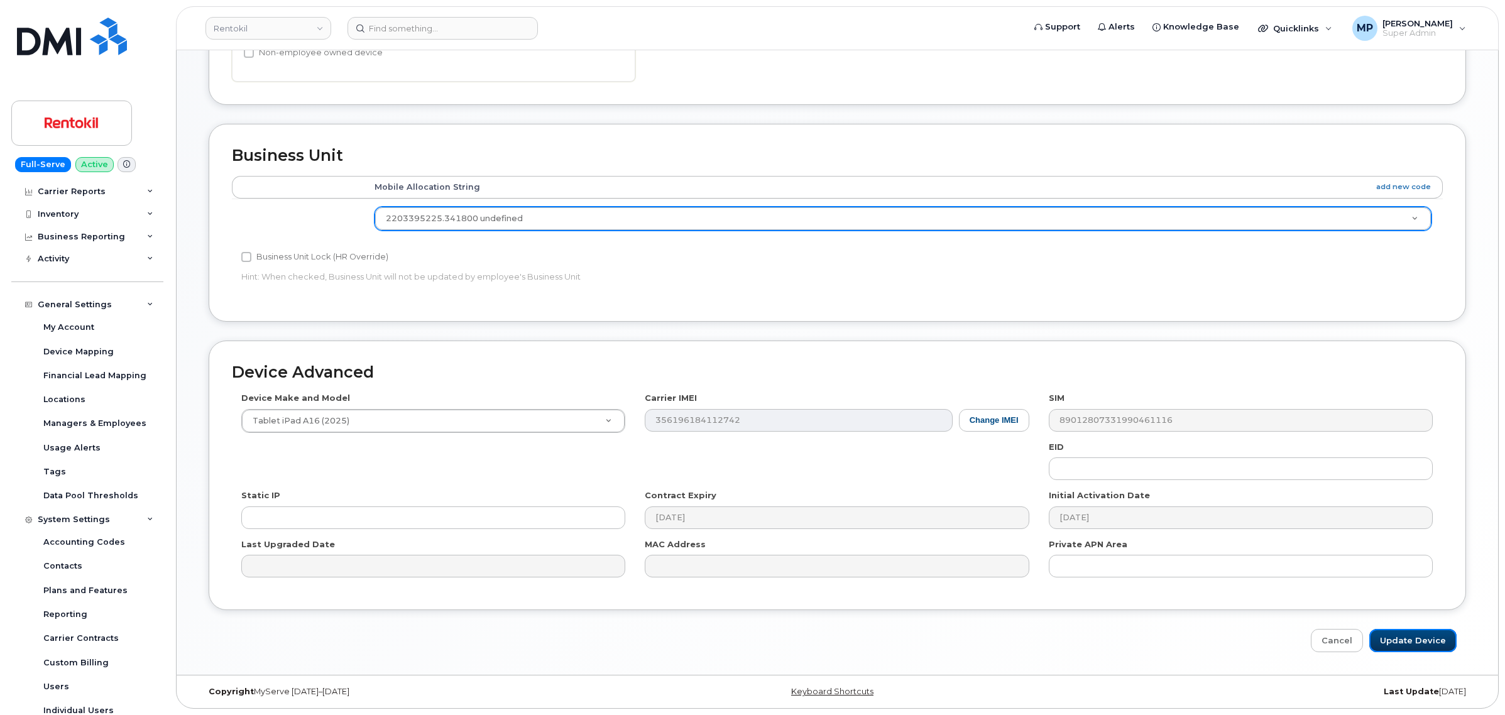
drag, startPoint x: 1413, startPoint y: 645, endPoint x: 1387, endPoint y: 623, distance: 33.5
click at [1413, 645] on input "Update Device" at bounding box center [1412, 640] width 87 height 23
type input "Saving..."
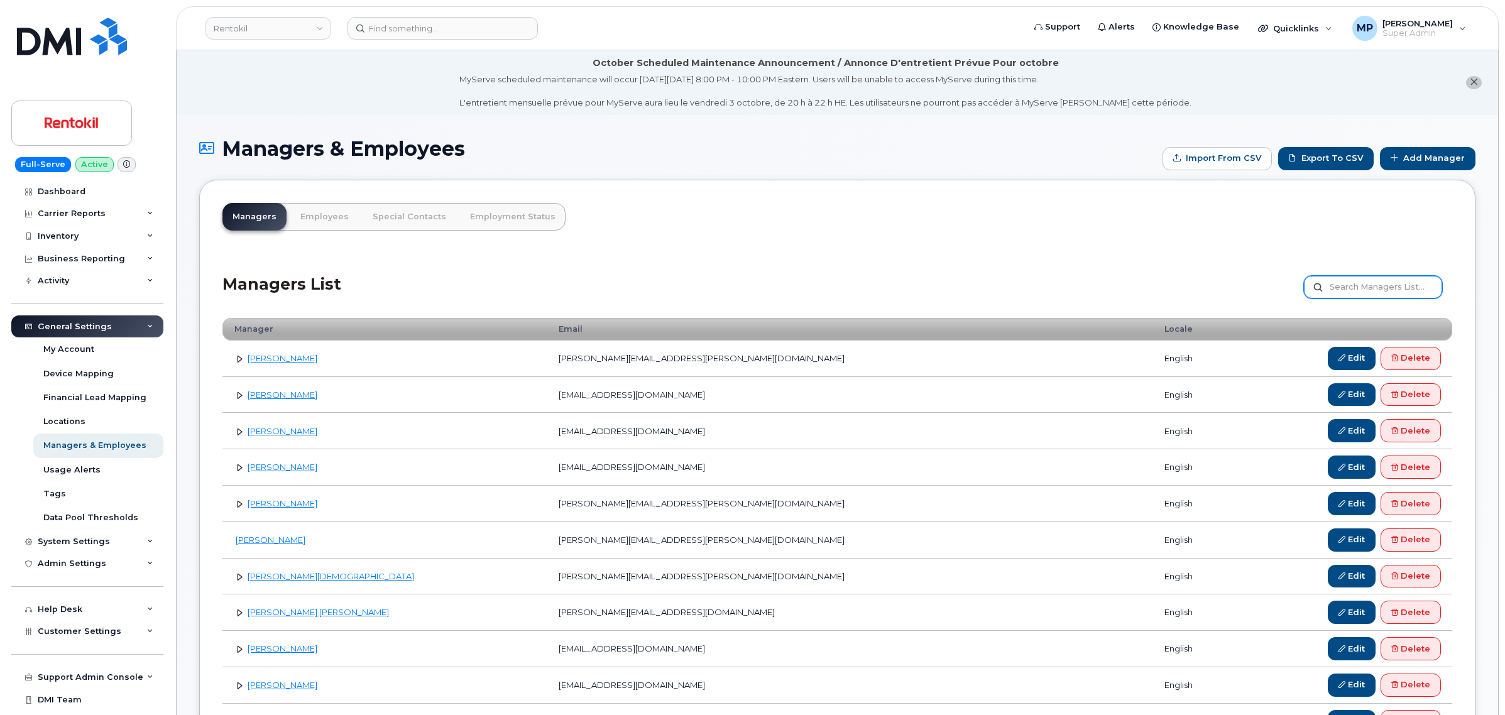
click at [1349, 281] on input "text" at bounding box center [1373, 287] width 138 height 23
paste input "1f18cc1847bce9903ff3ef69736d4366"
type input "1"
click at [316, 221] on link "Employees" at bounding box center [324, 217] width 69 height 28
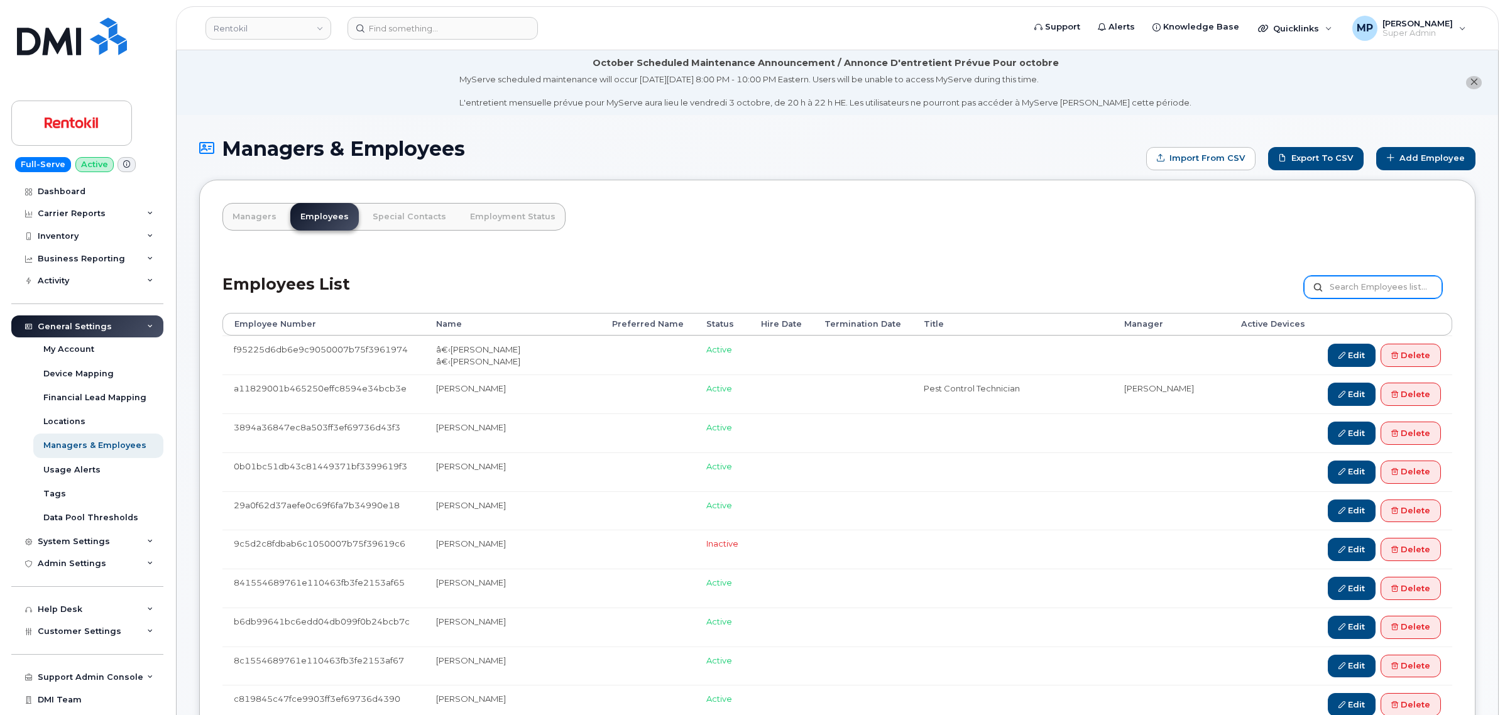
click at [1362, 290] on input "text" at bounding box center [1373, 287] width 138 height 23
paste input "1f18cc1847bce9903ff3ef69736d4366"
type input "1f18cc1847bce9903ff3ef69736d4366"
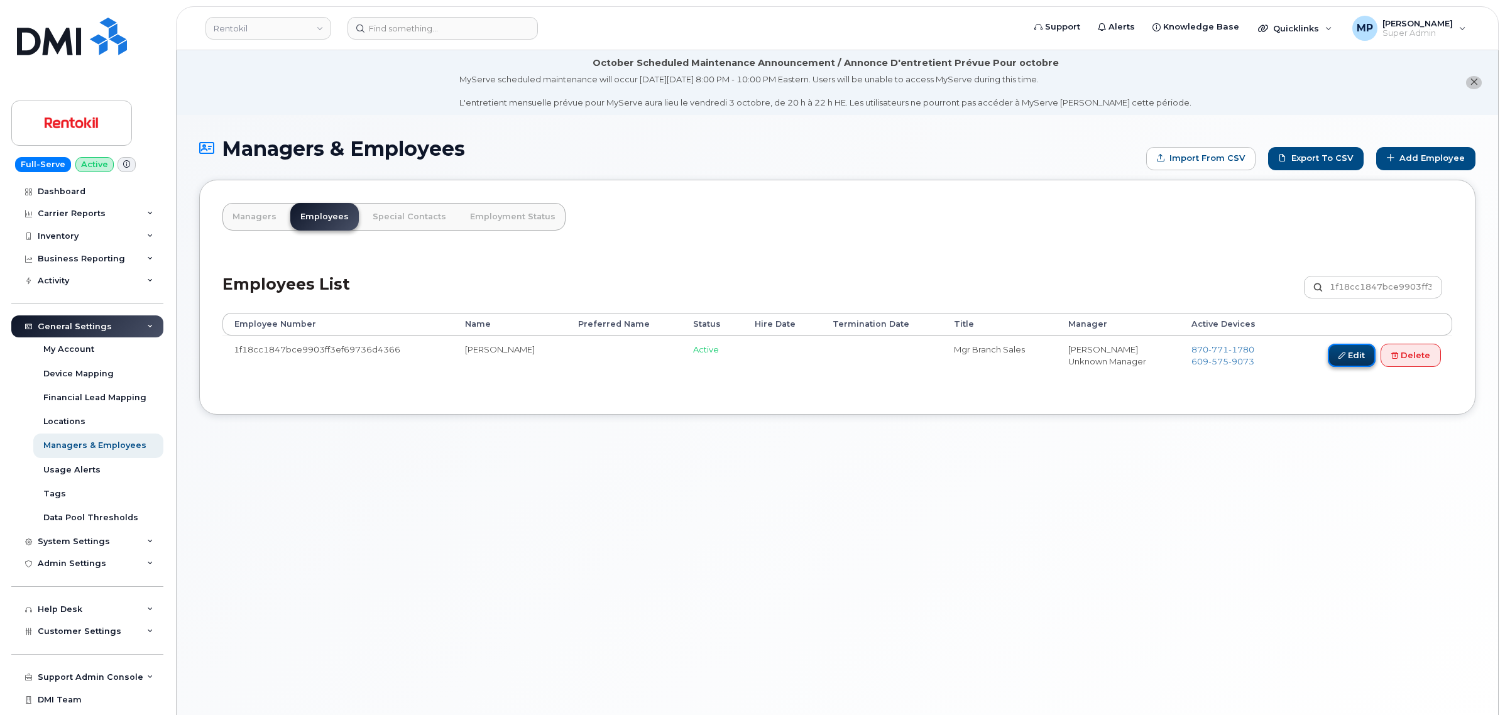
click at [1343, 356] on link "Edit" at bounding box center [1352, 355] width 48 height 23
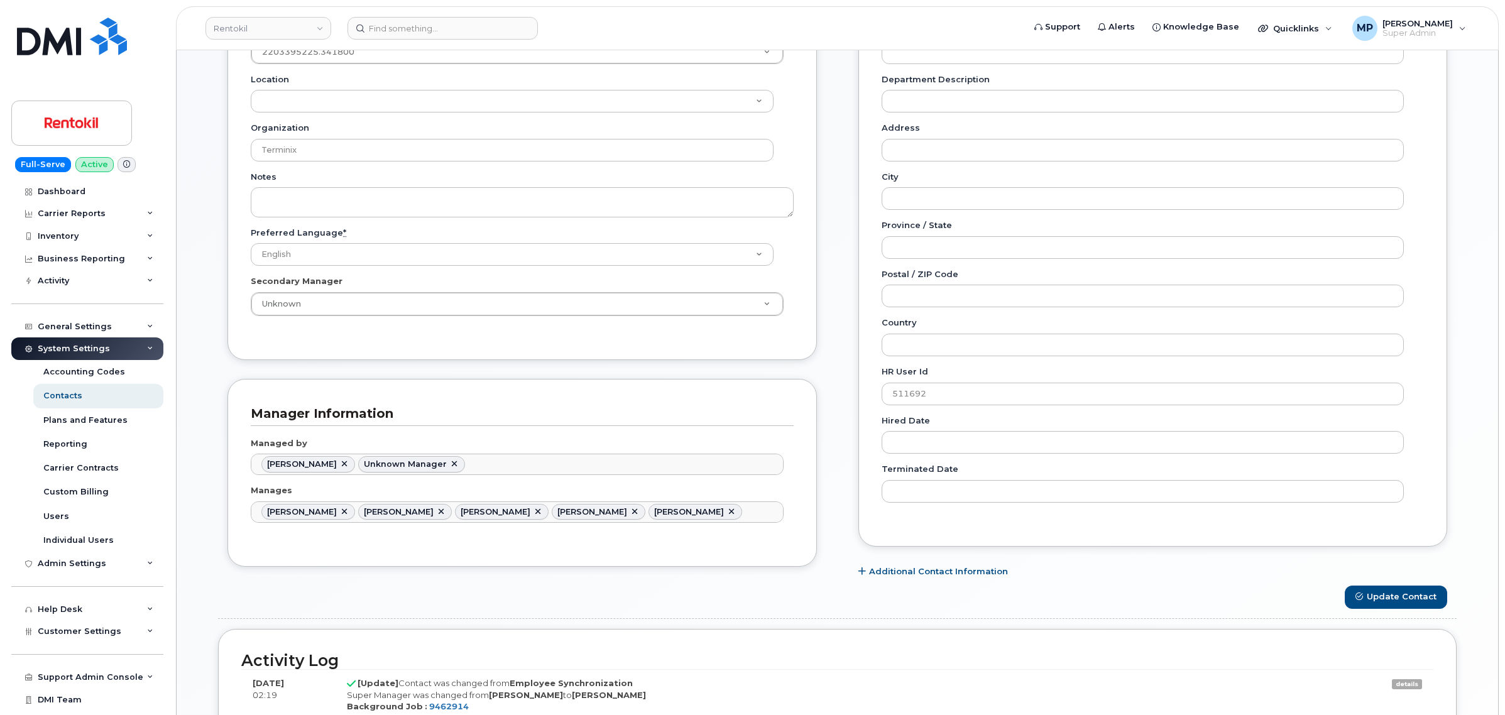
scroll to position [208, 0]
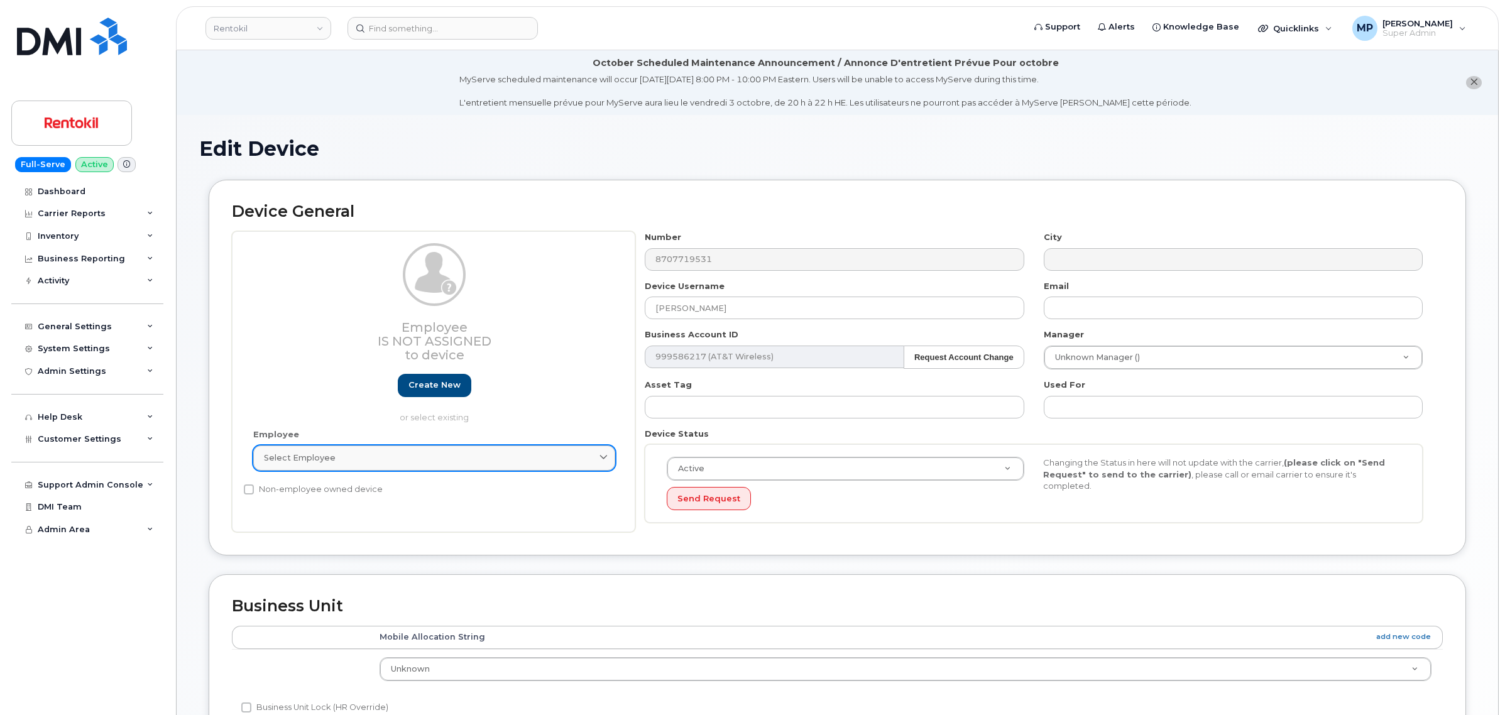
drag, startPoint x: 447, startPoint y: 461, endPoint x: 413, endPoint y: 467, distance: 34.5
click at [447, 461] on div "Select employee" at bounding box center [434, 458] width 341 height 12
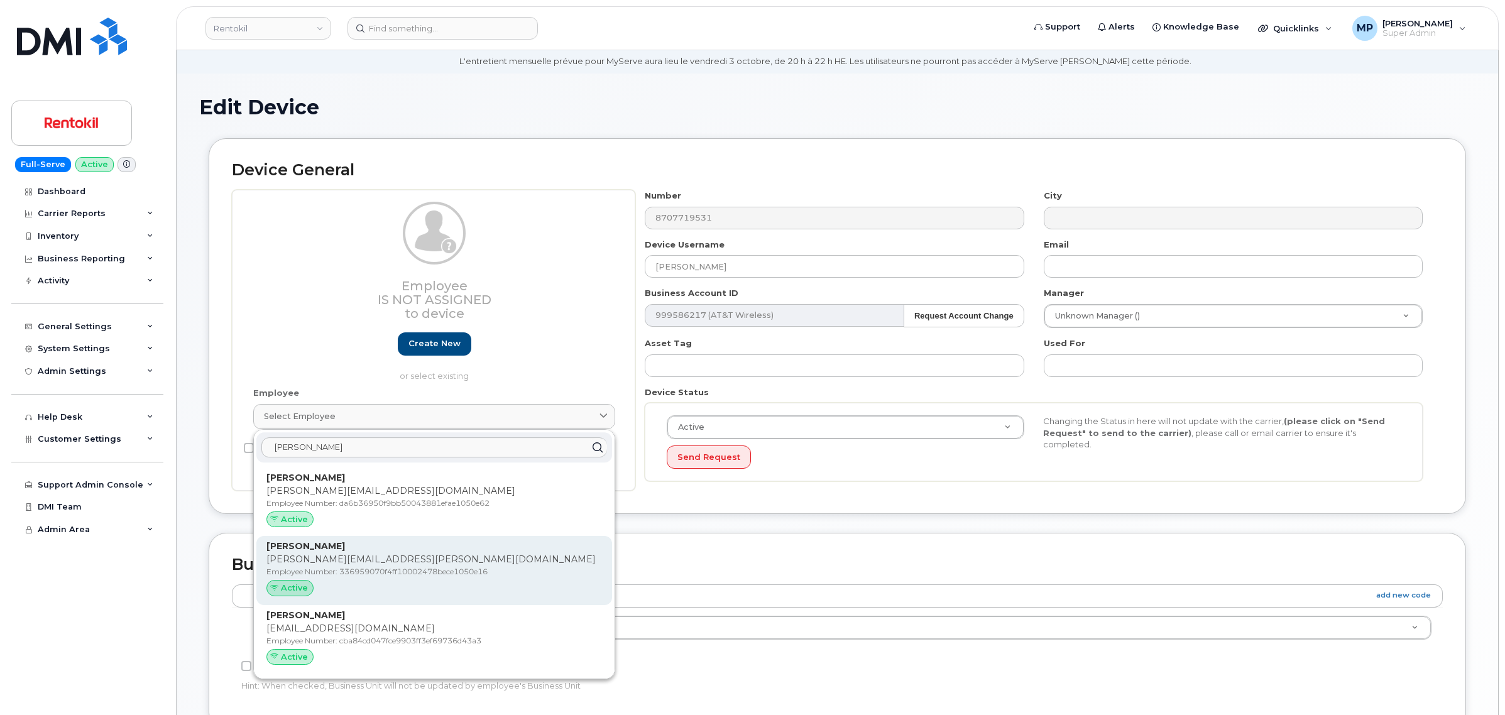
scroll to position [79, 0]
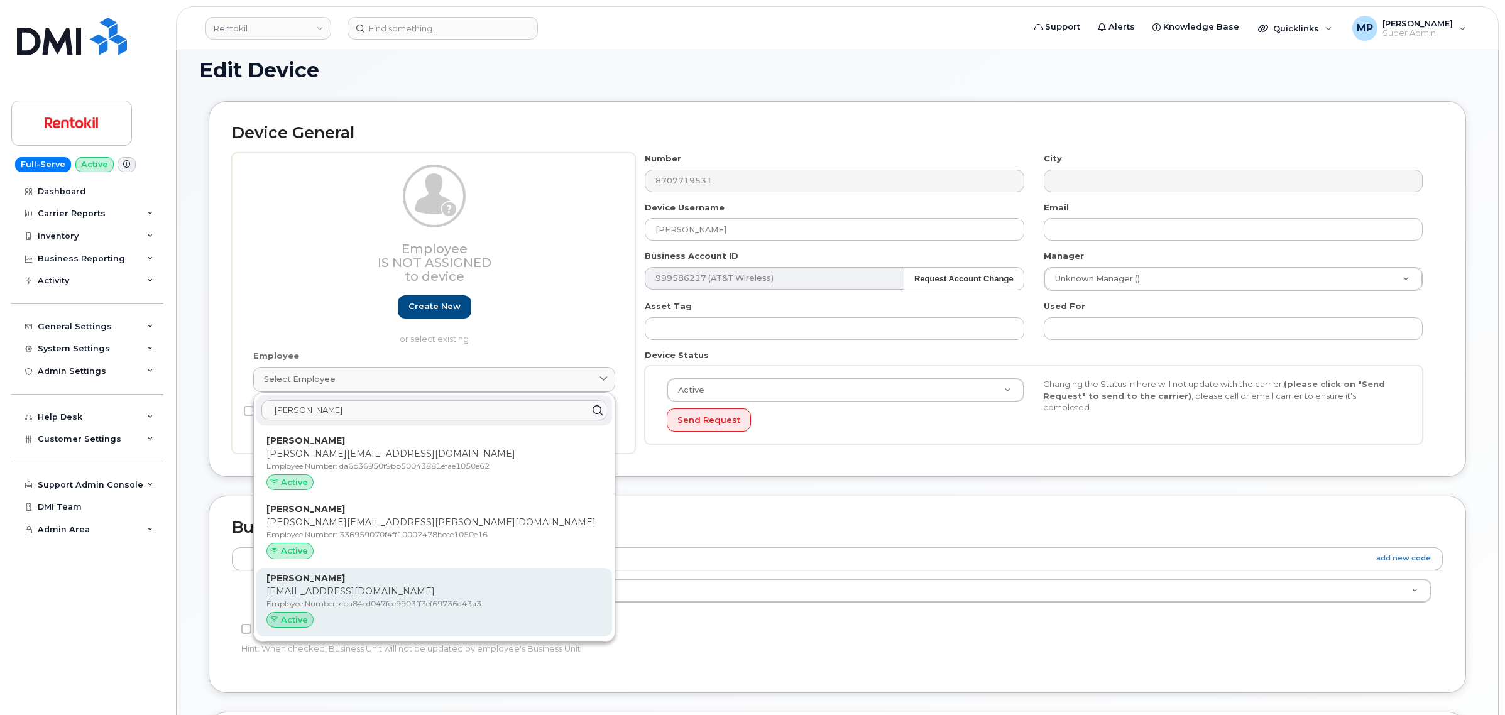
type input "matthew yee"
click at [373, 607] on p "Employee Number: cba84cd047fce9903ff3ef69736d43a3" at bounding box center [434, 603] width 336 height 11
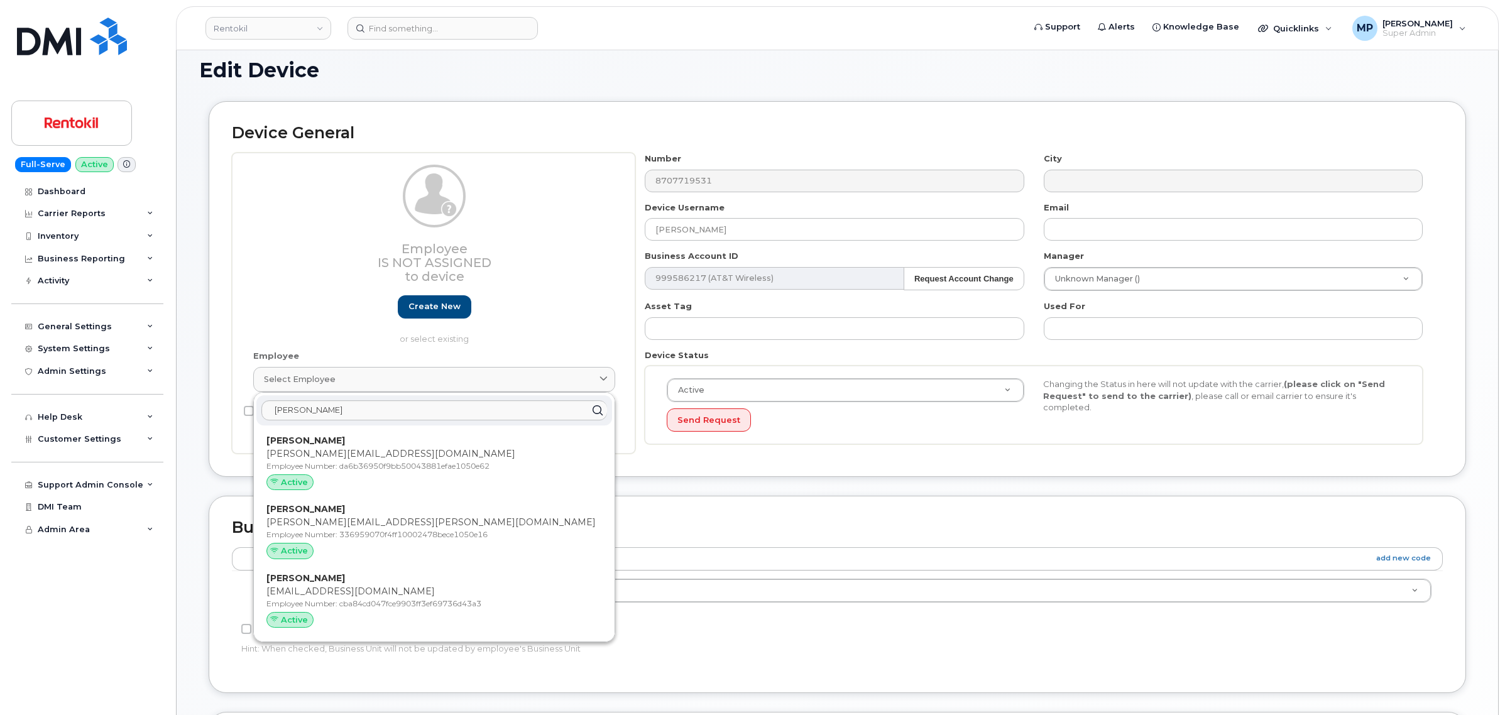
type input "cba84cd047fce9903ff3ef69736d43a3"
type input "Matthew Yee"
type input "myee@rentokil-terminix.com"
type input "35240816"
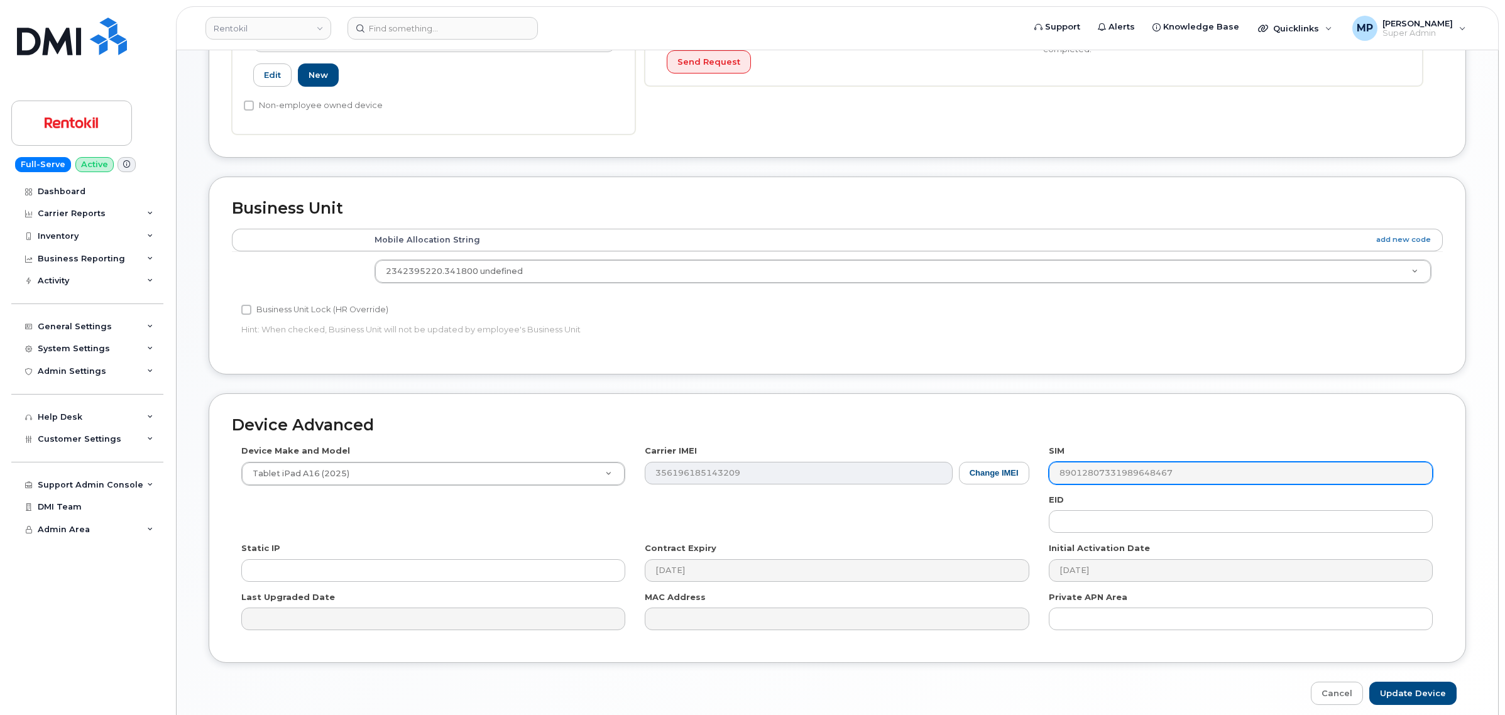
scroll to position [491, 0]
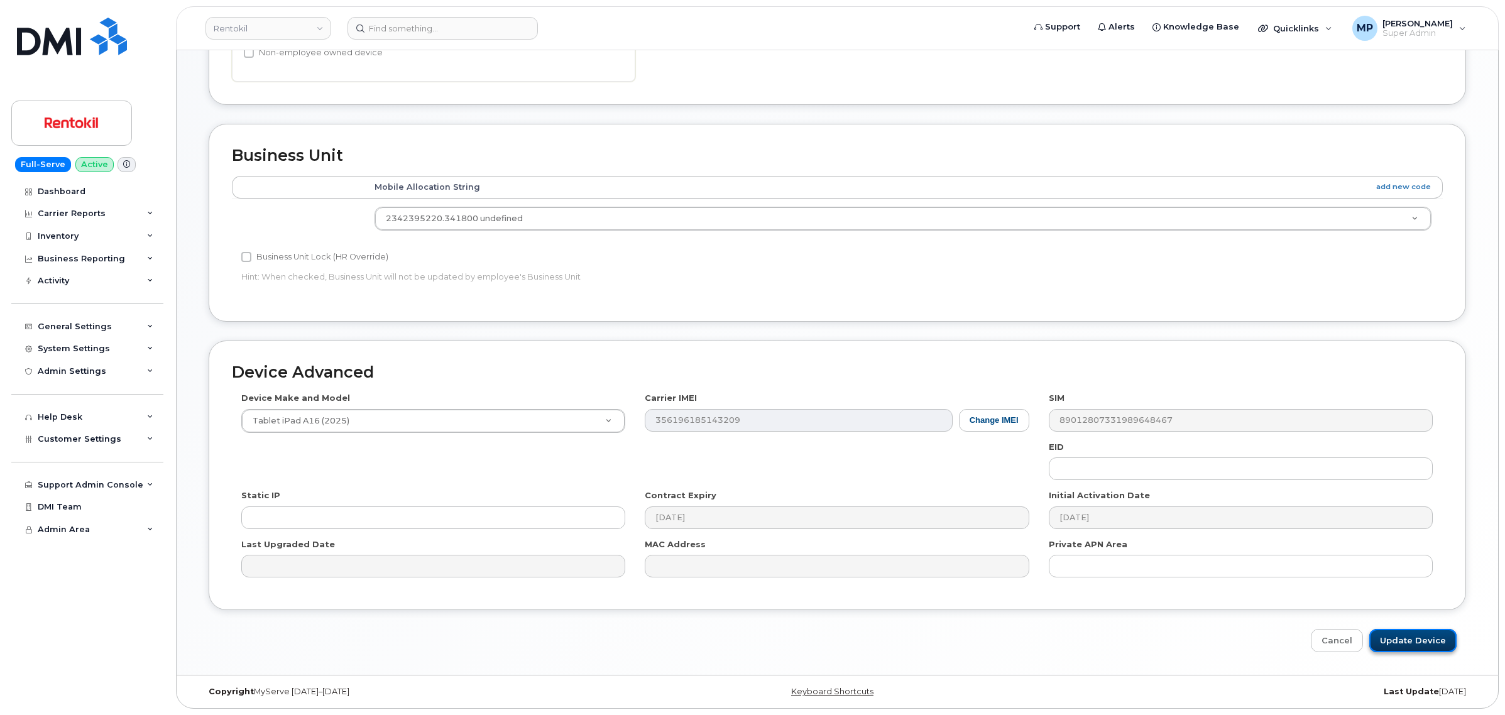
drag, startPoint x: 1413, startPoint y: 647, endPoint x: 1400, endPoint y: 645, distance: 13.4
click at [1412, 648] on input "Update Device" at bounding box center [1412, 640] width 87 height 23
type input "Saving..."
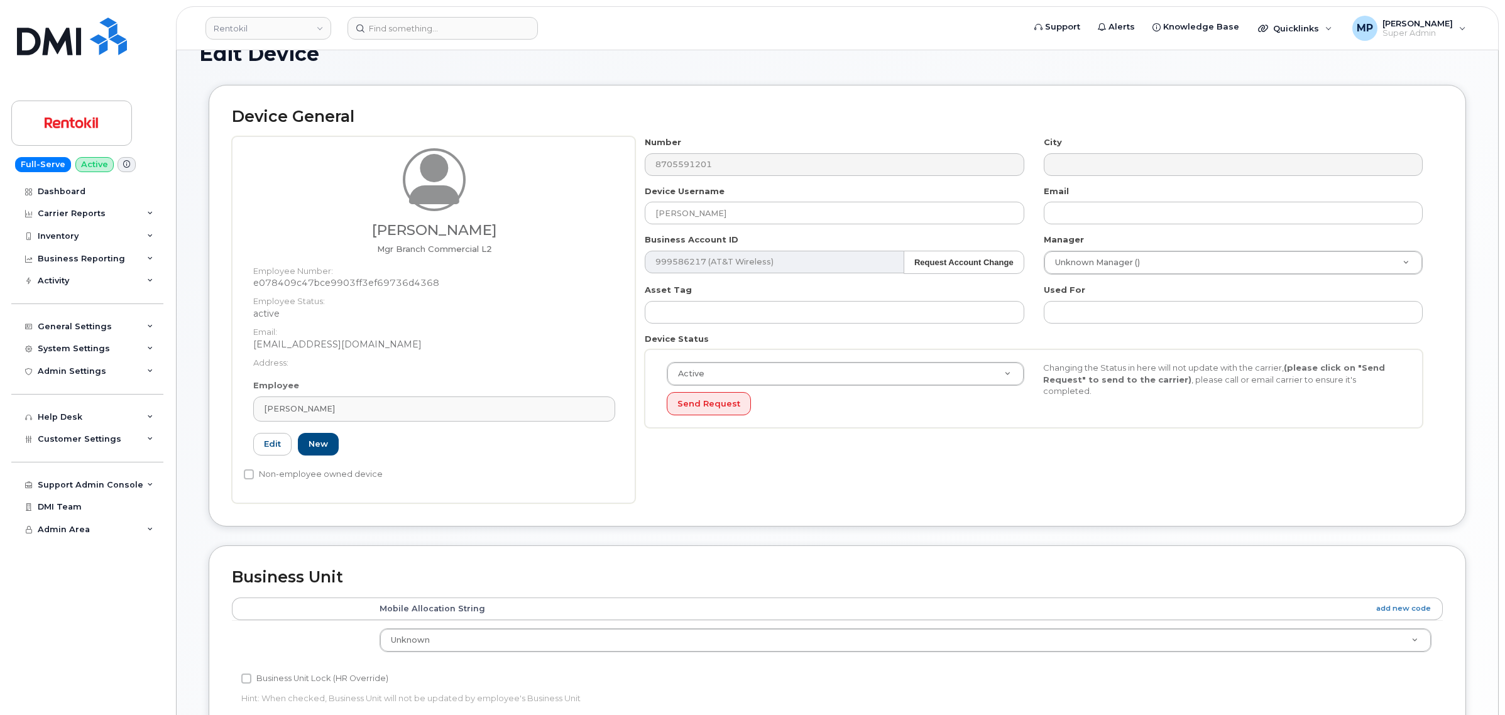
scroll to position [79, 0]
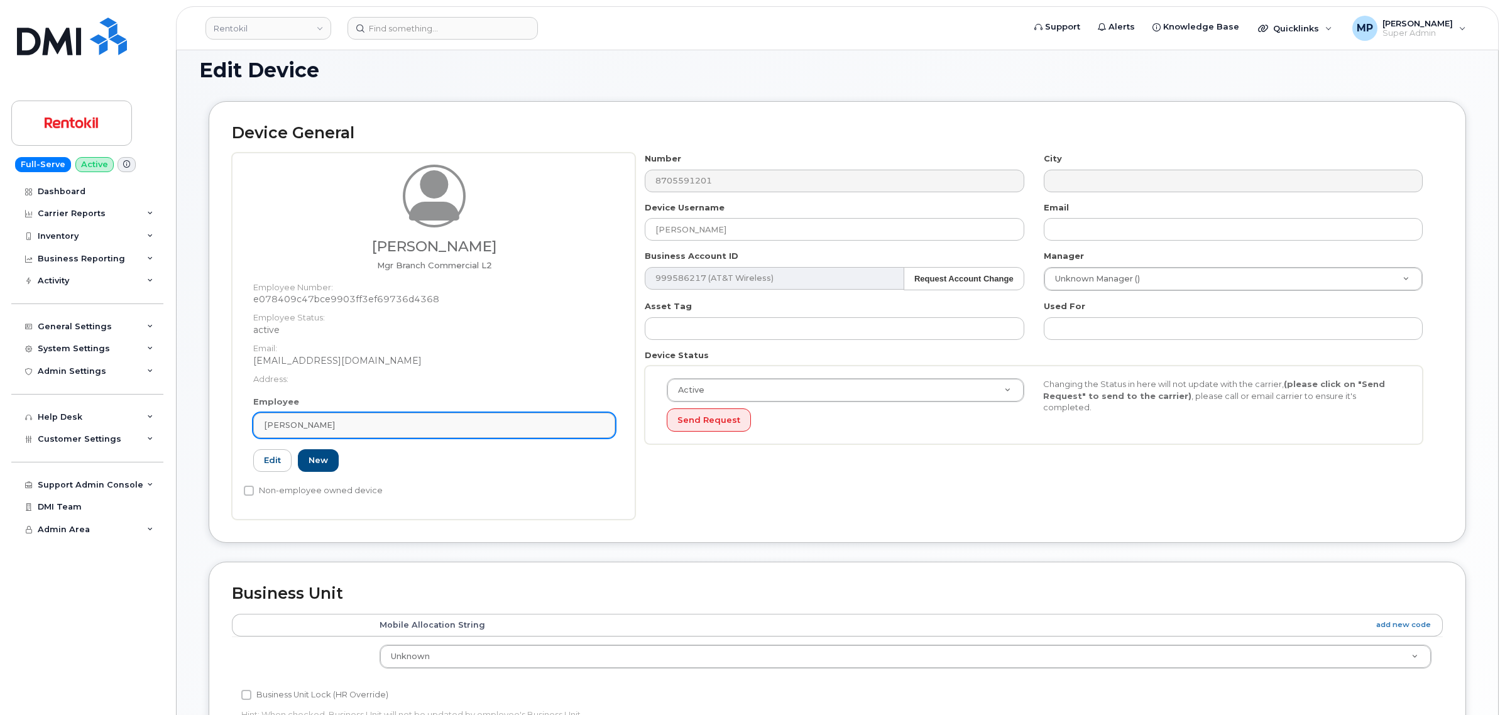
click at [457, 422] on div "[PERSON_NAME]" at bounding box center [434, 425] width 341 height 12
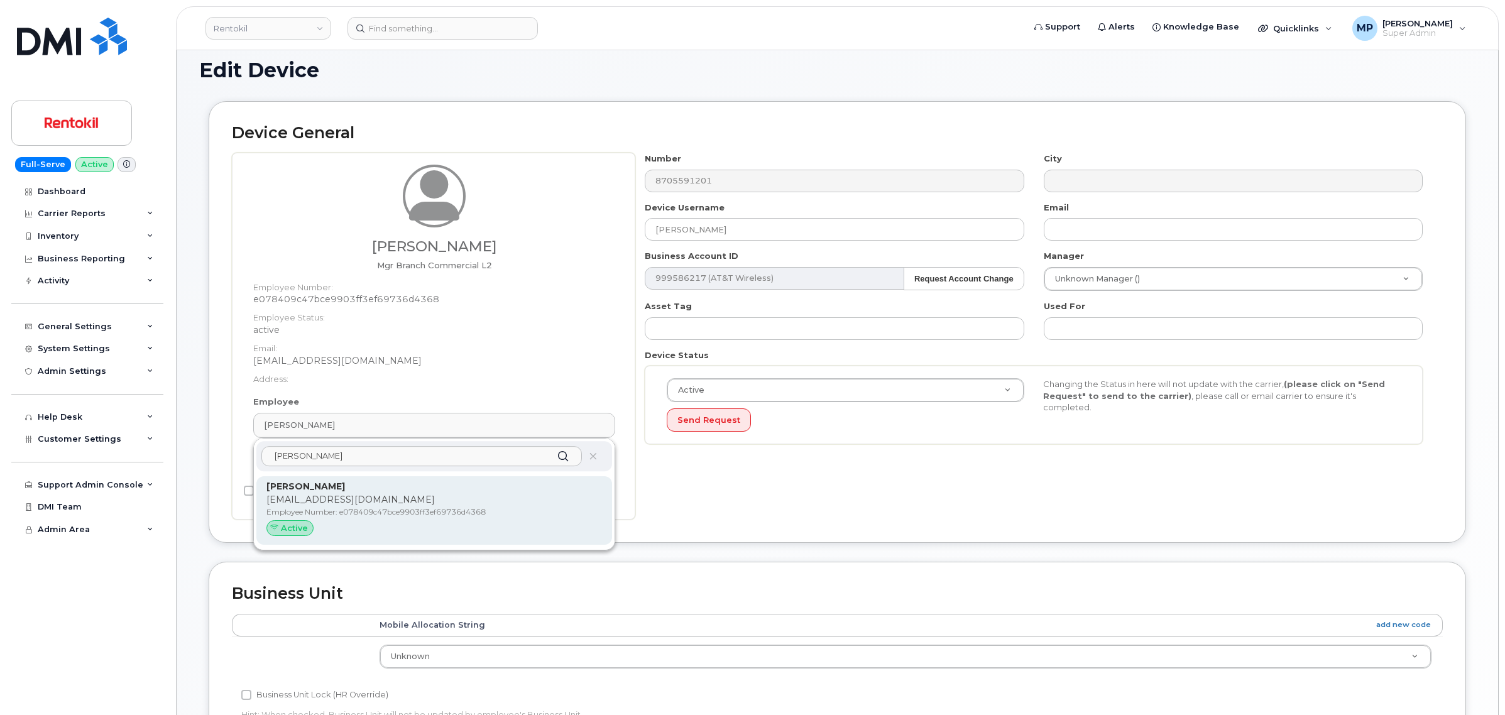
type input "[PERSON_NAME]"
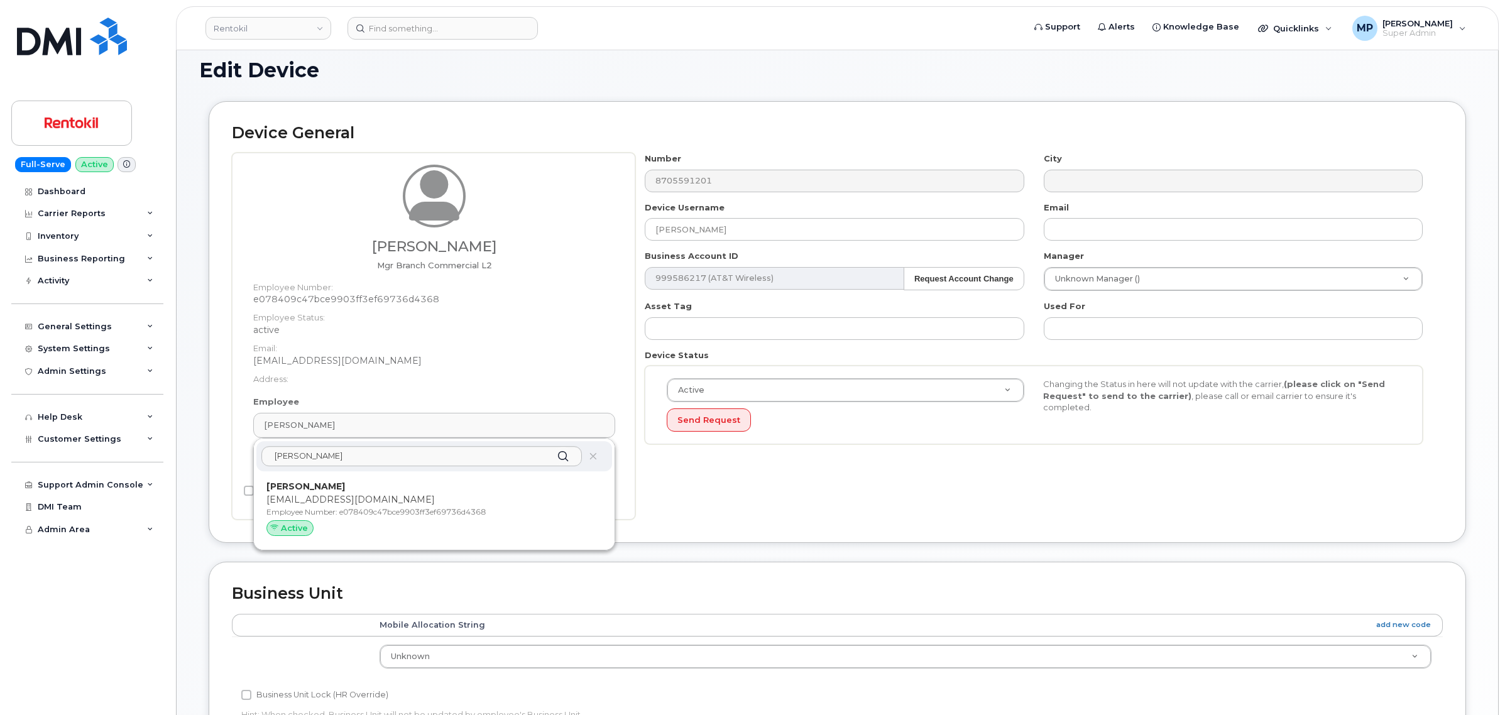
drag, startPoint x: 405, startPoint y: 511, endPoint x: 814, endPoint y: 55, distance: 612.0
click at [416, 503] on div "[PERSON_NAME] [EMAIL_ADDRESS][DOMAIN_NAME] Employee Number: e078409c47bce9903ff…" at bounding box center [434, 511] width 336 height 62
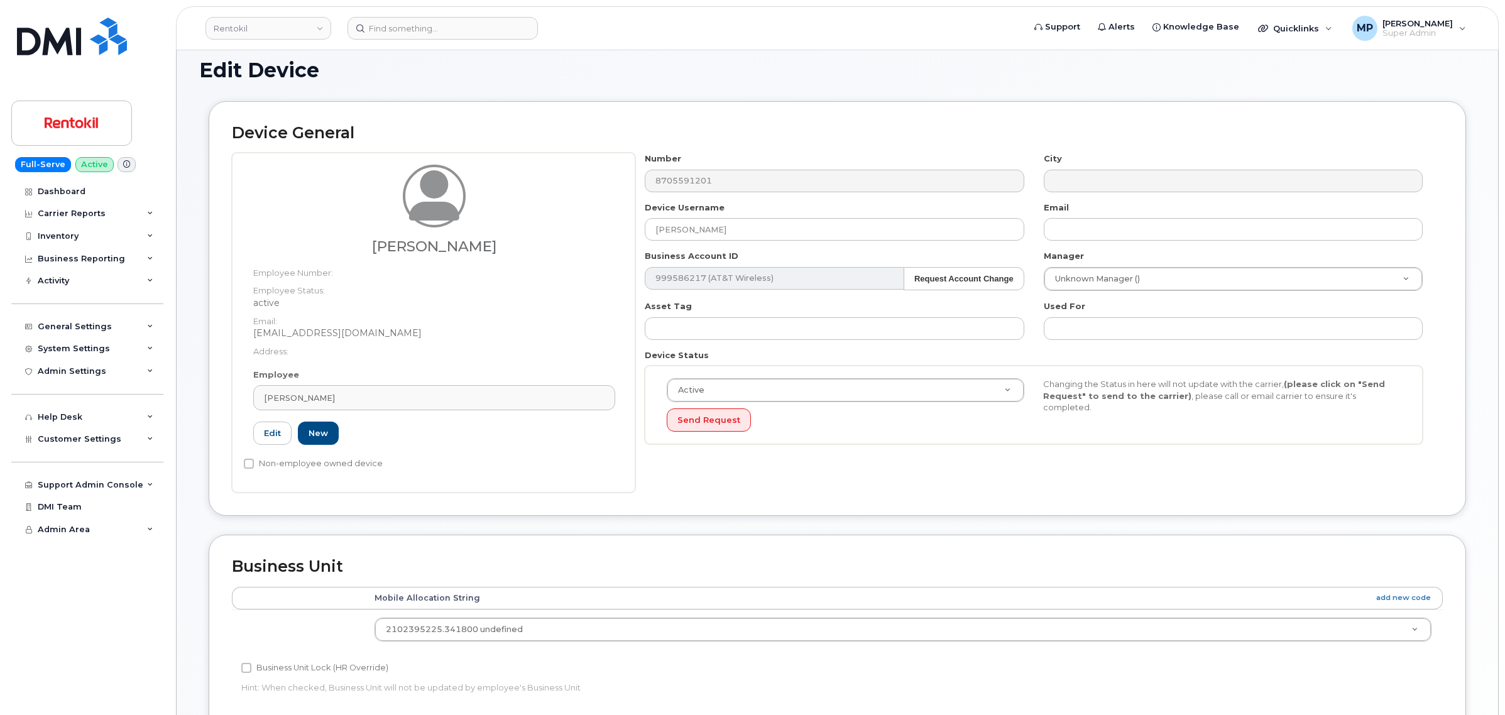
type input "[PERSON_NAME]"
type input "[EMAIL_ADDRESS][DOMAIN_NAME]"
type input "35776486"
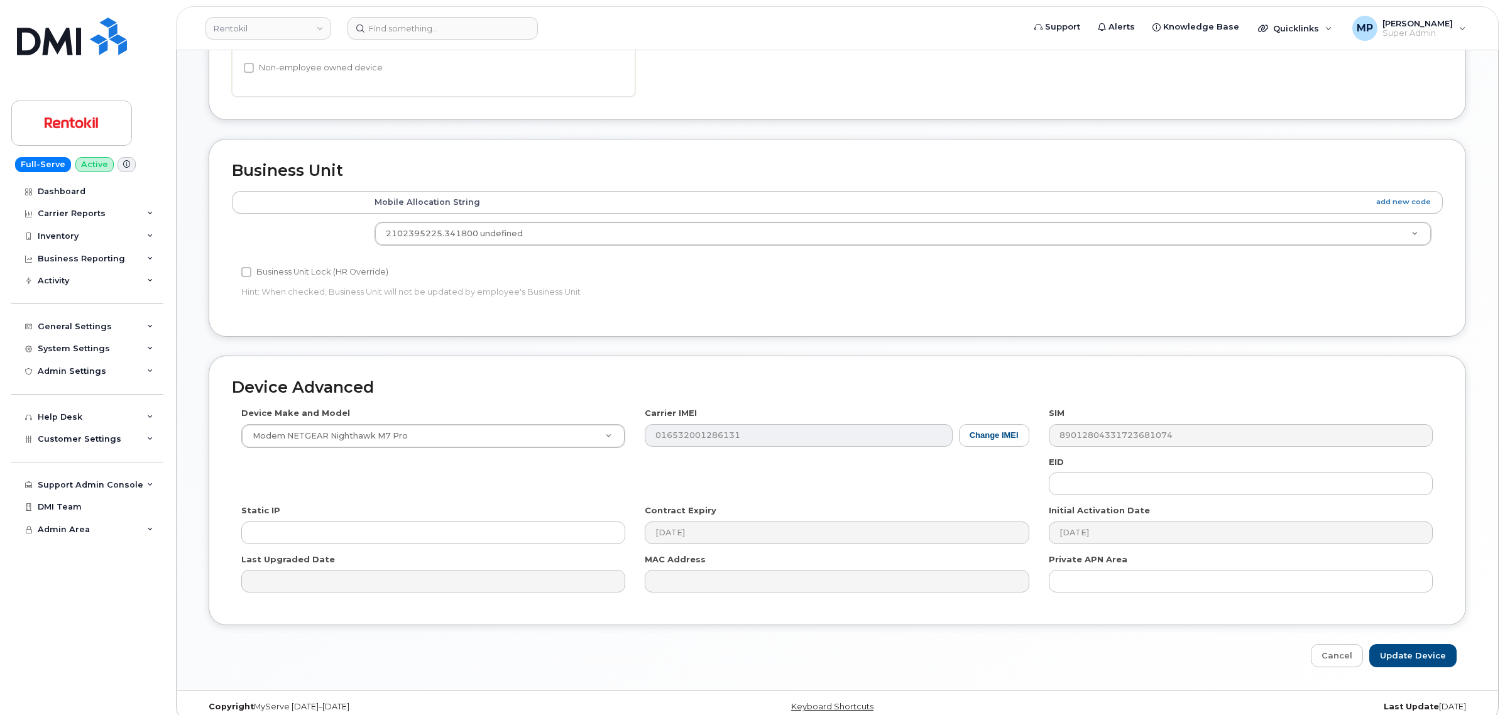
scroll to position [491, 0]
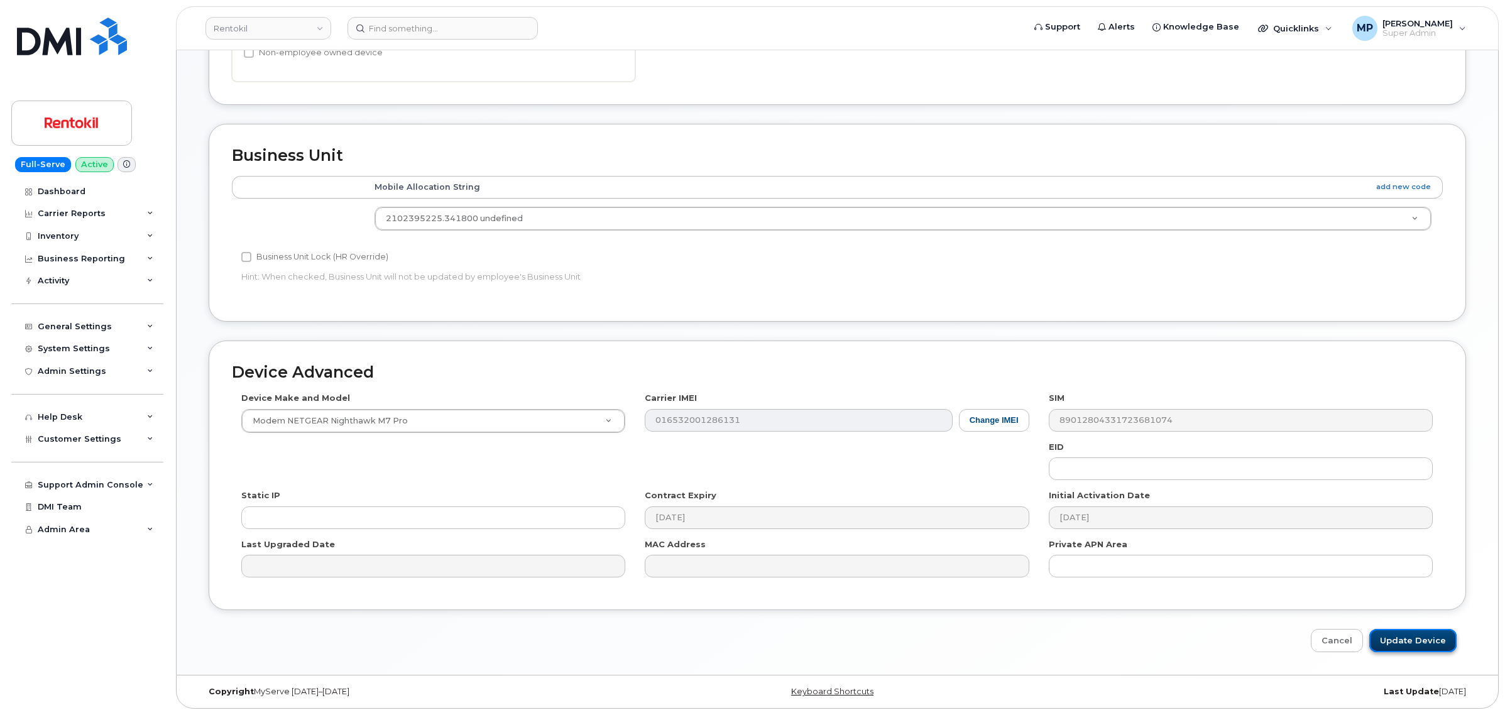
click at [1425, 642] on input "Update Device" at bounding box center [1412, 640] width 87 height 23
type input "Saving..."
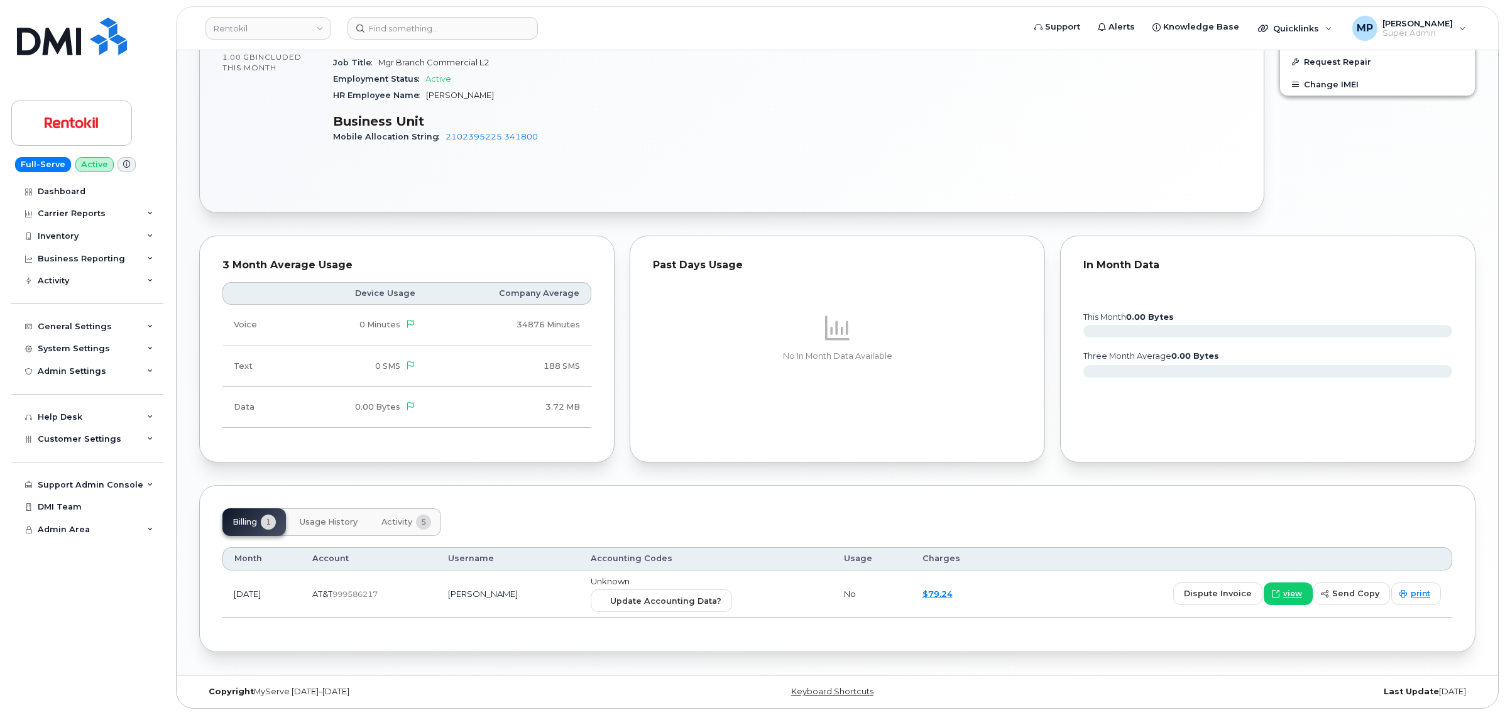
scroll to position [701, 0]
click at [394, 520] on span "Activity" at bounding box center [396, 523] width 31 height 10
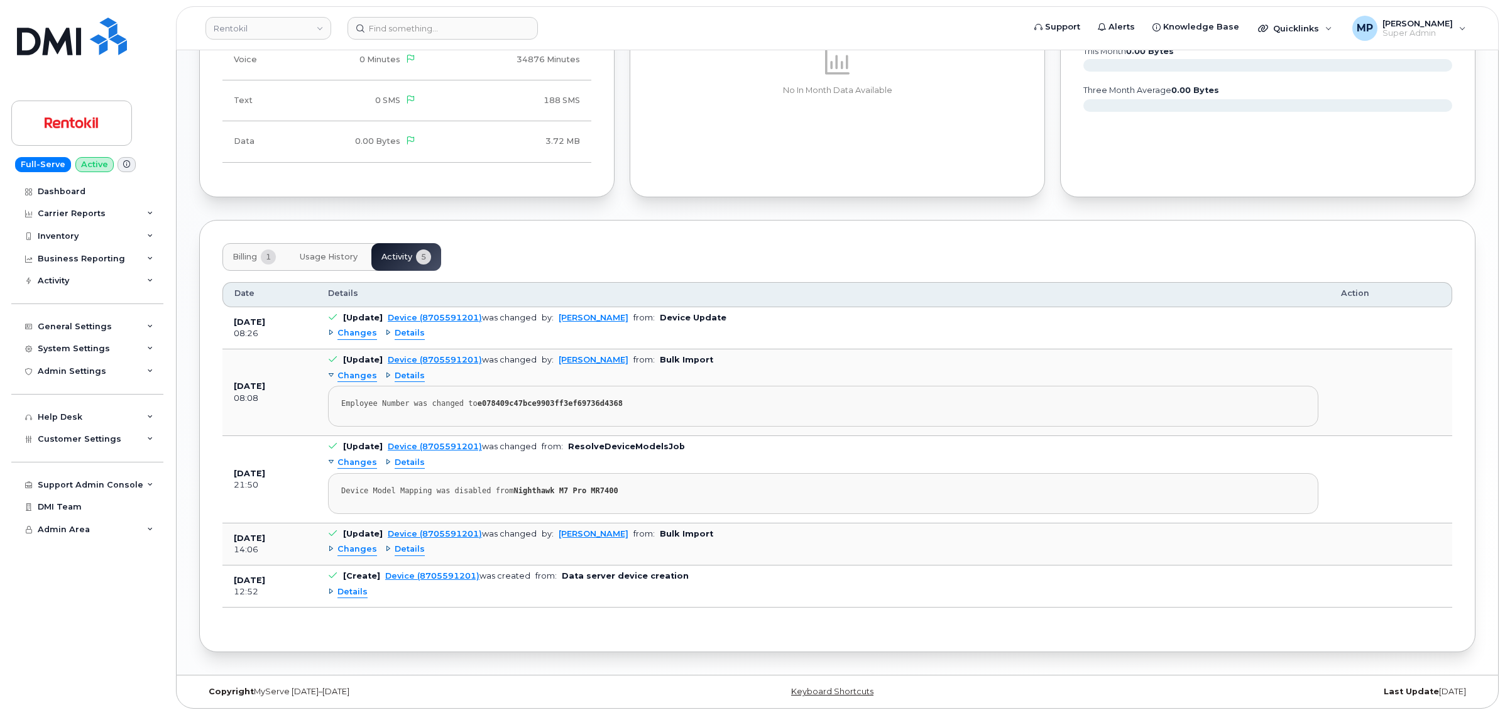
scroll to position [969, 0]
drag, startPoint x: 607, startPoint y: 400, endPoint x: 469, endPoint y: 406, distance: 137.8
click at [469, 406] on div "Employee Number was changed to e078409c47bce9903ff3ef69736d4368" at bounding box center [823, 403] width 964 height 9
click at [353, 329] on span "Changes" at bounding box center [357, 333] width 40 height 12
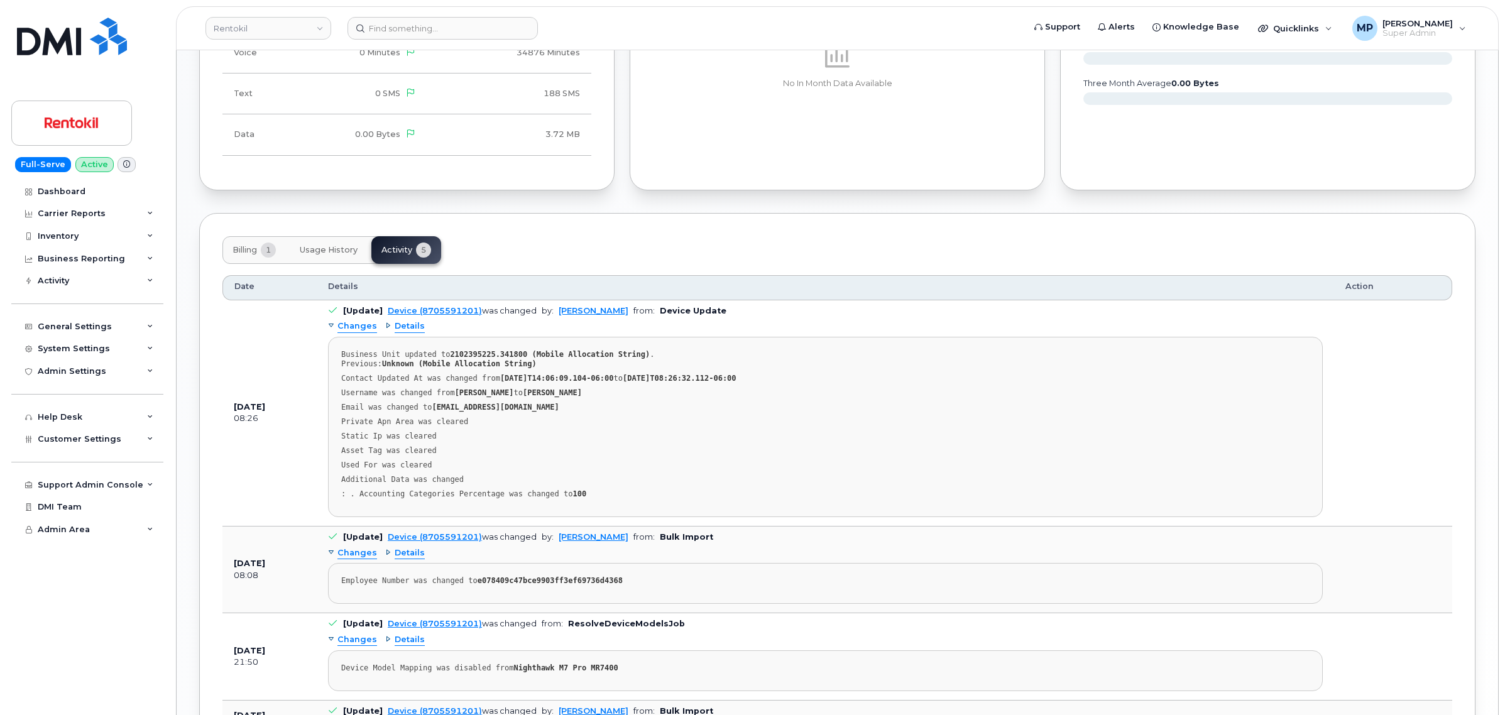
click at [353, 327] on span "Changes" at bounding box center [357, 327] width 40 height 12
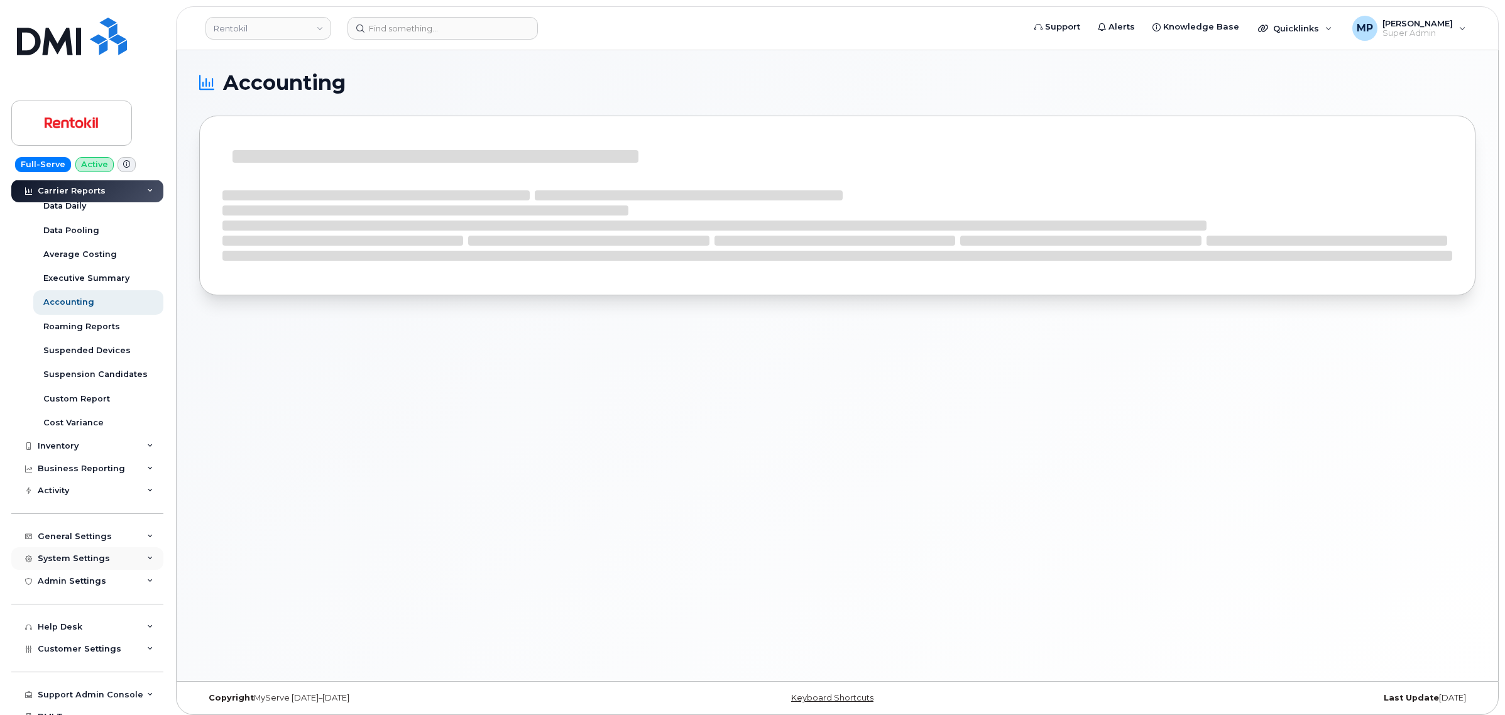
scroll to position [79, 0]
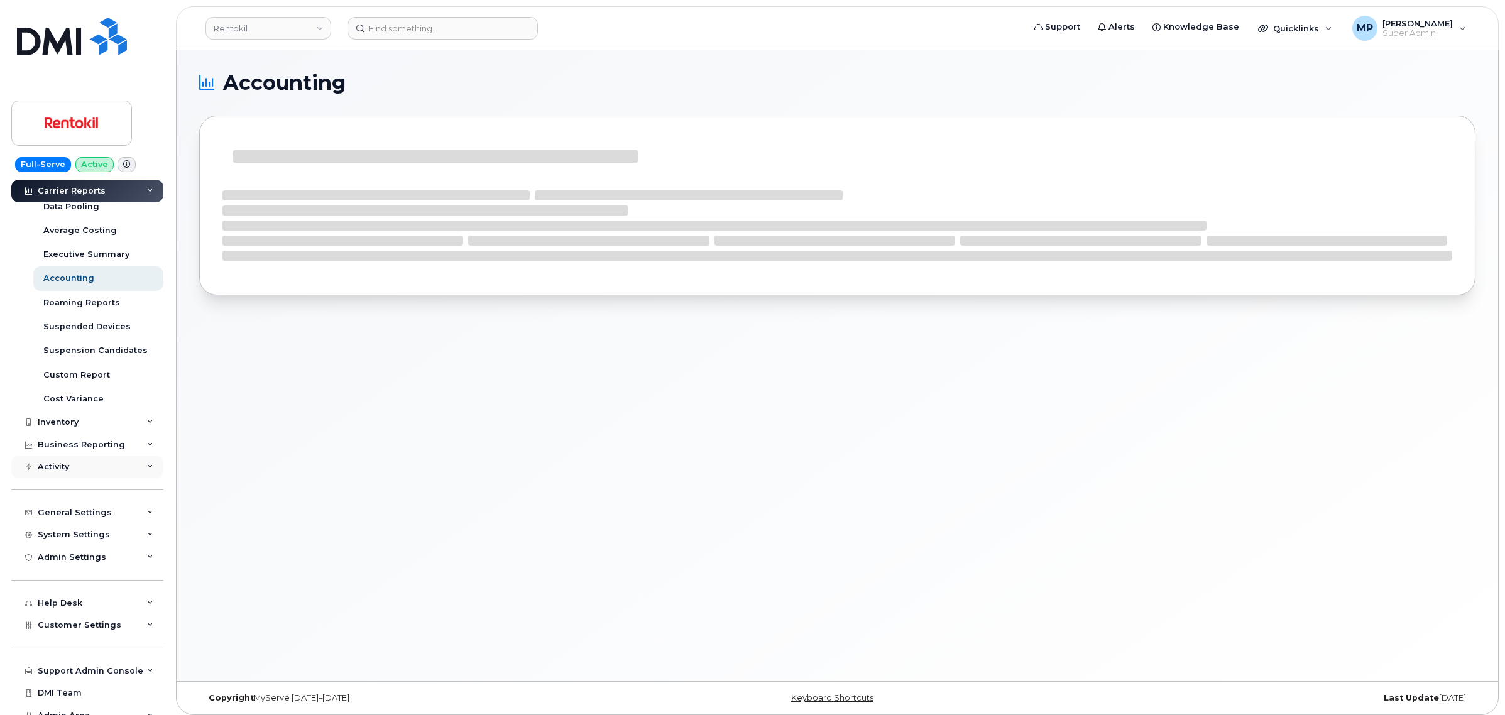
click at [55, 464] on div "Activity" at bounding box center [87, 467] width 152 height 23
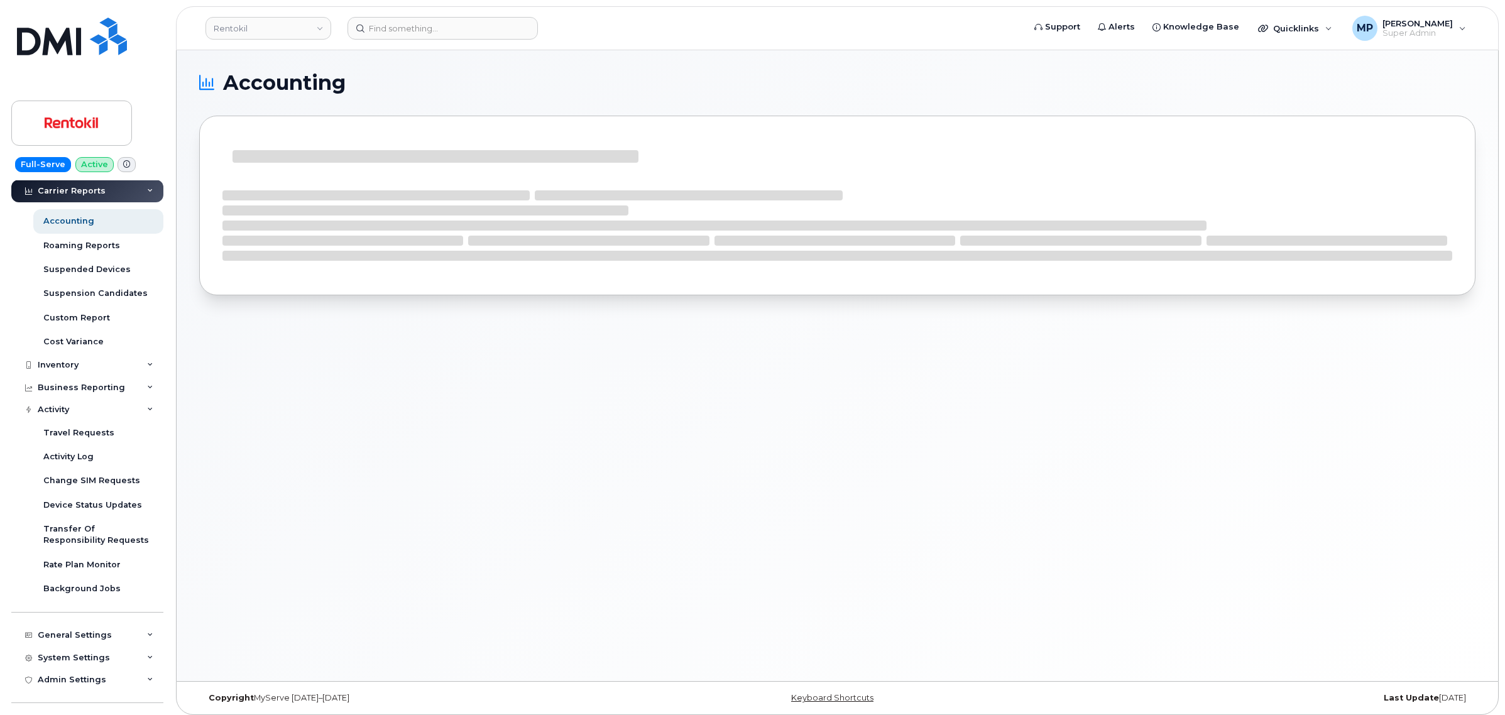
scroll to position [157, 0]
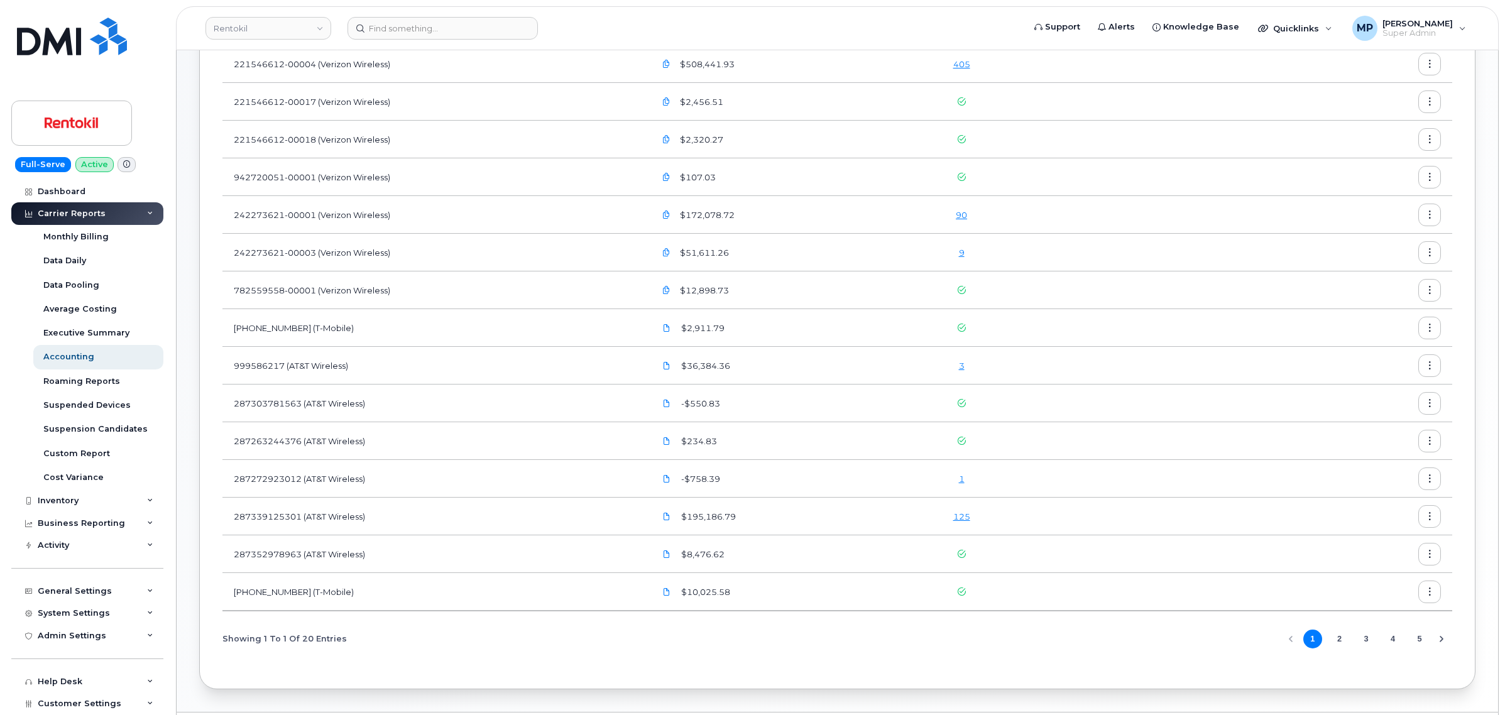
scroll to position [236, 0]
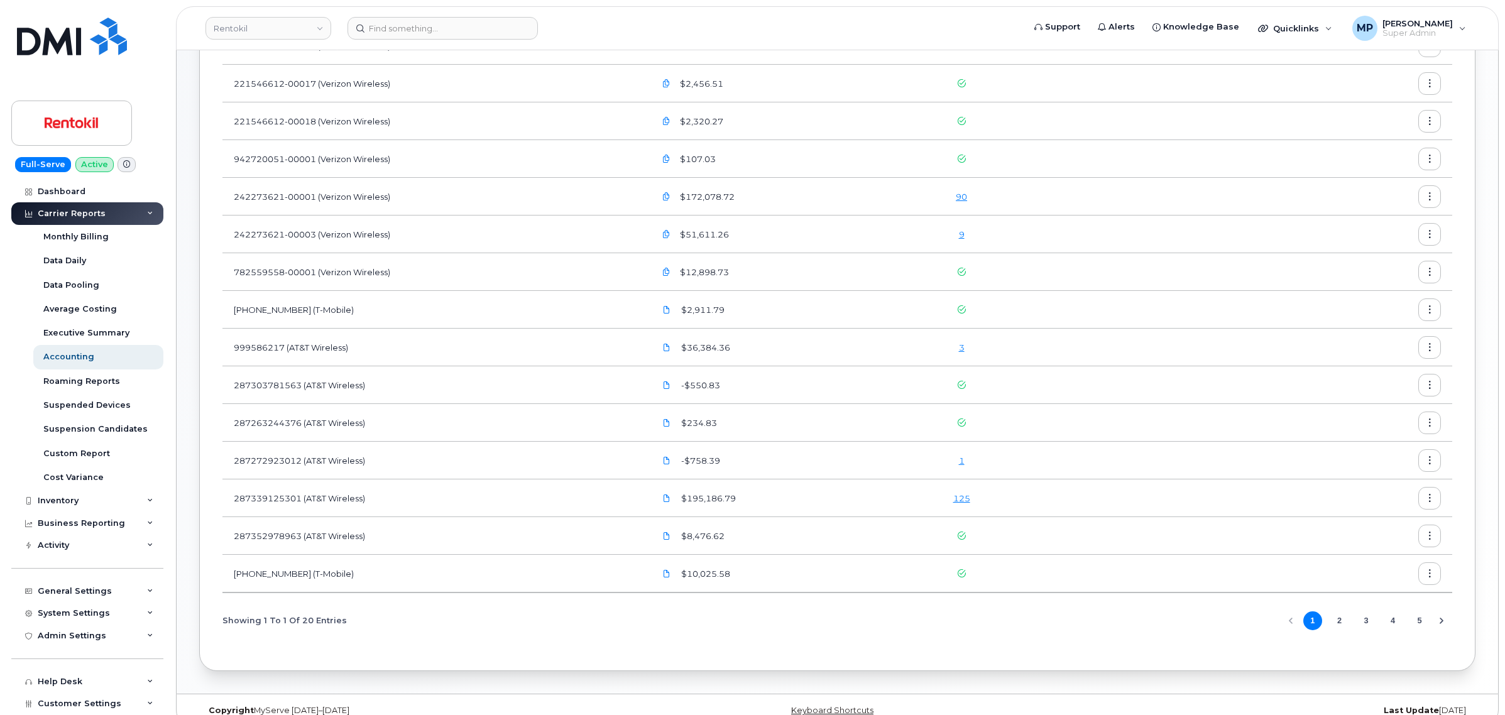
click at [965, 459] on link "1" at bounding box center [962, 461] width 6 height 10
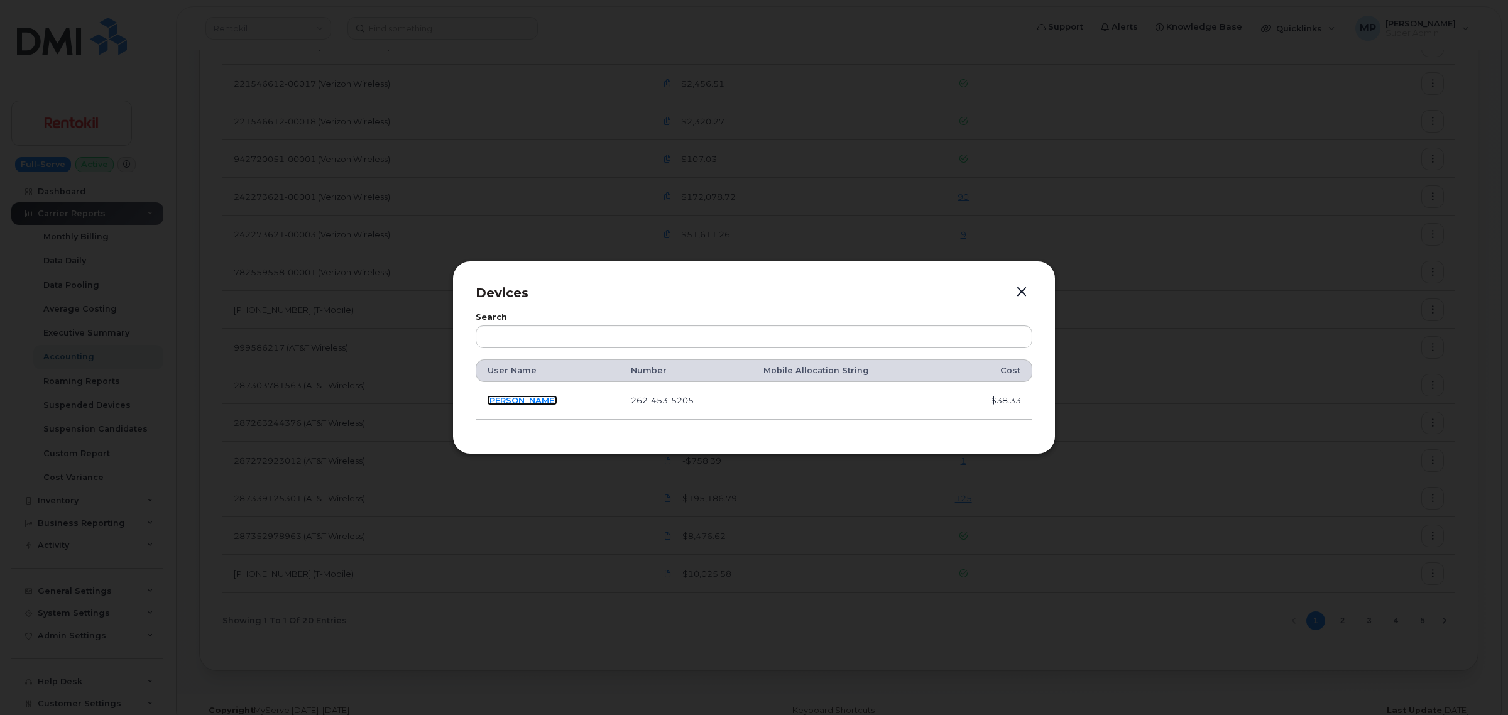
click at [530, 400] on link "[PERSON_NAME]" at bounding box center [522, 400] width 70 height 10
drag, startPoint x: 689, startPoint y: 402, endPoint x: 635, endPoint y: 403, distance: 54.1
click at [635, 403] on td "[PHONE_NUMBER]" at bounding box center [686, 401] width 133 height 38
copy span "262 453 5205"
drag, startPoint x: 1031, startPoint y: 292, endPoint x: 1021, endPoint y: 290, distance: 9.8
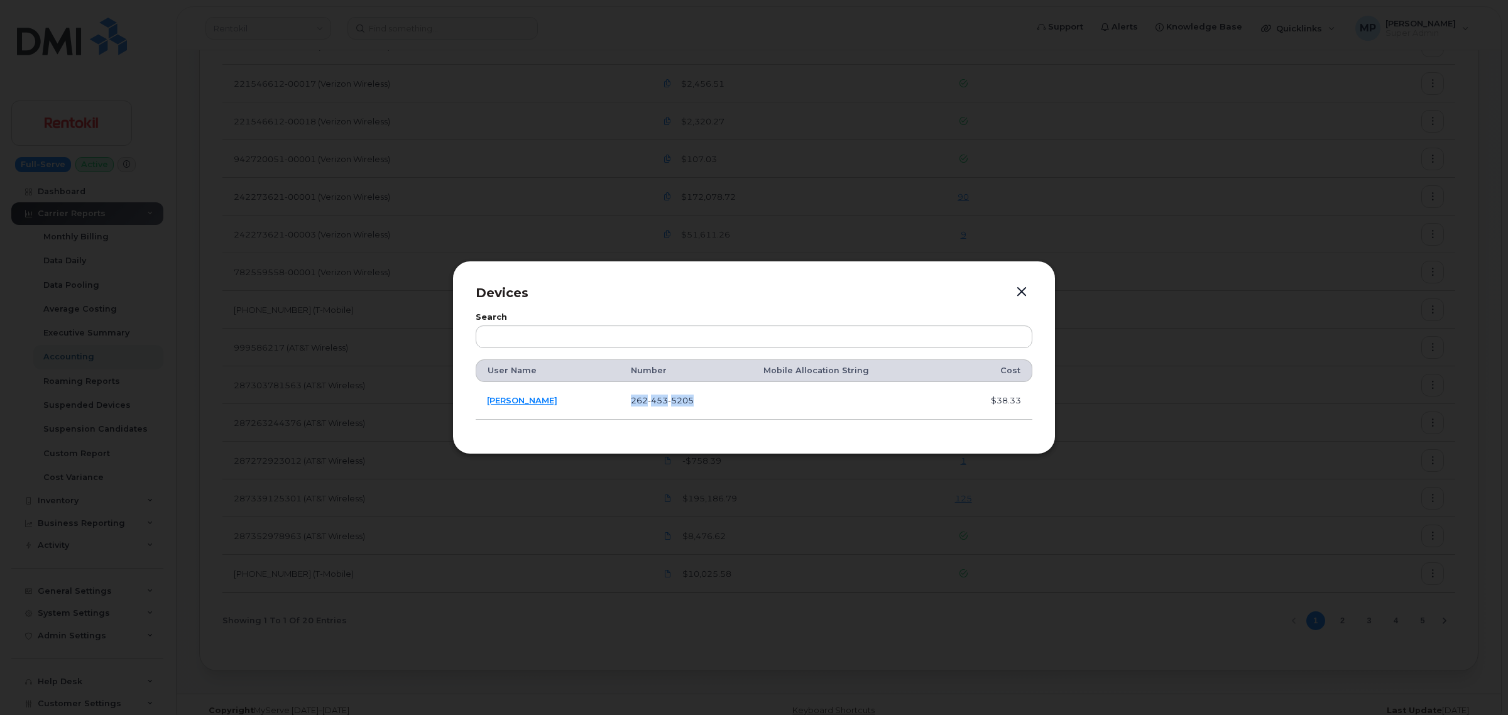
click at [1026, 290] on button "button" at bounding box center [1021, 292] width 19 height 18
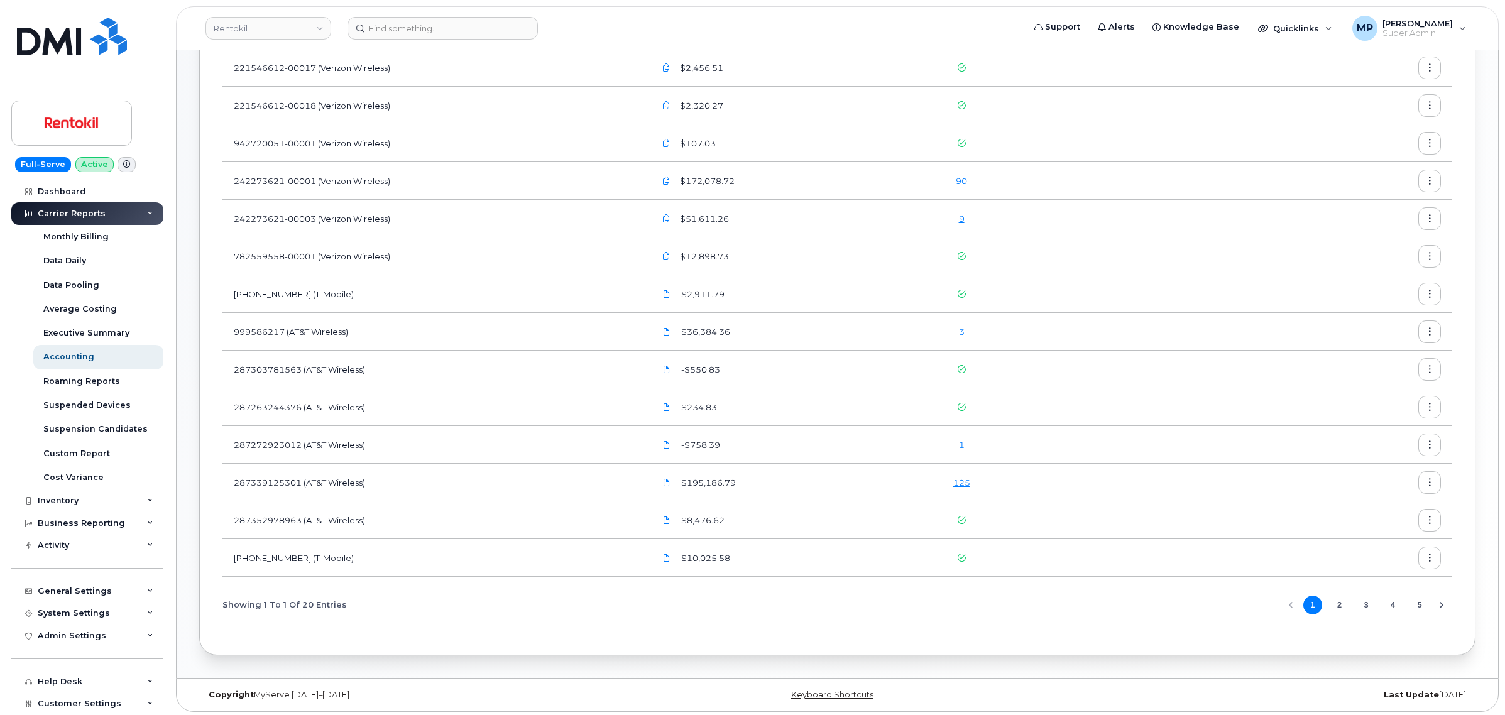
scroll to position [255, 0]
click at [965, 327] on link "3" at bounding box center [962, 329] width 6 height 10
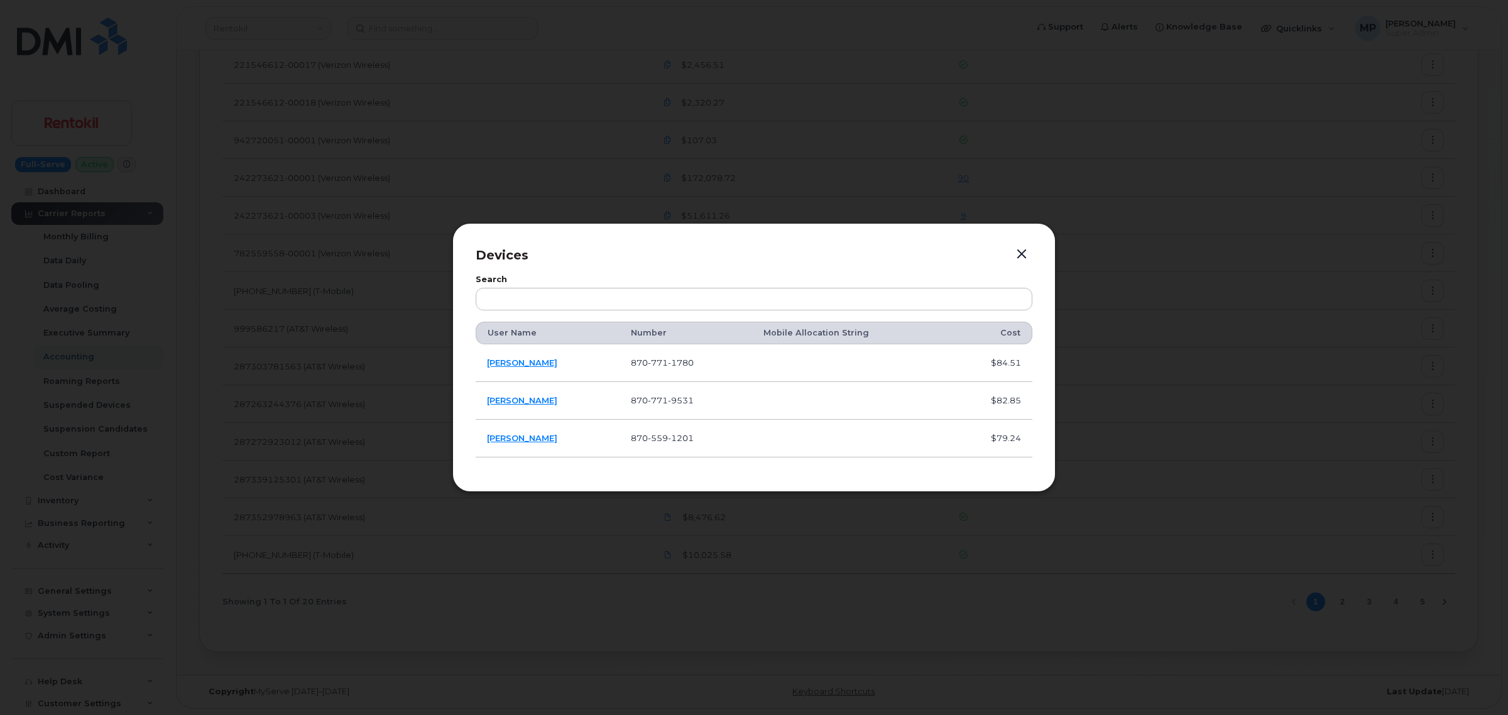
click at [630, 365] on tr "Christopher Willitts 870 771 1780 $84.51" at bounding box center [754, 363] width 557 height 38
copy tr "870 771 1780"
drag, startPoint x: 709, startPoint y: 400, endPoint x: 647, endPoint y: 403, distance: 61.7
click at [647, 403] on span "870 771 9531" at bounding box center [662, 400] width 63 height 10
copy span "870 771 9531"
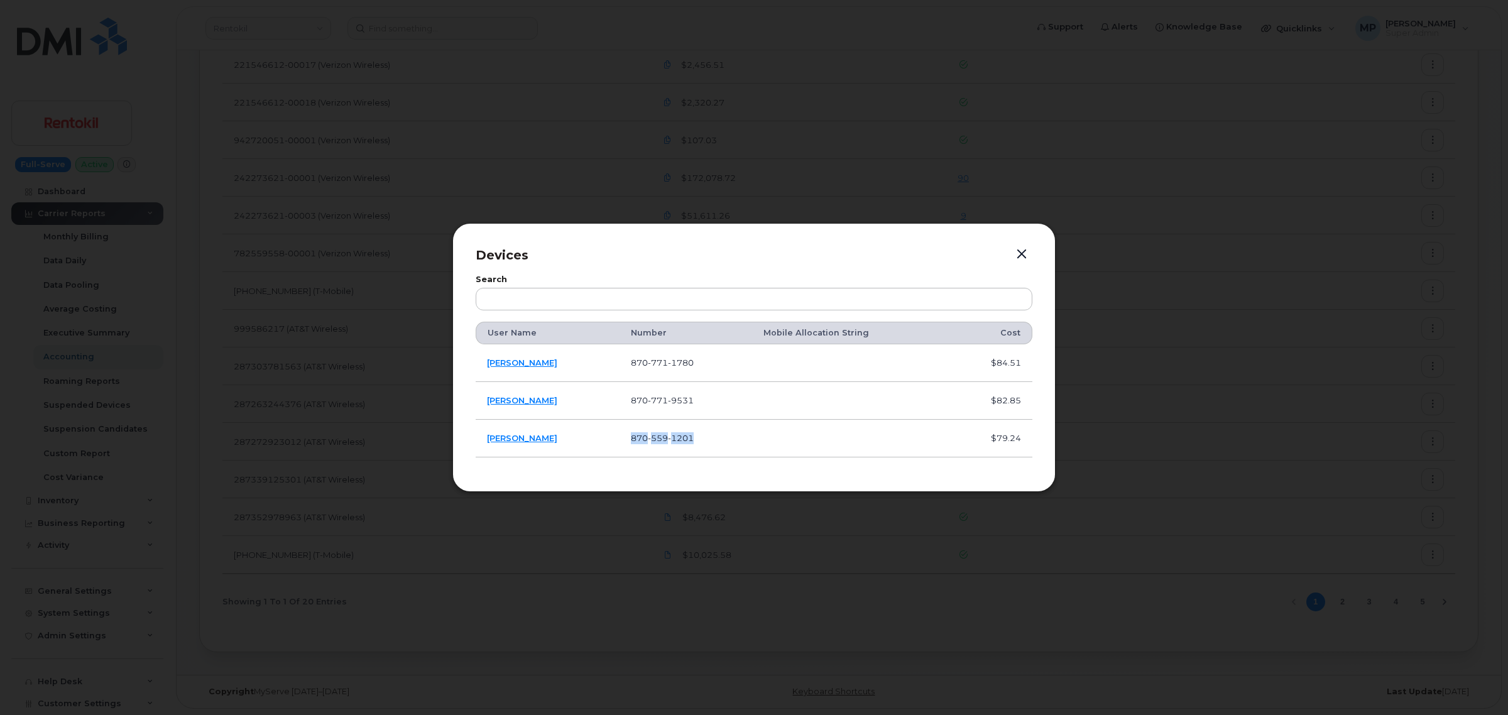
drag, startPoint x: 708, startPoint y: 438, endPoint x: 649, endPoint y: 436, distance: 59.1
click at [649, 436] on span "870 559 1201" at bounding box center [662, 438] width 63 height 10
copy span "870 559 1201"
click at [1023, 250] on button "button" at bounding box center [1021, 255] width 19 height 18
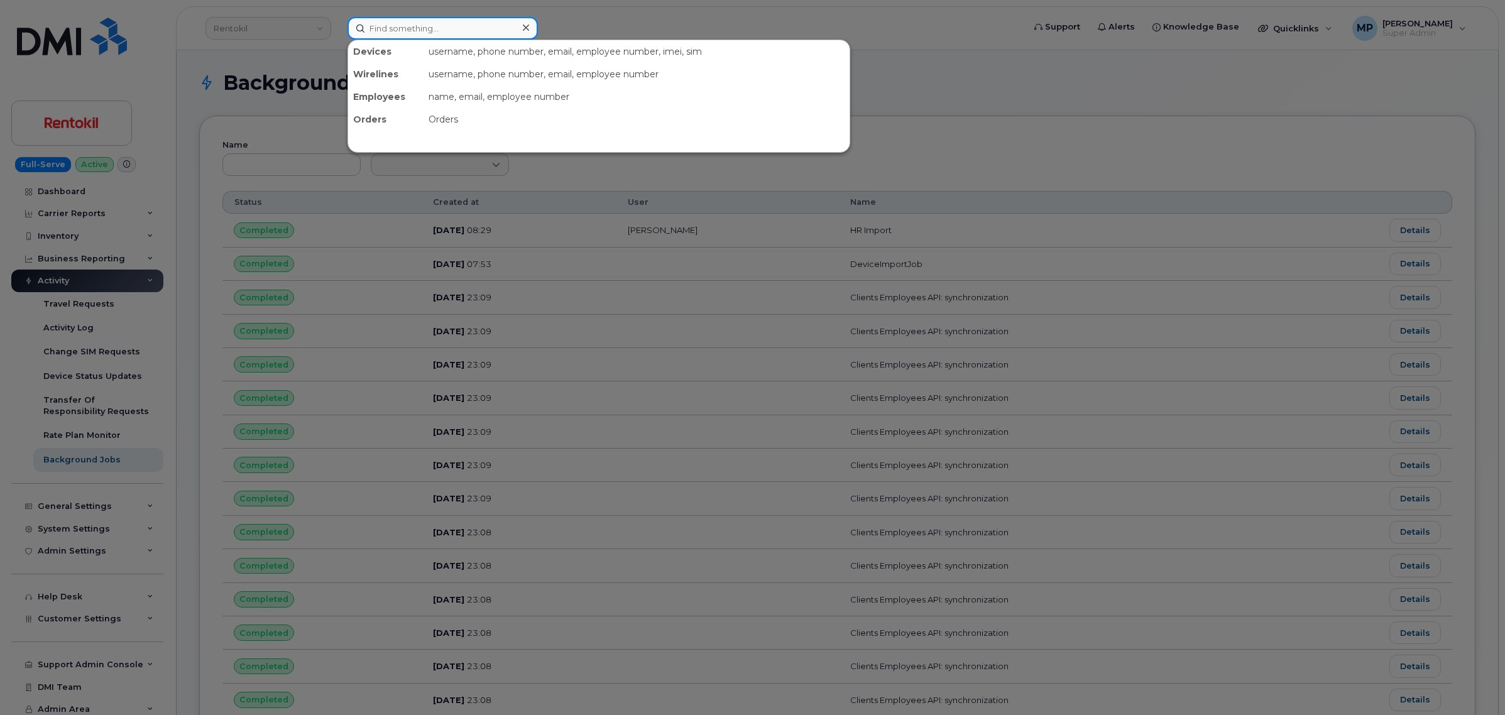
drag, startPoint x: 322, startPoint y: 161, endPoint x: 413, endPoint y: 27, distance: 161.9
paste input "8707719531"
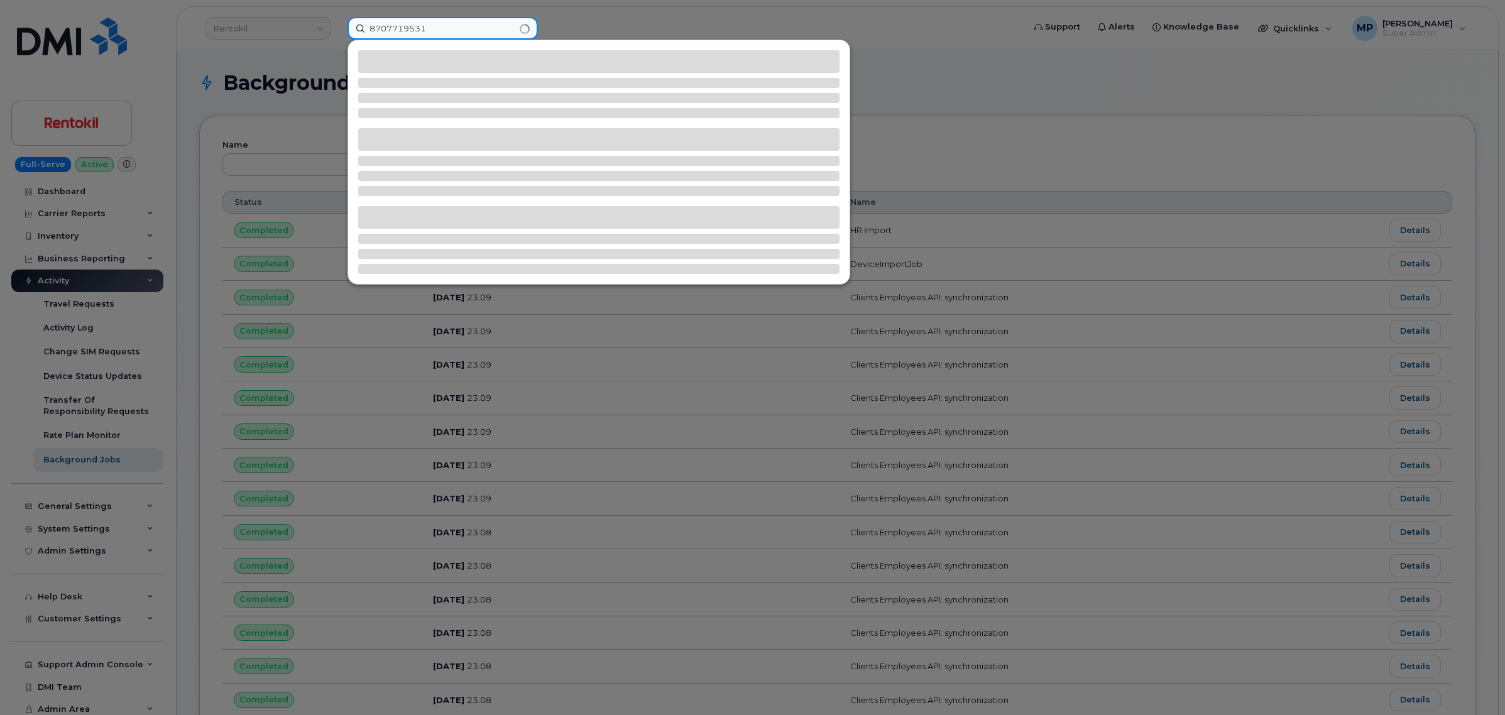
type input "8707719531"
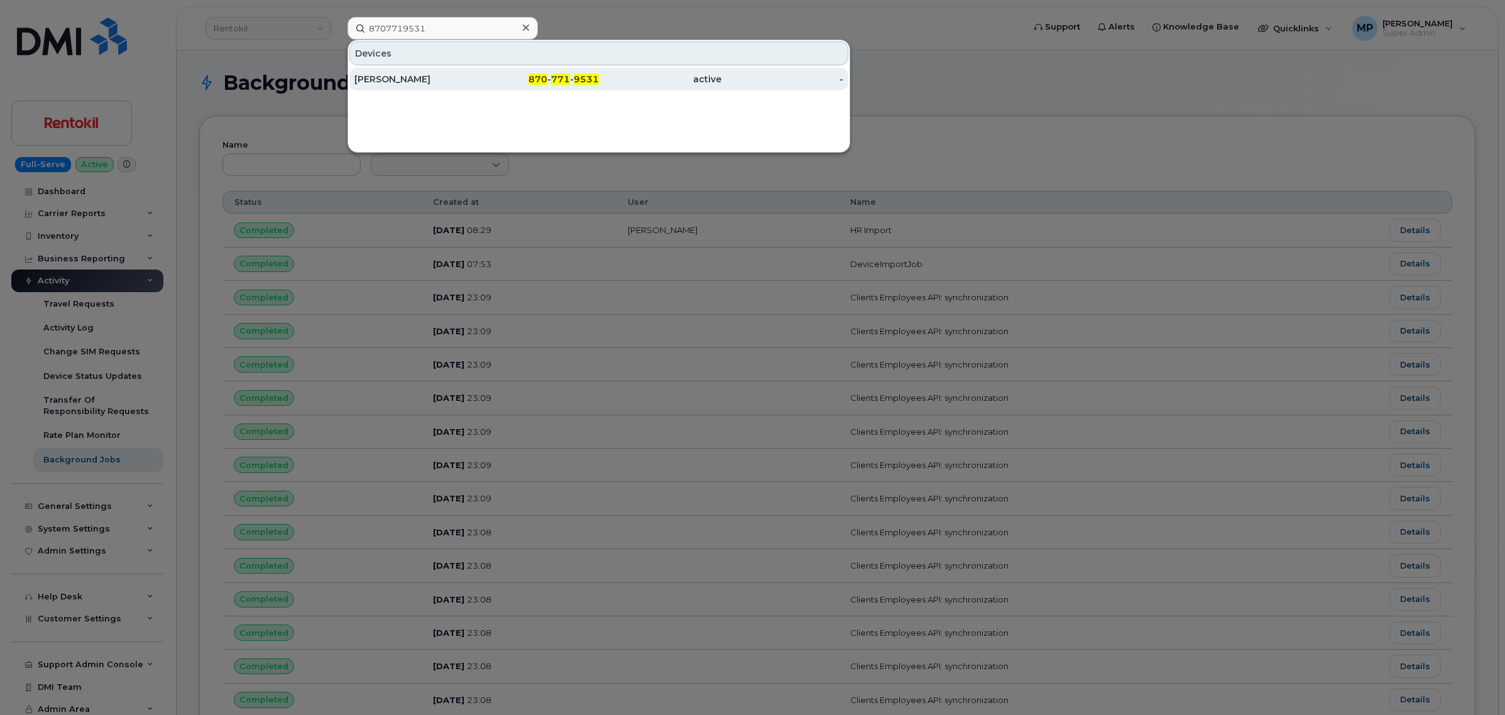
drag, startPoint x: 394, startPoint y: 79, endPoint x: 393, endPoint y: 90, distance: 10.7
click at [394, 79] on div "Matthew Yee" at bounding box center [415, 79] width 123 height 13
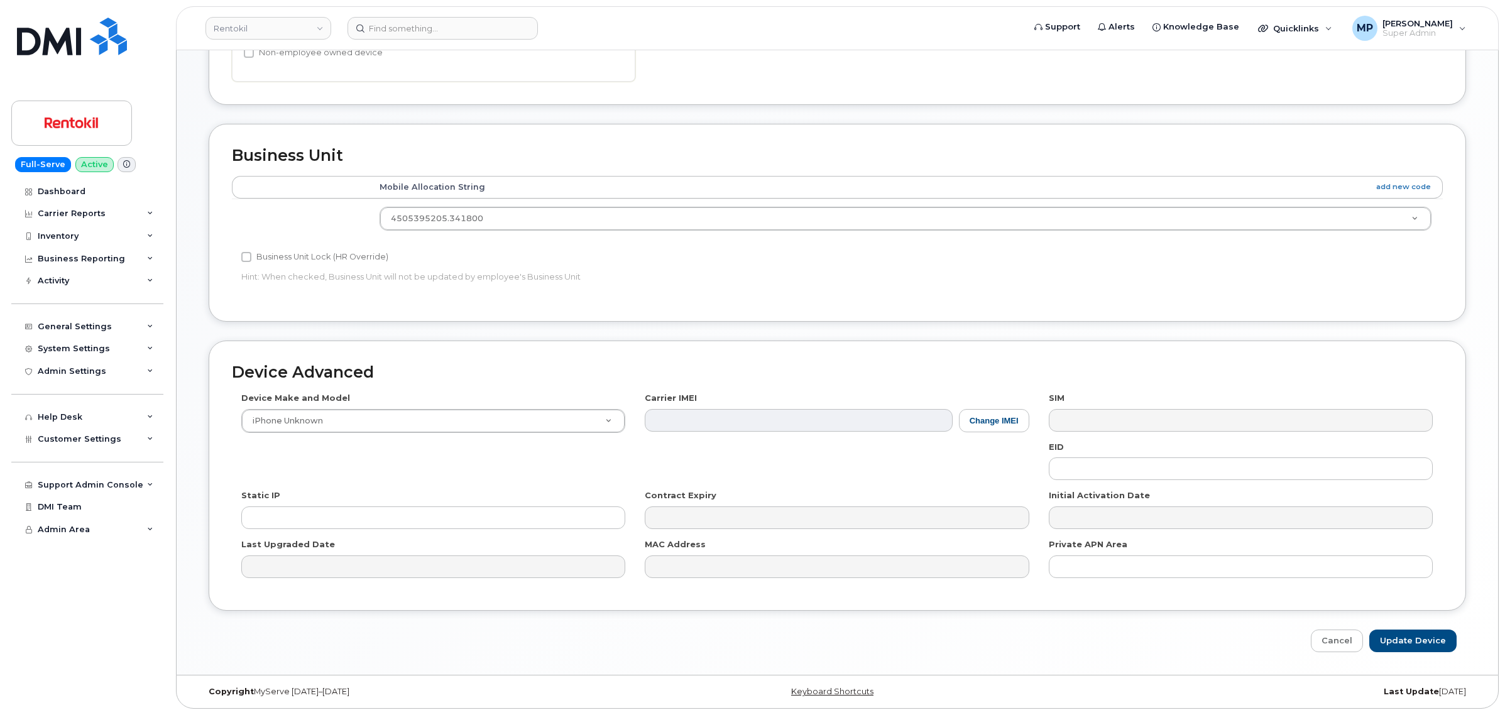
scroll to position [519, 0]
click at [1337, 648] on link "Cancel" at bounding box center [1337, 641] width 52 height 23
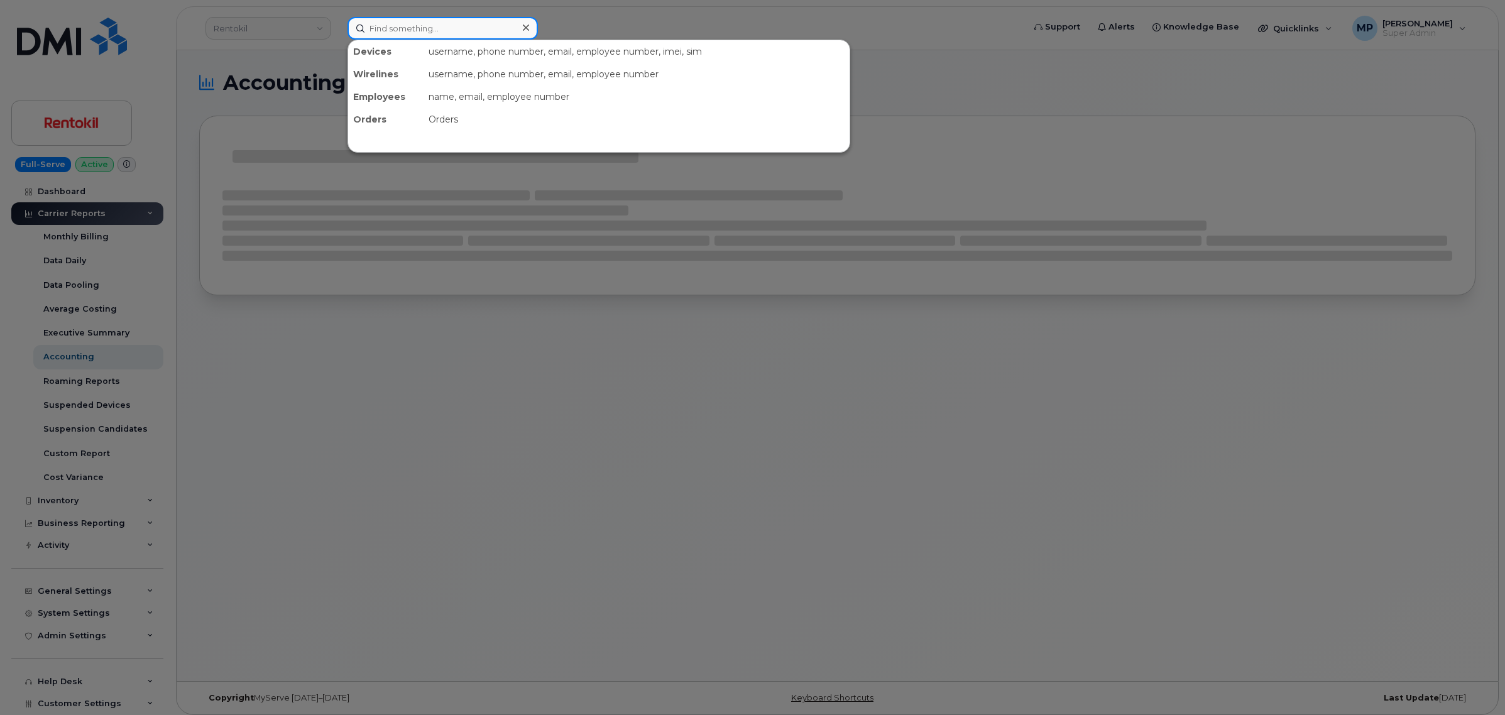
paste input "2624535205"
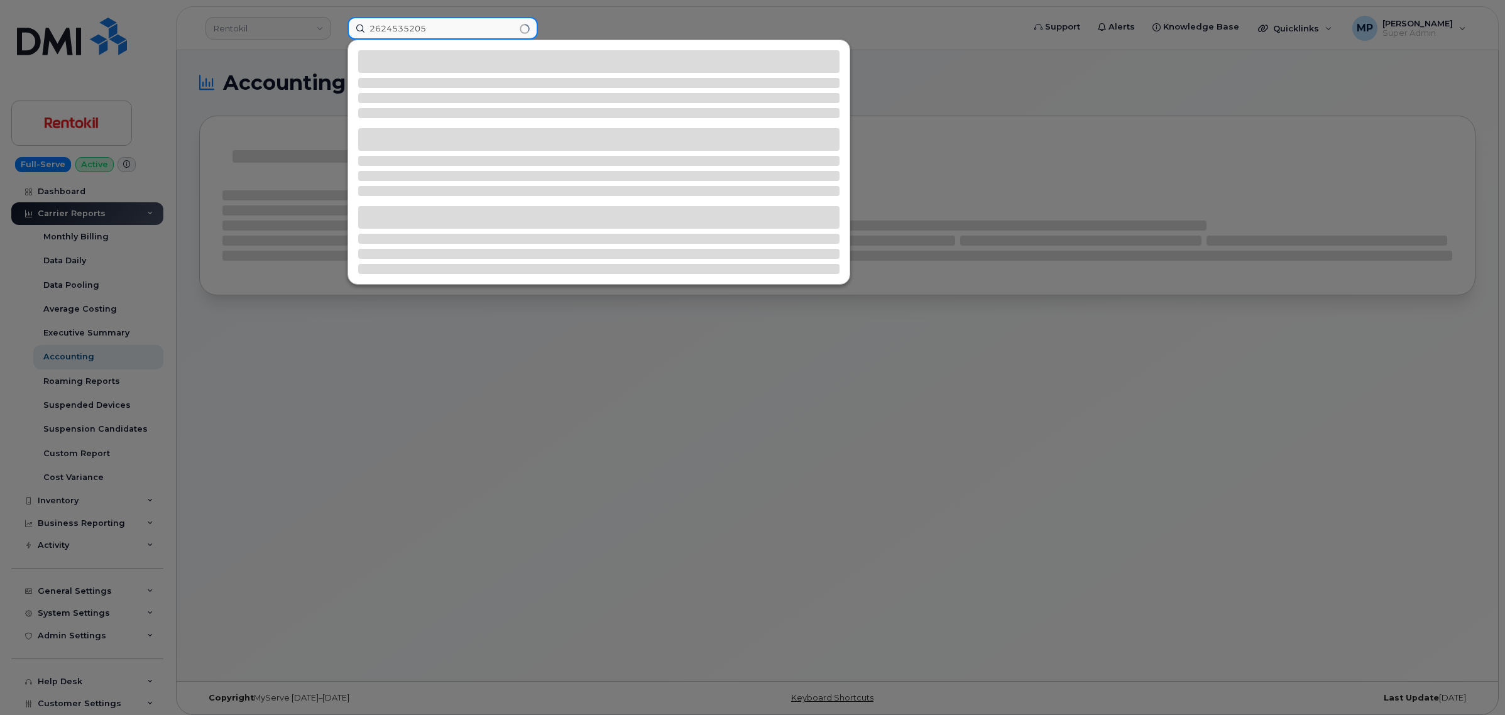
type input "2624535205"
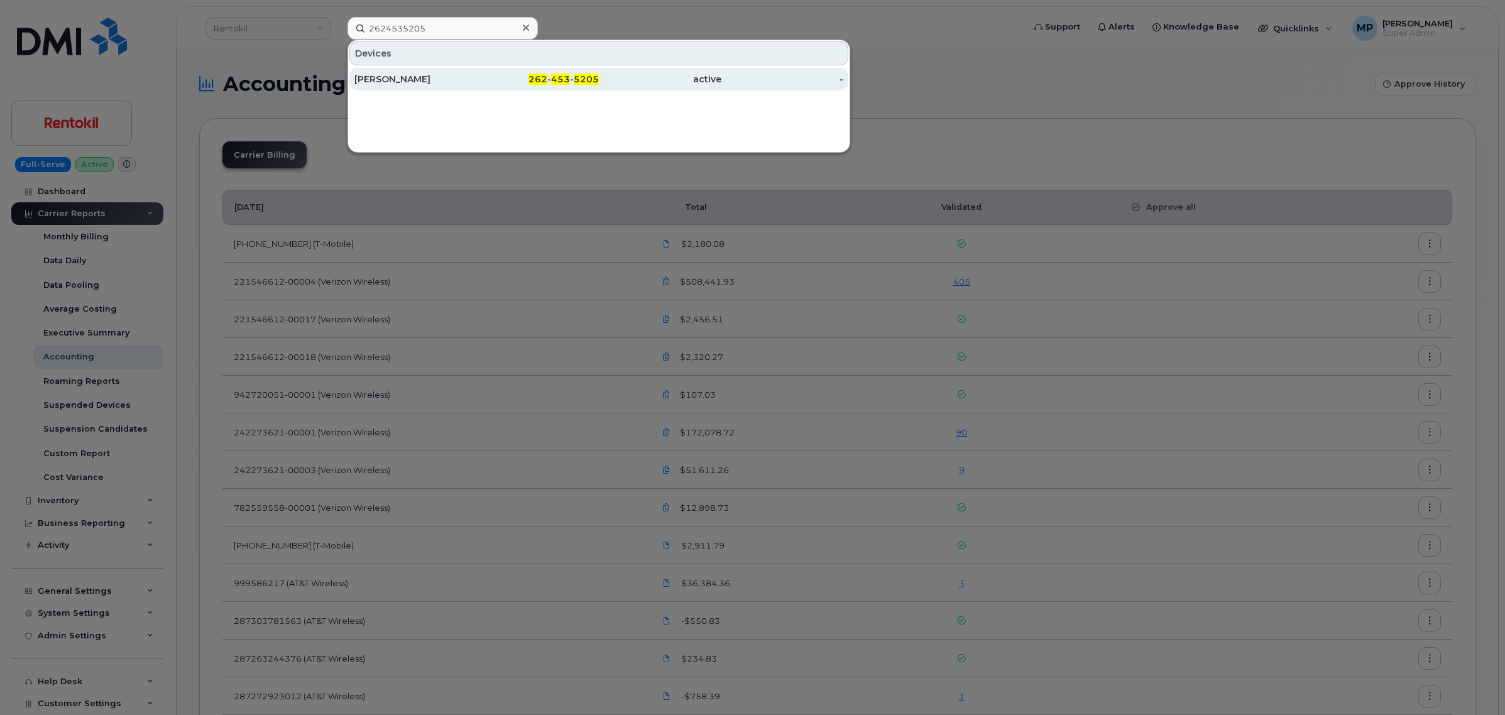
click at [428, 76] on div "[PERSON_NAME]" at bounding box center [415, 79] width 123 height 13
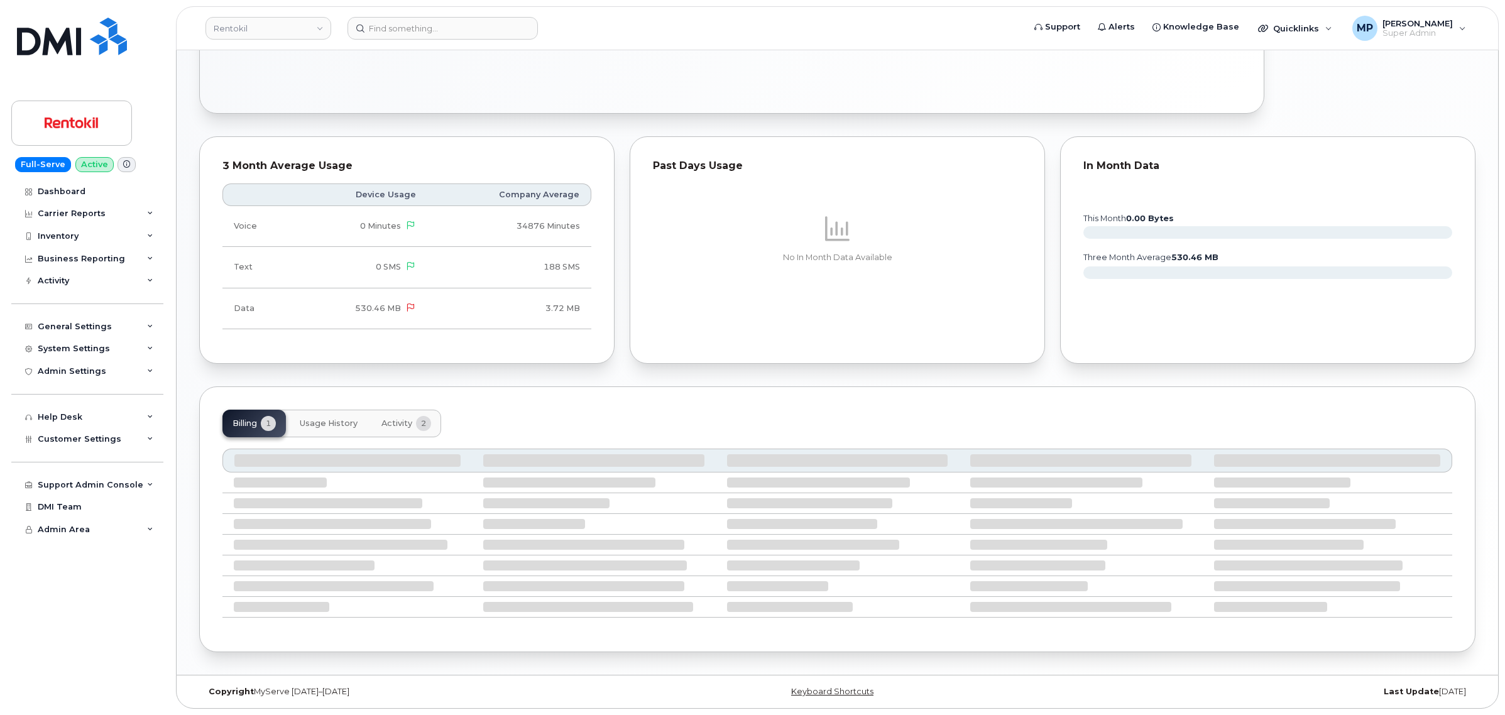
scroll to position [546, 0]
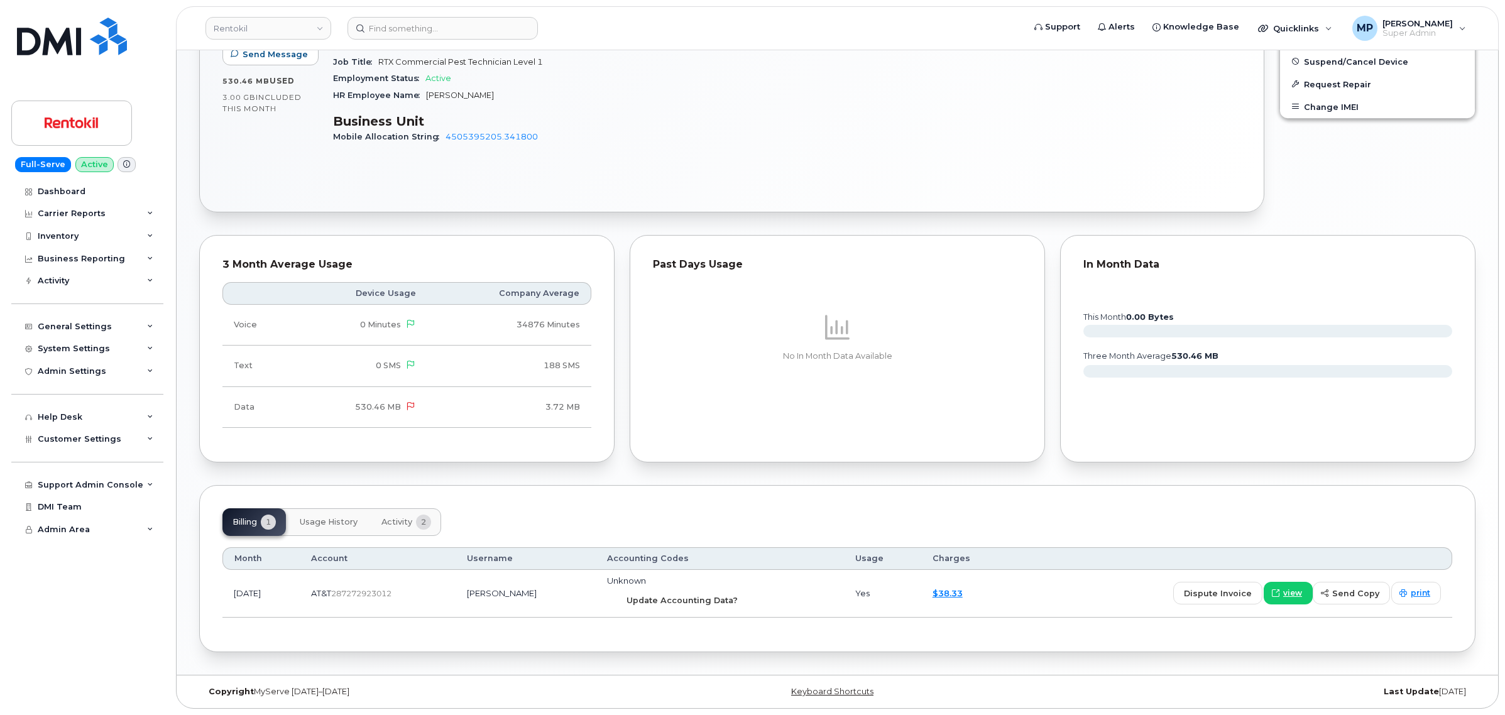
click at [698, 605] on span "Update Accounting Data?" at bounding box center [682, 601] width 111 height 12
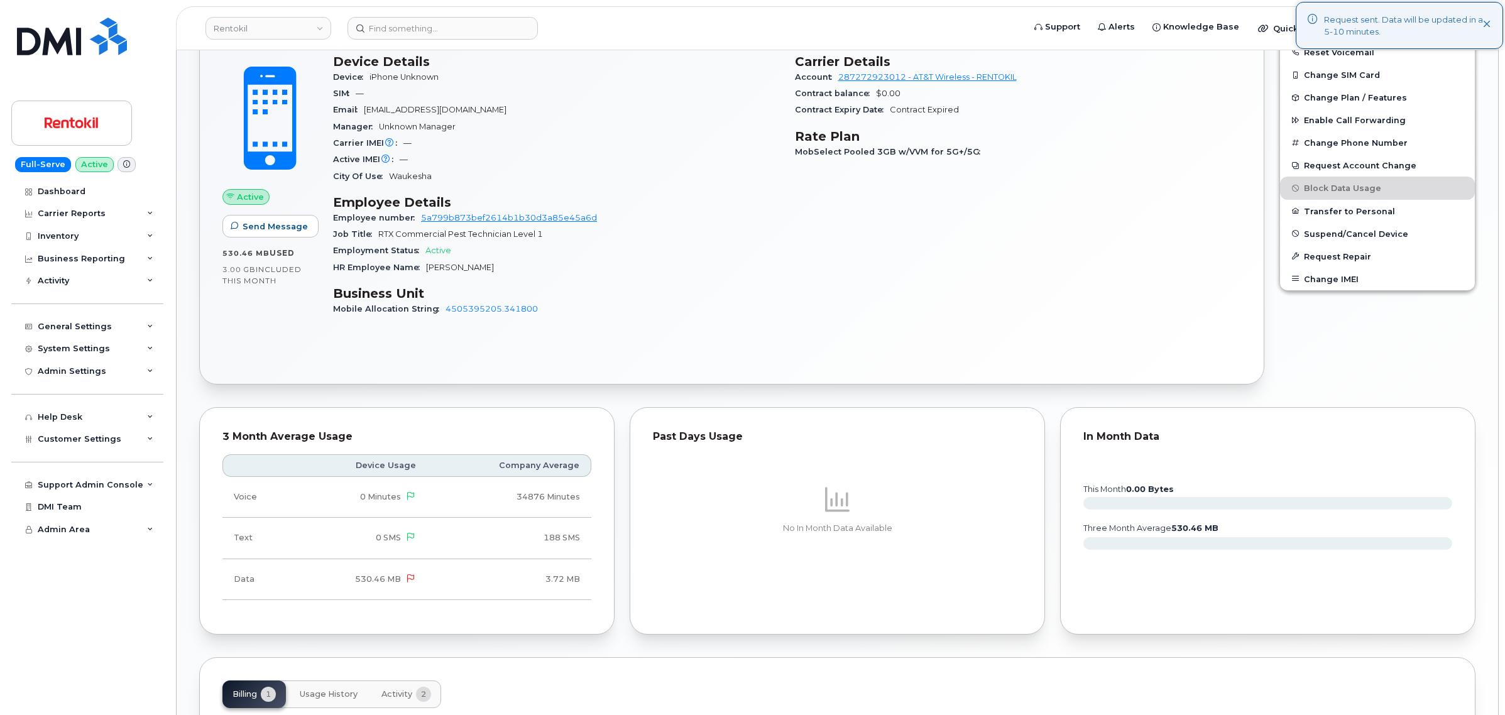
scroll to position [231, 0]
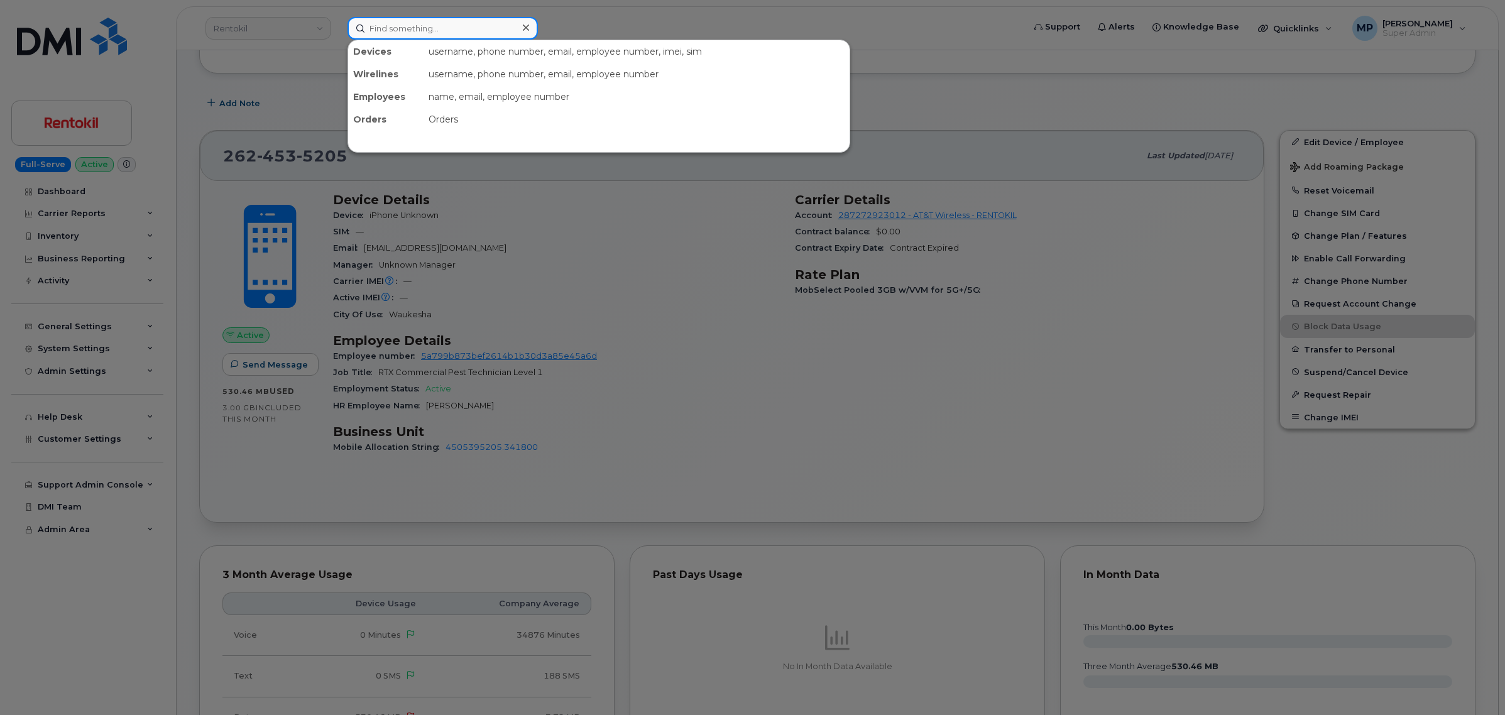
paste input "8707711780"
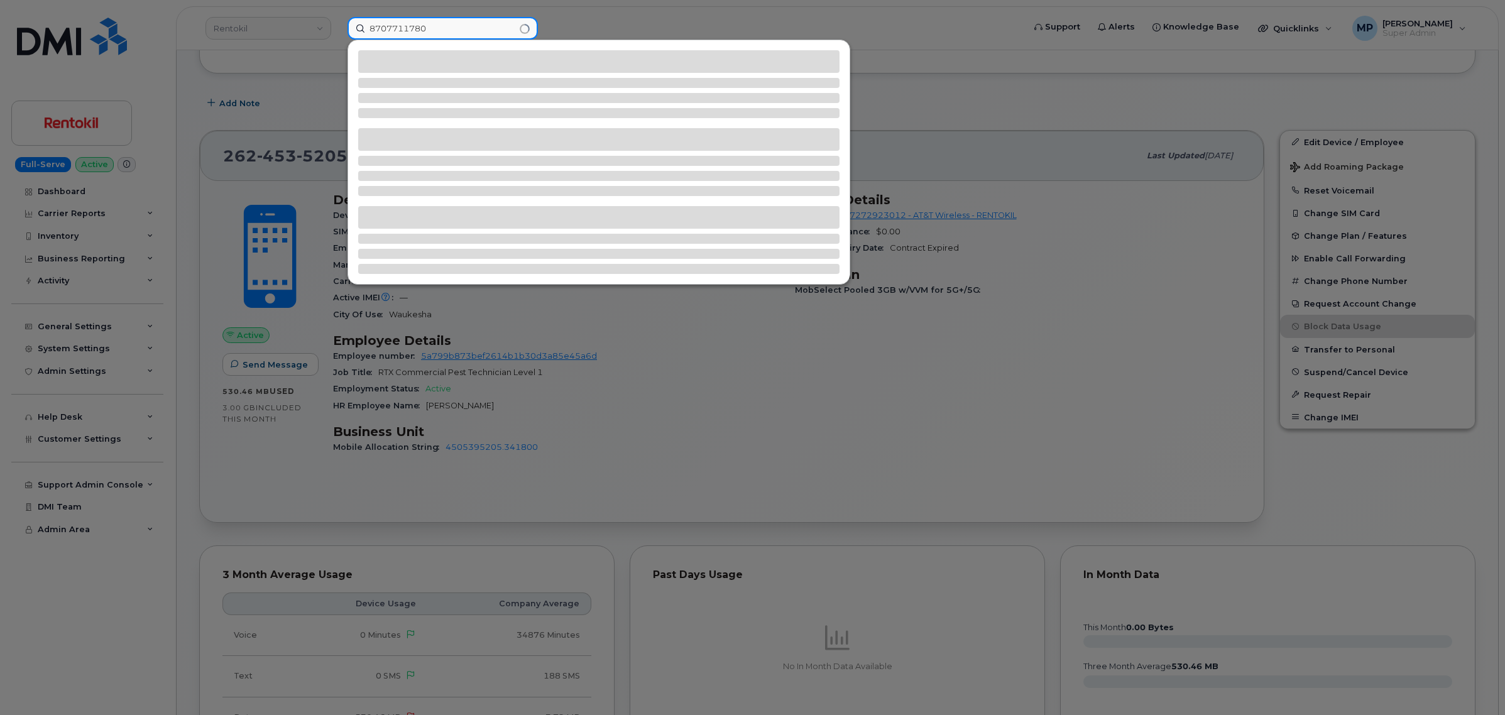
drag, startPoint x: 385, startPoint y: 25, endPoint x: 341, endPoint y: 28, distance: 44.1
click at [341, 28] on div "8707711780" at bounding box center [681, 28] width 688 height 23
type input "8707711780"
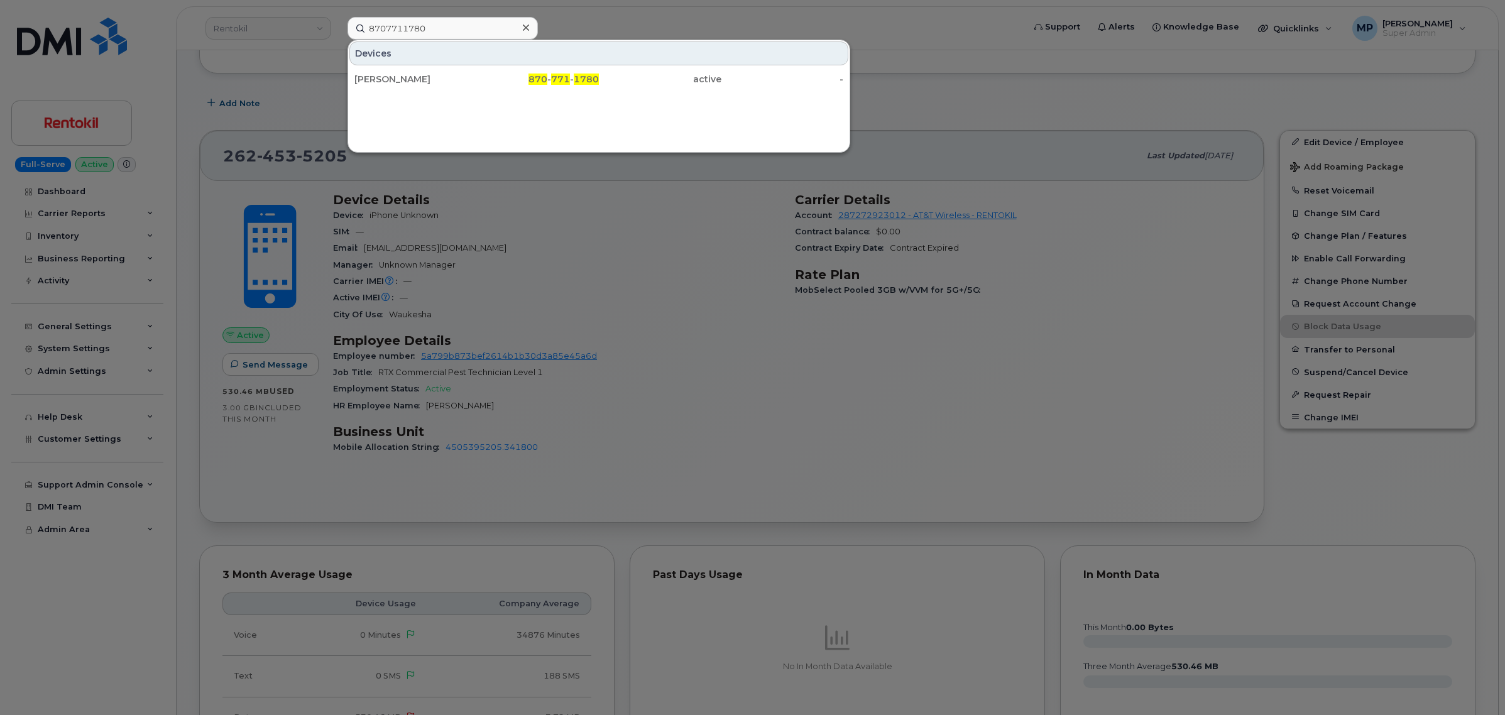
click at [507, 80] on div "870 - 771 - 1780" at bounding box center [538, 79] width 123 height 13
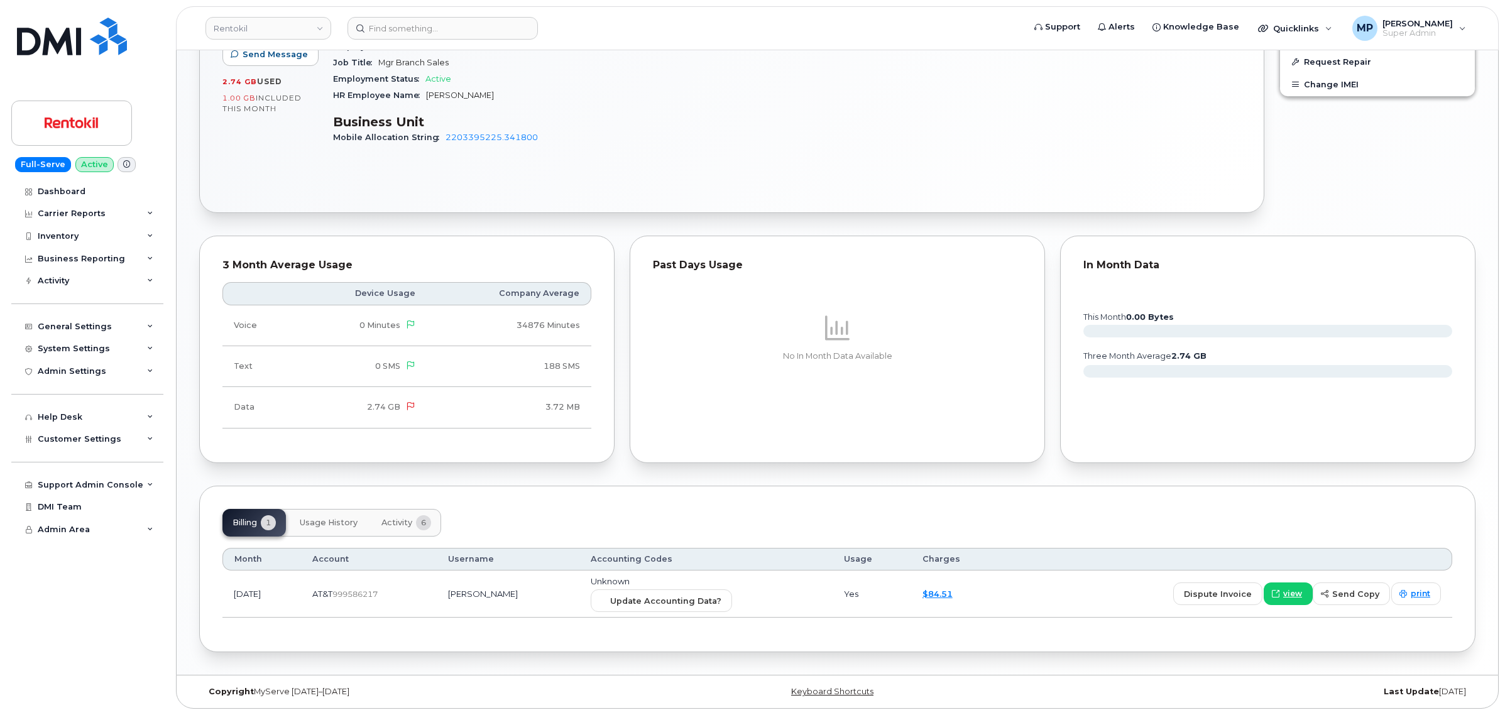
scroll to position [652, 0]
click at [699, 596] on span "Update Accounting Data?" at bounding box center [665, 601] width 111 height 12
click at [643, 601] on span "Update Accounting Data?" at bounding box center [665, 601] width 111 height 12
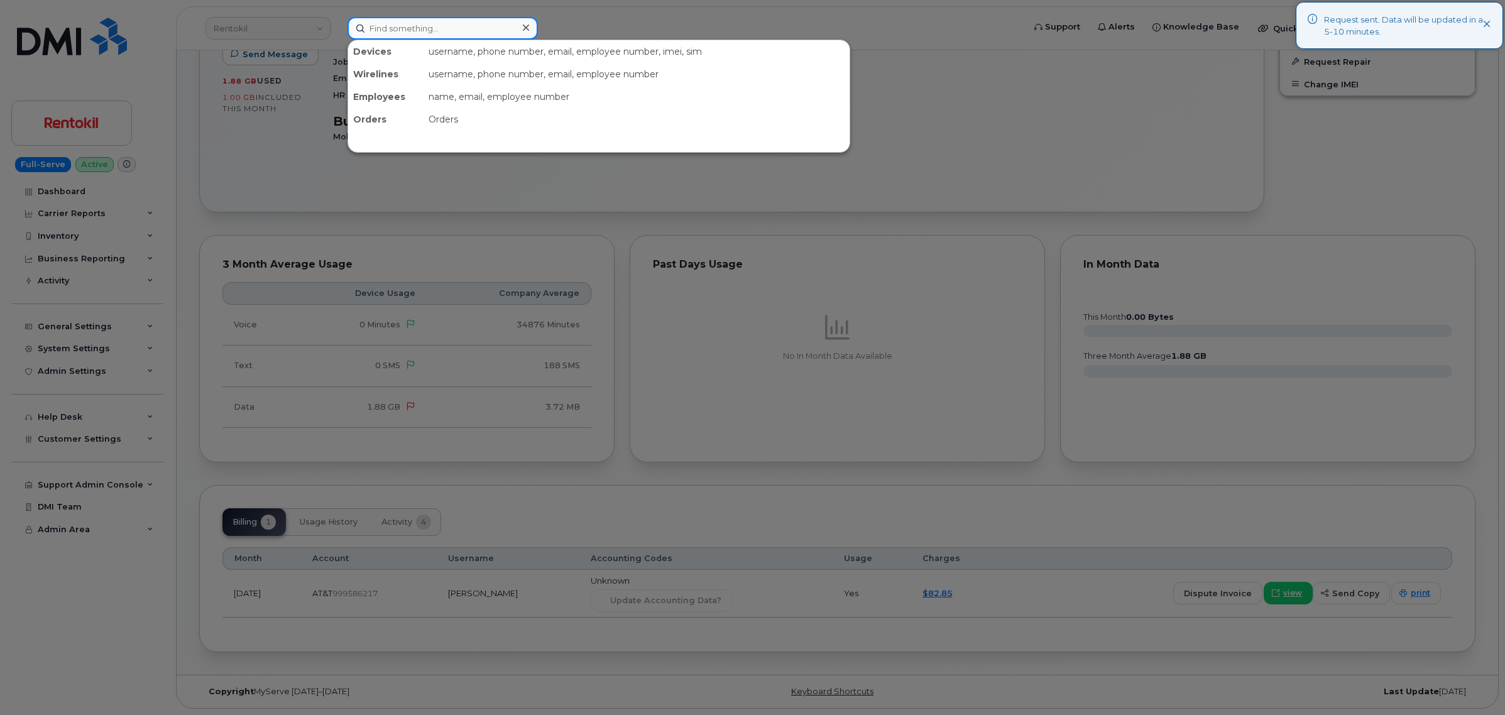
paste input "8705591201"
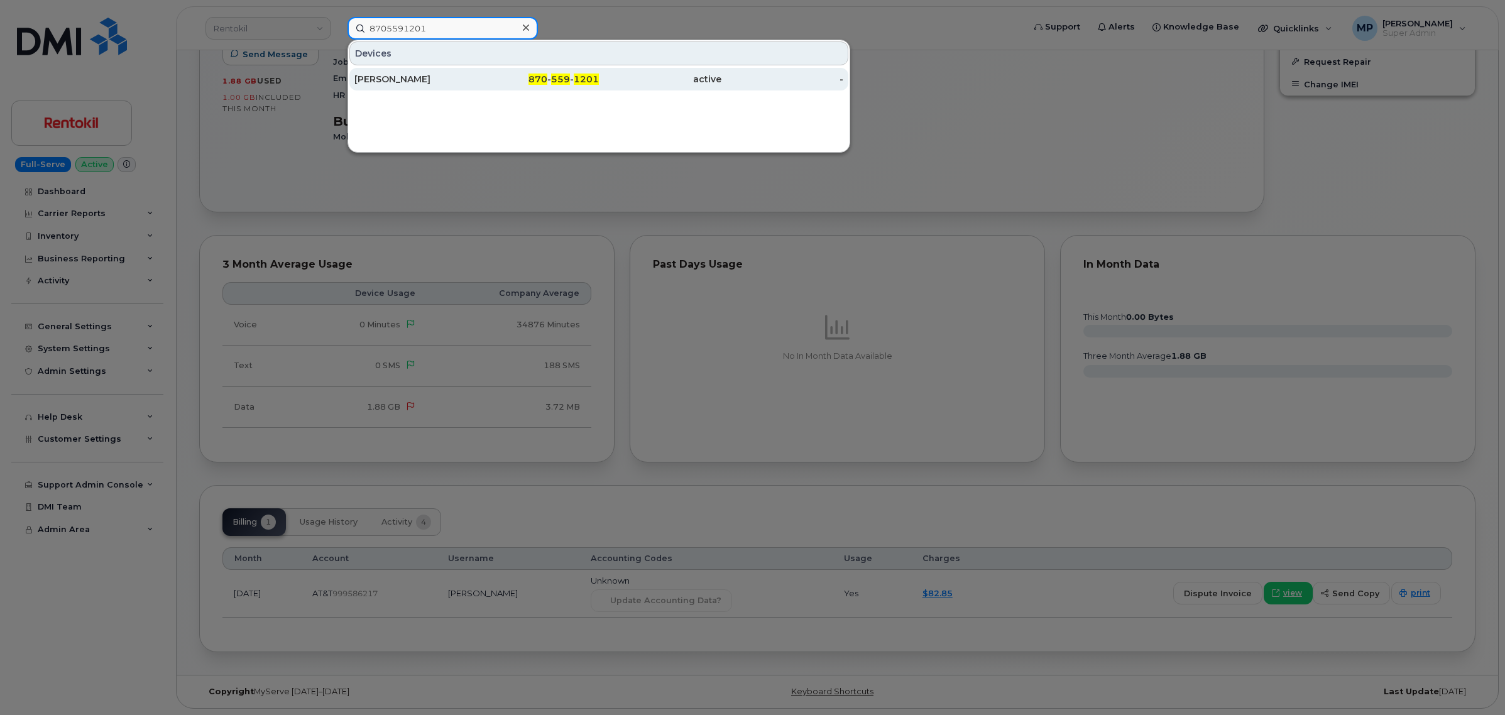
type input "8705591201"
click at [404, 70] on div "[PERSON_NAME]" at bounding box center [415, 79] width 123 height 23
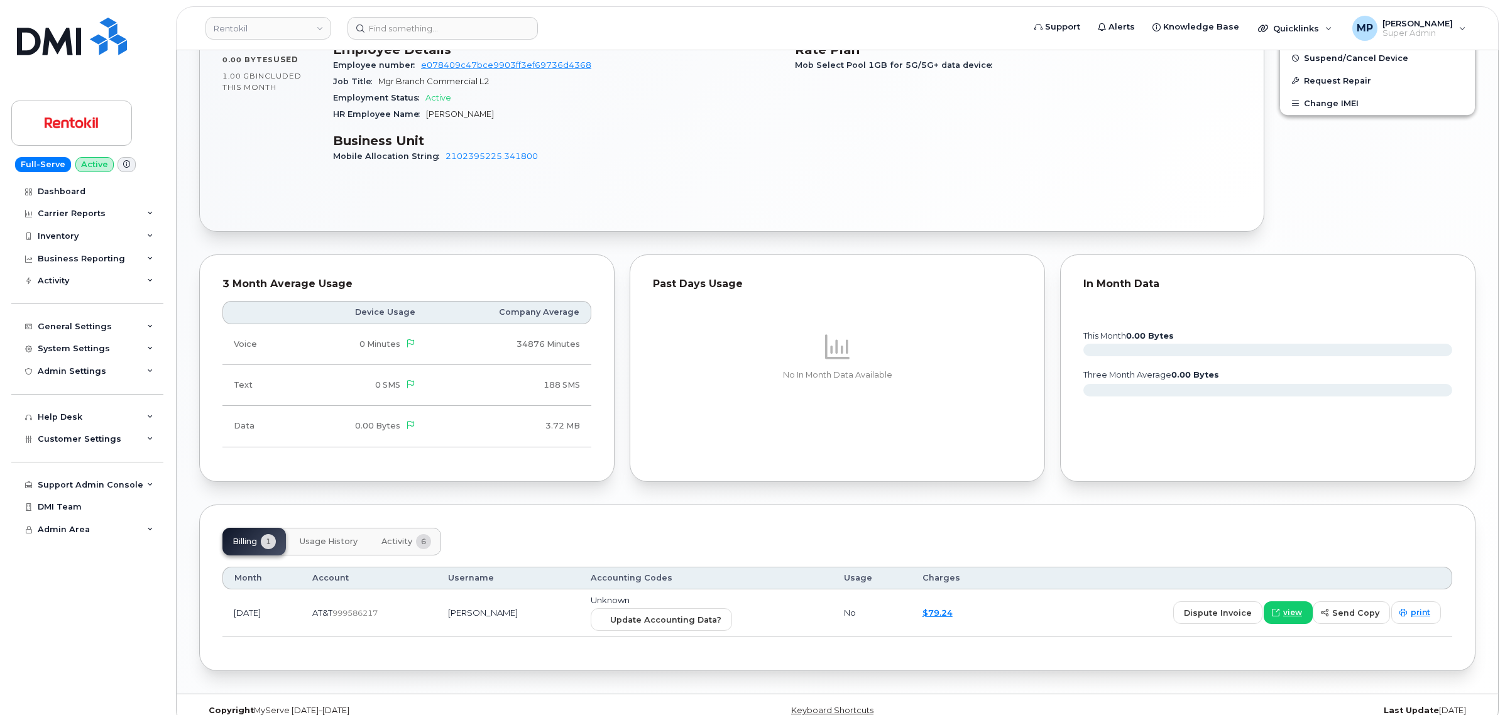
scroll to position [701, 0]
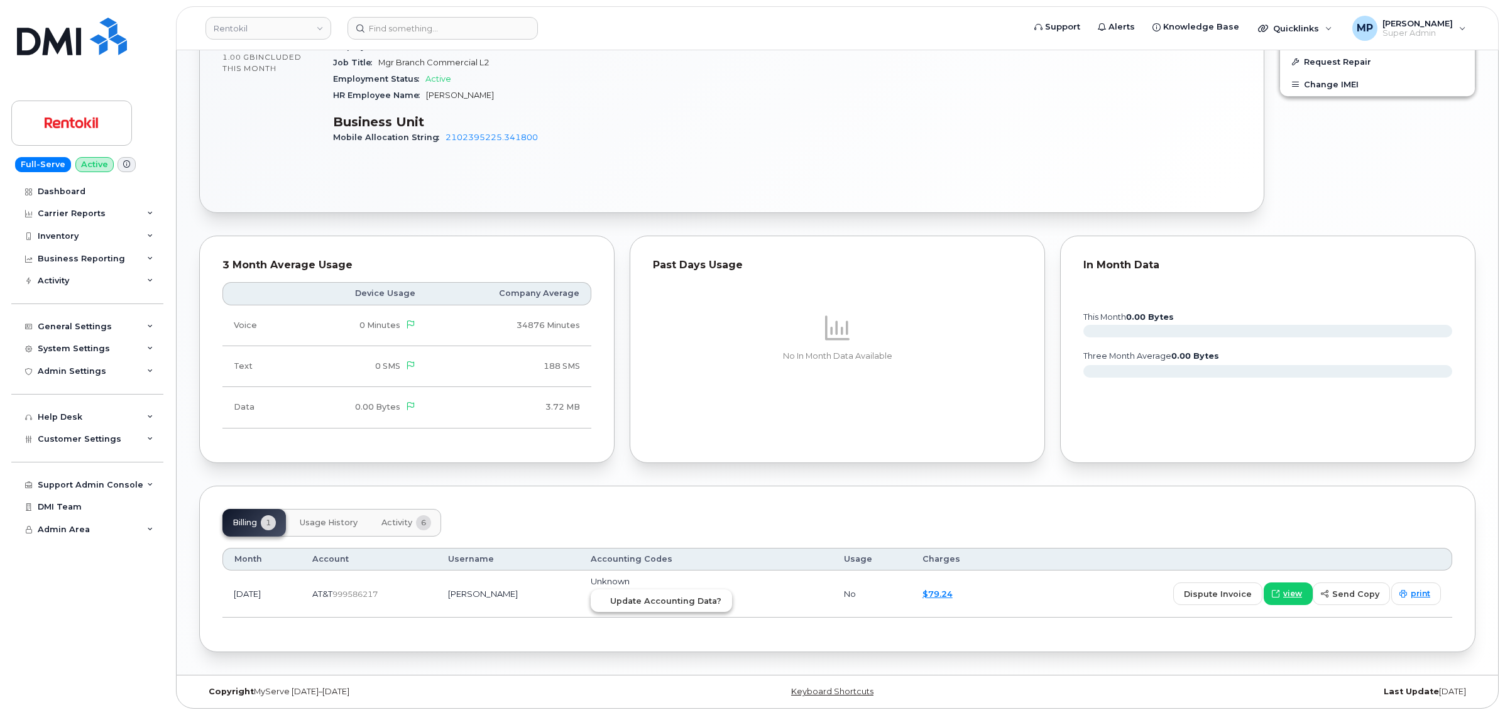
click at [647, 599] on span "Update Accounting Data?" at bounding box center [665, 601] width 111 height 12
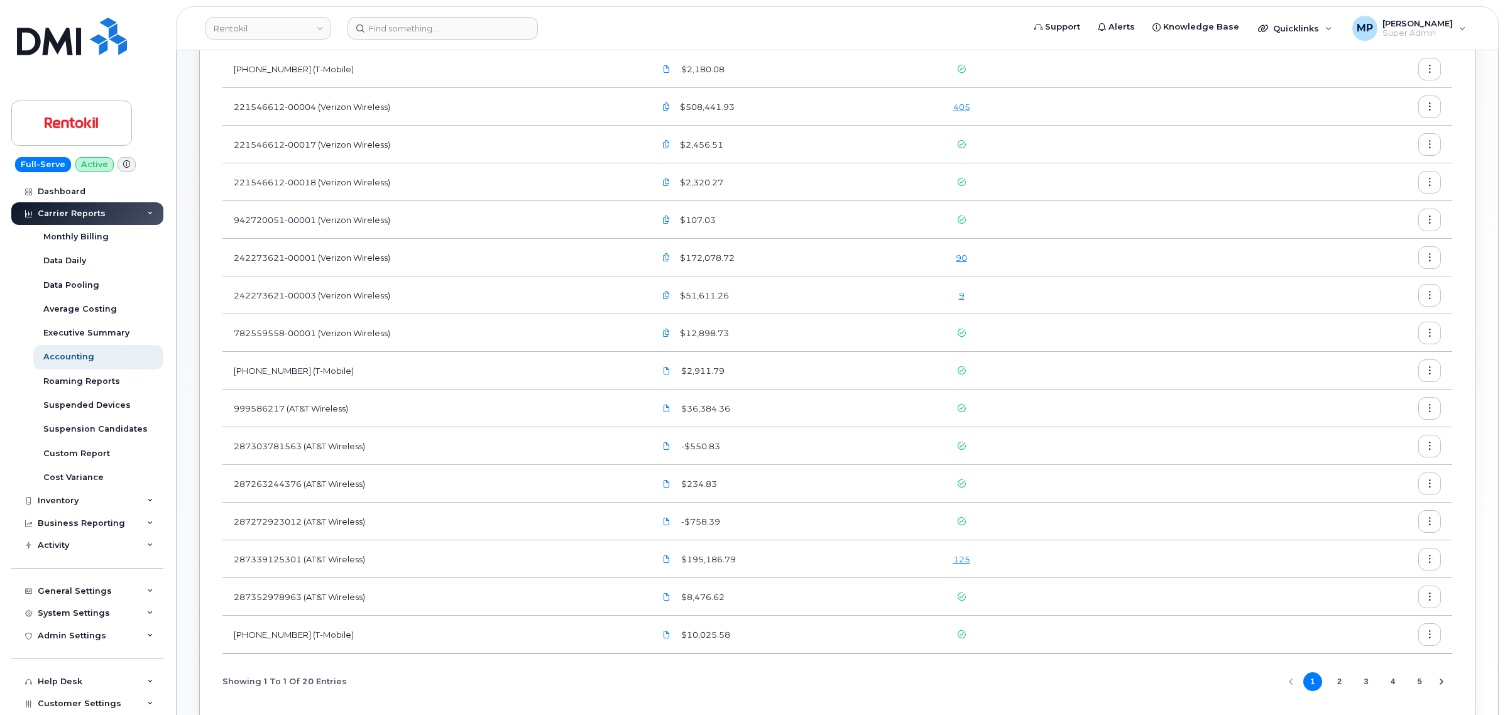
scroll to position [177, 0]
drag, startPoint x: 234, startPoint y: 255, endPoint x: 315, endPoint y: 255, distance: 81.1
click at [315, 255] on td "242273621-00001 (Verizon Wireless)" at bounding box center [432, 256] width 421 height 38
copy td "242273621-00001"
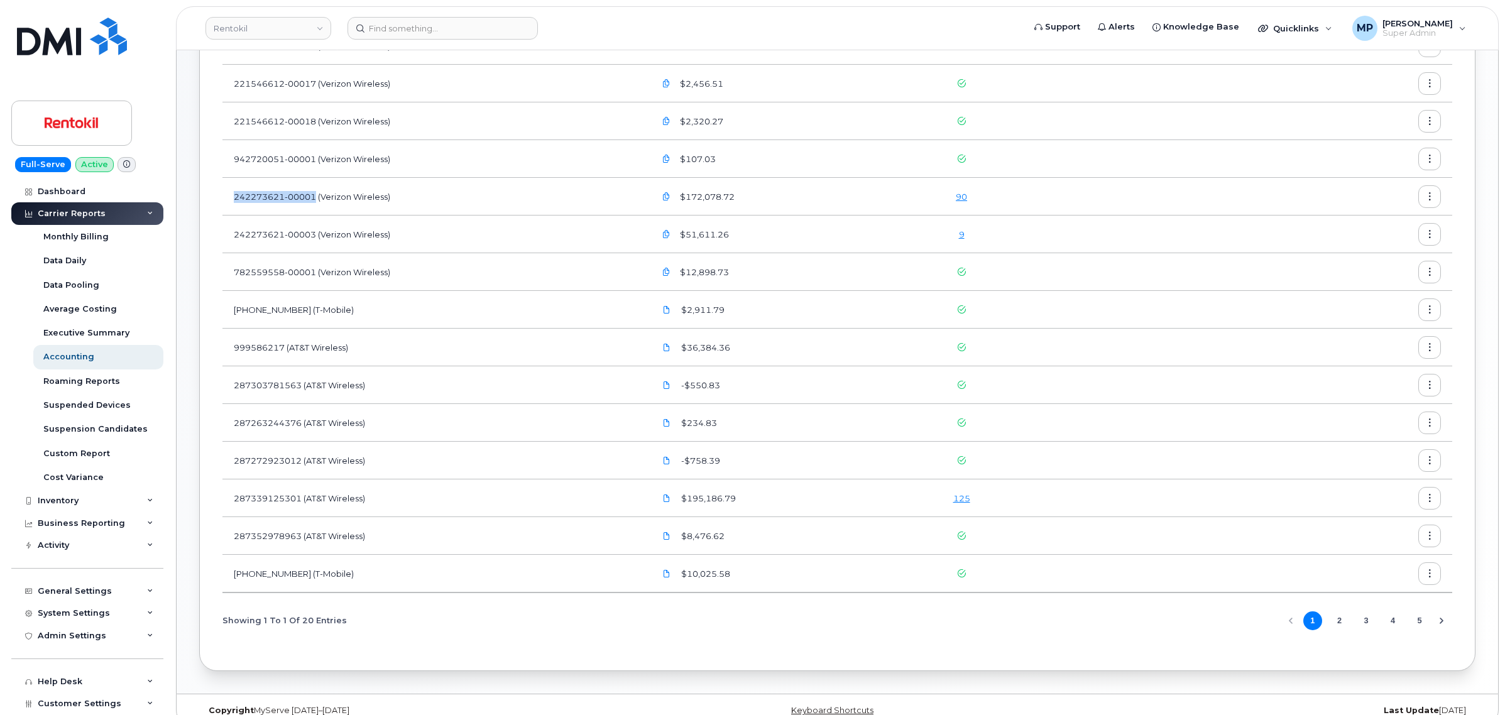
scroll to position [157, 0]
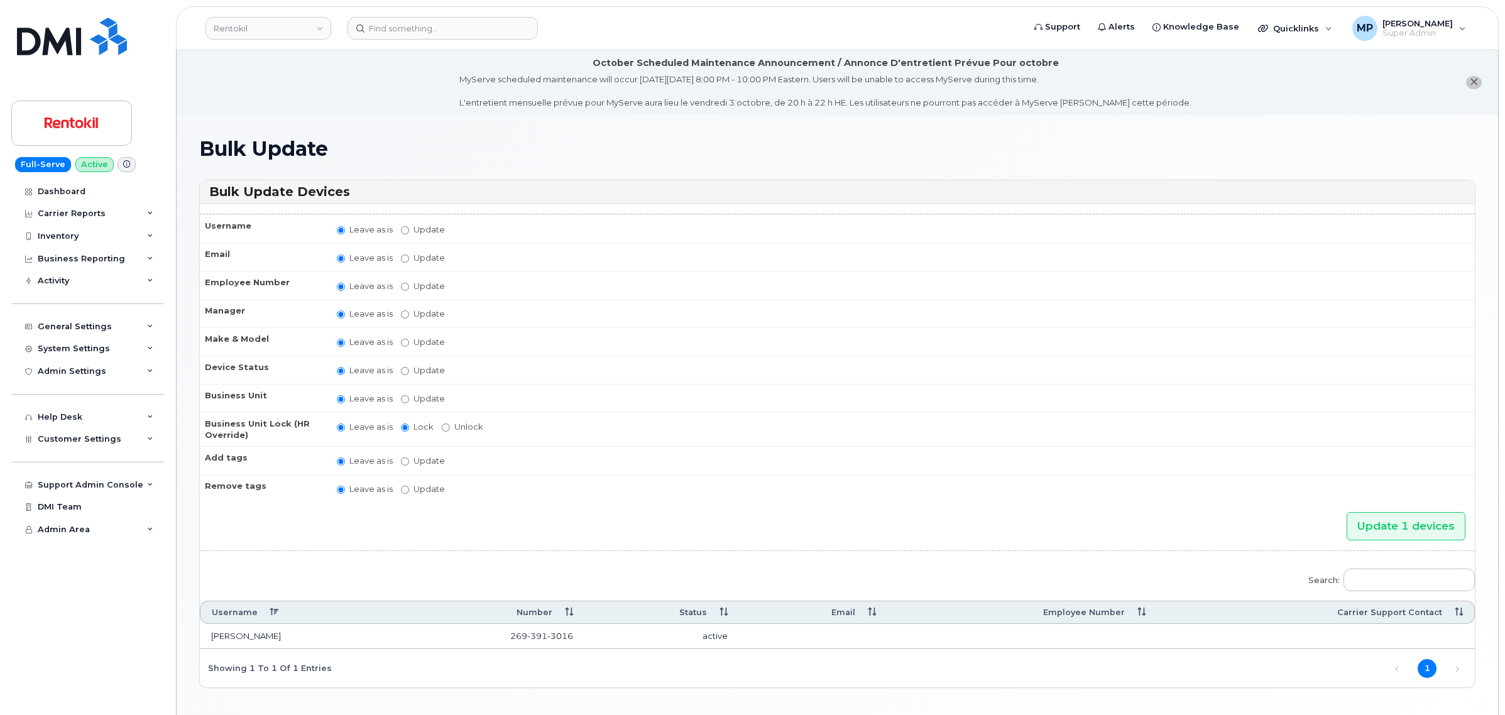
click at [412, 88] on li "October Scheduled Maintenance Announcement / Annonce D'entretient Prévue Pour o…" at bounding box center [838, 82] width 1322 height 65
click at [82, 350] on div "System Settings" at bounding box center [74, 349] width 72 height 10
click at [82, 319] on div "General Settings" at bounding box center [87, 326] width 152 height 23
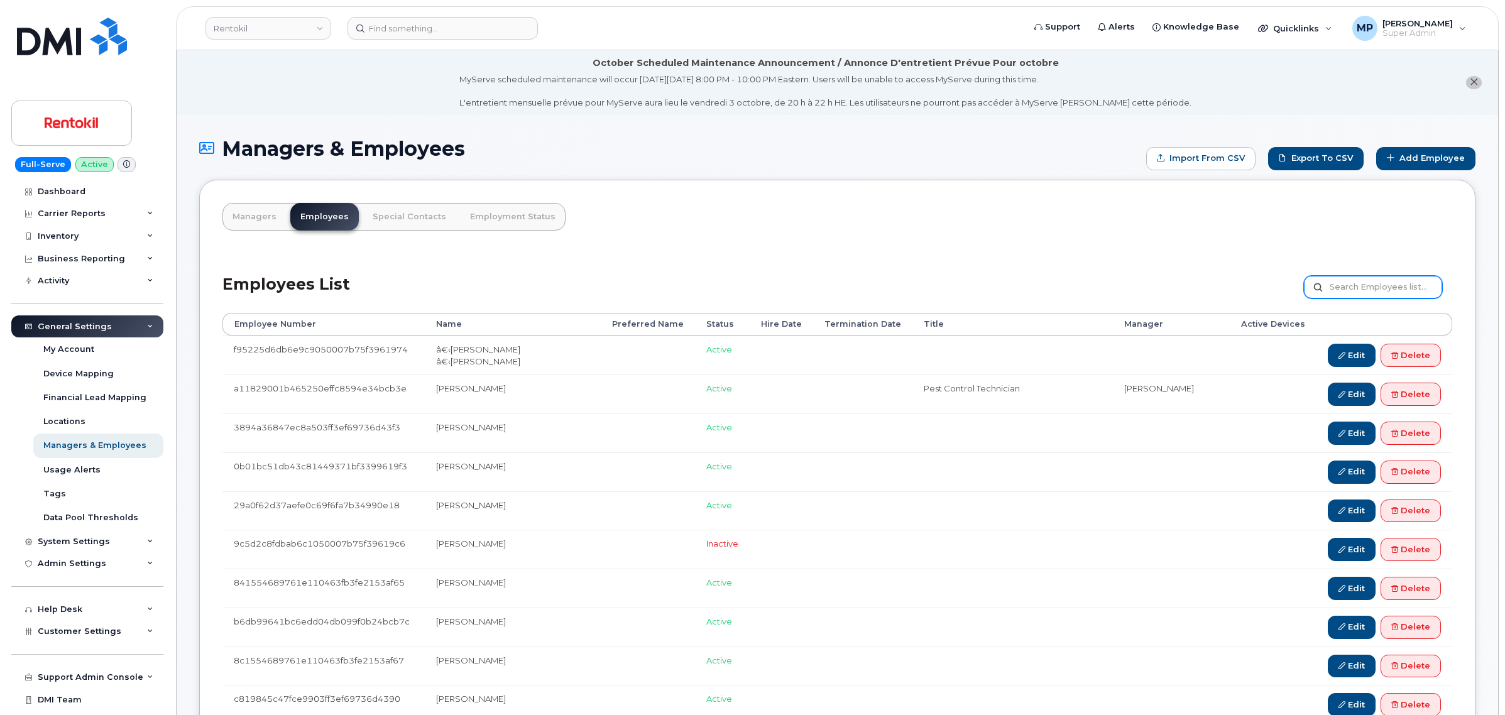
click at [1361, 293] on input "text" at bounding box center [1373, 287] width 138 height 23
type input "[PERSON_NAME]"
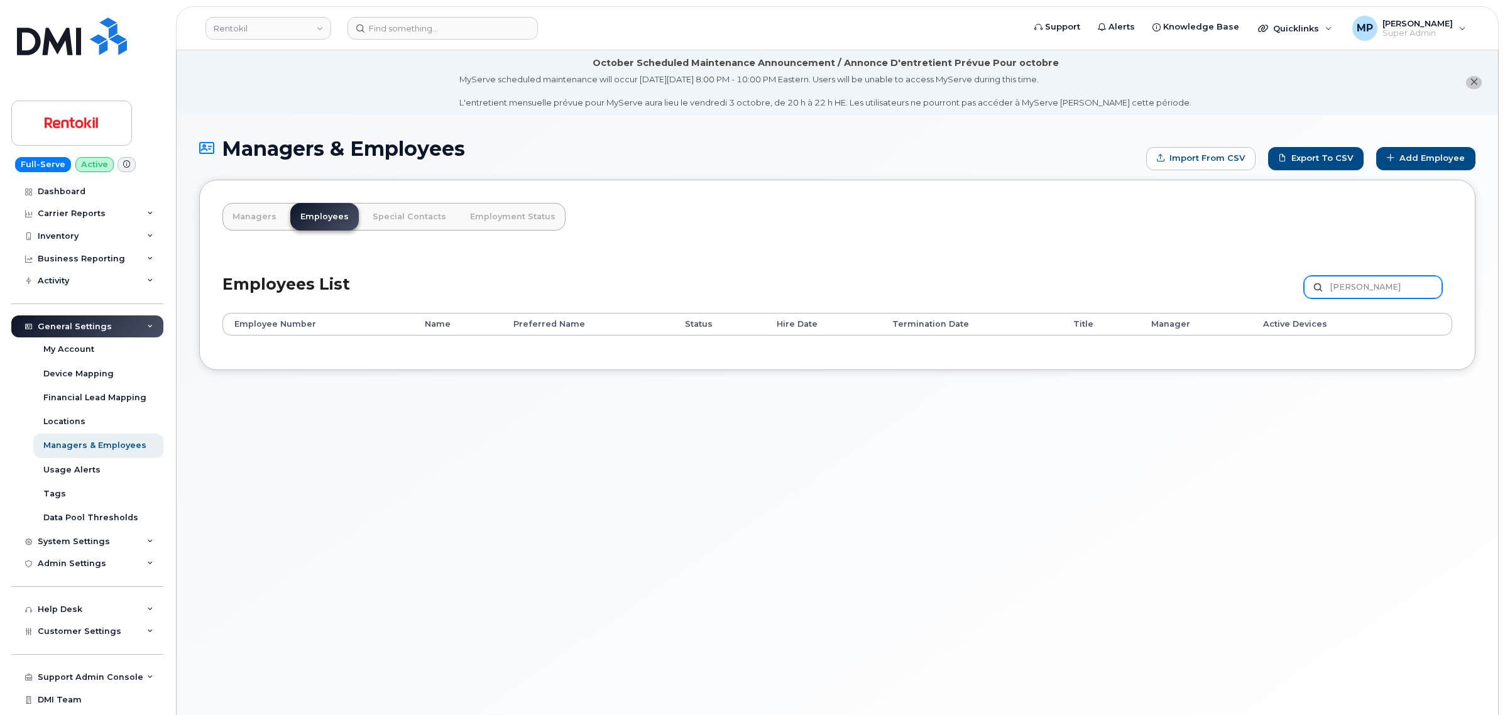
click at [1386, 282] on input "[PERSON_NAME]" at bounding box center [1373, 287] width 138 height 23
type input "[PERSON_NAME]"
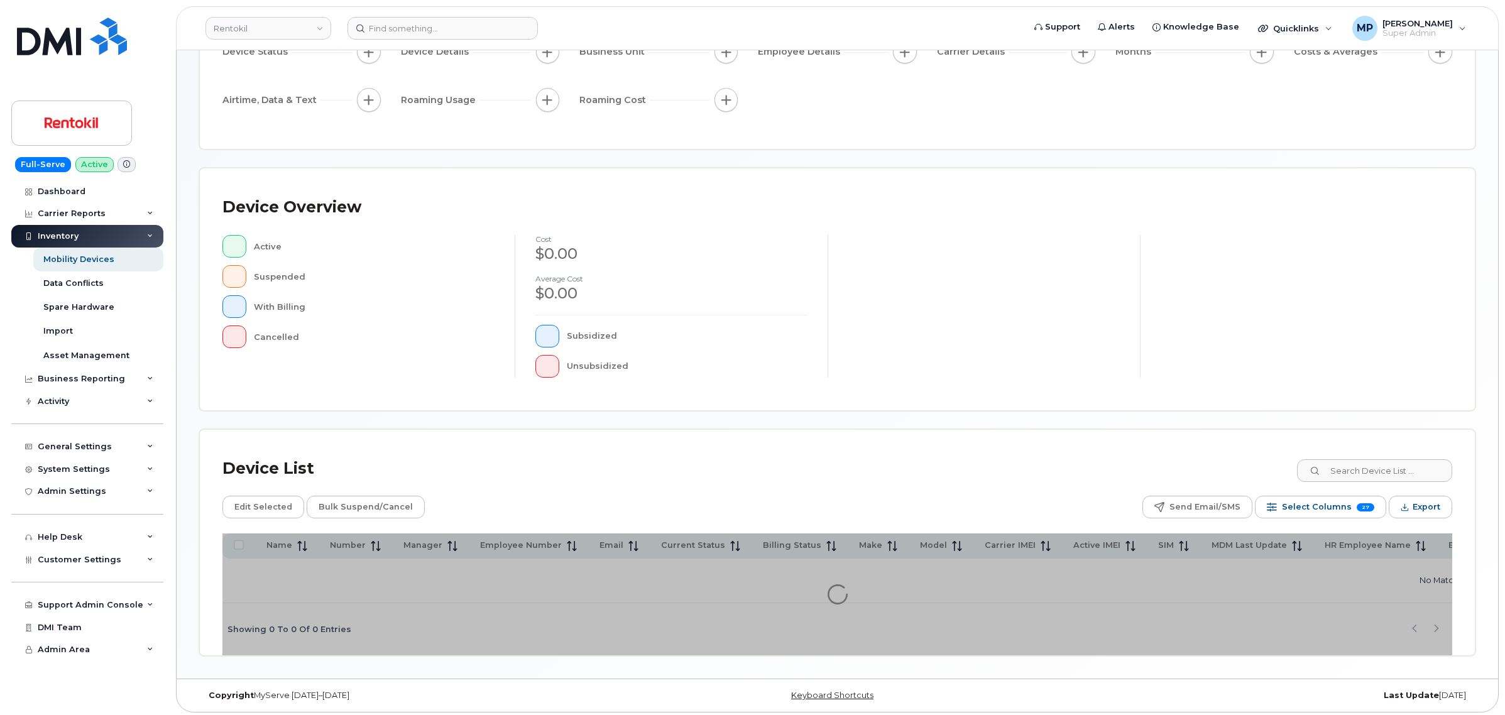
scroll to position [152, 0]
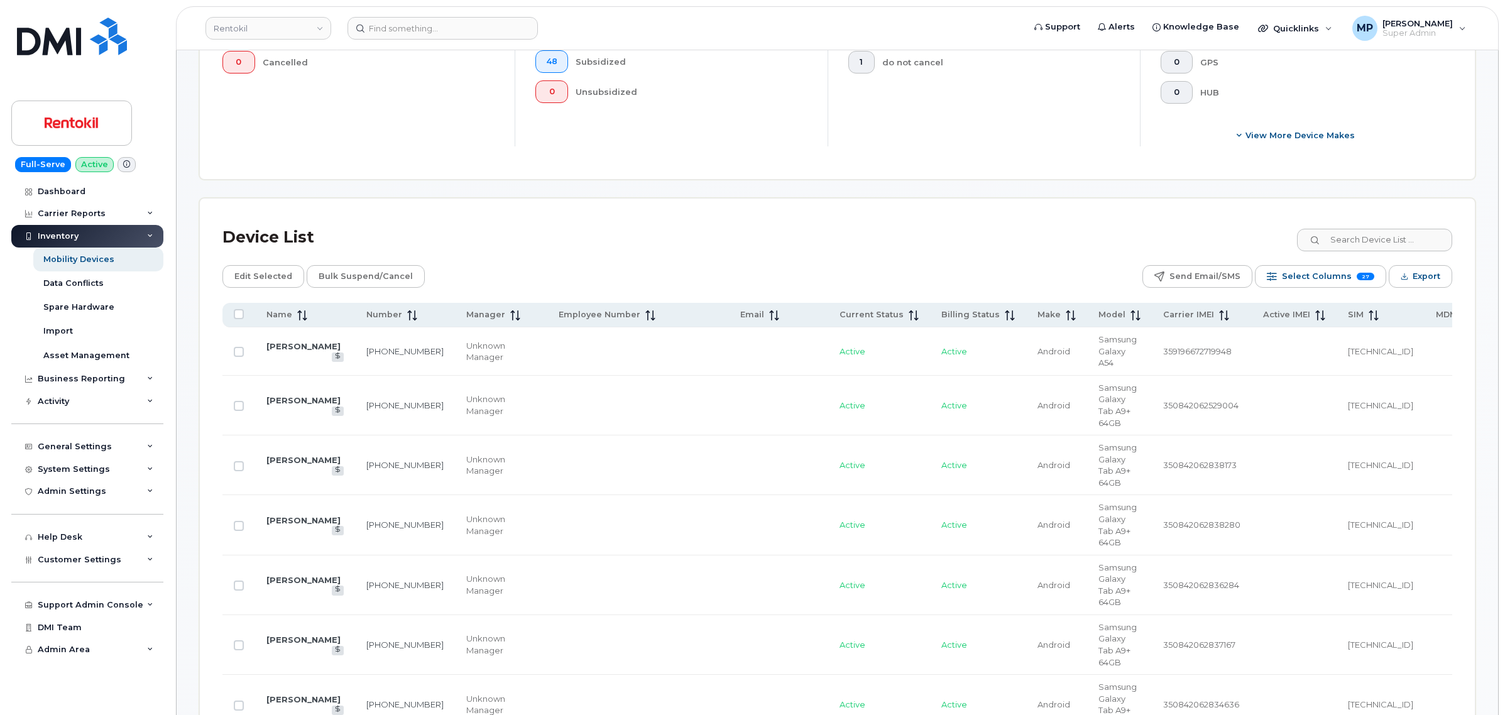
scroll to position [628, 0]
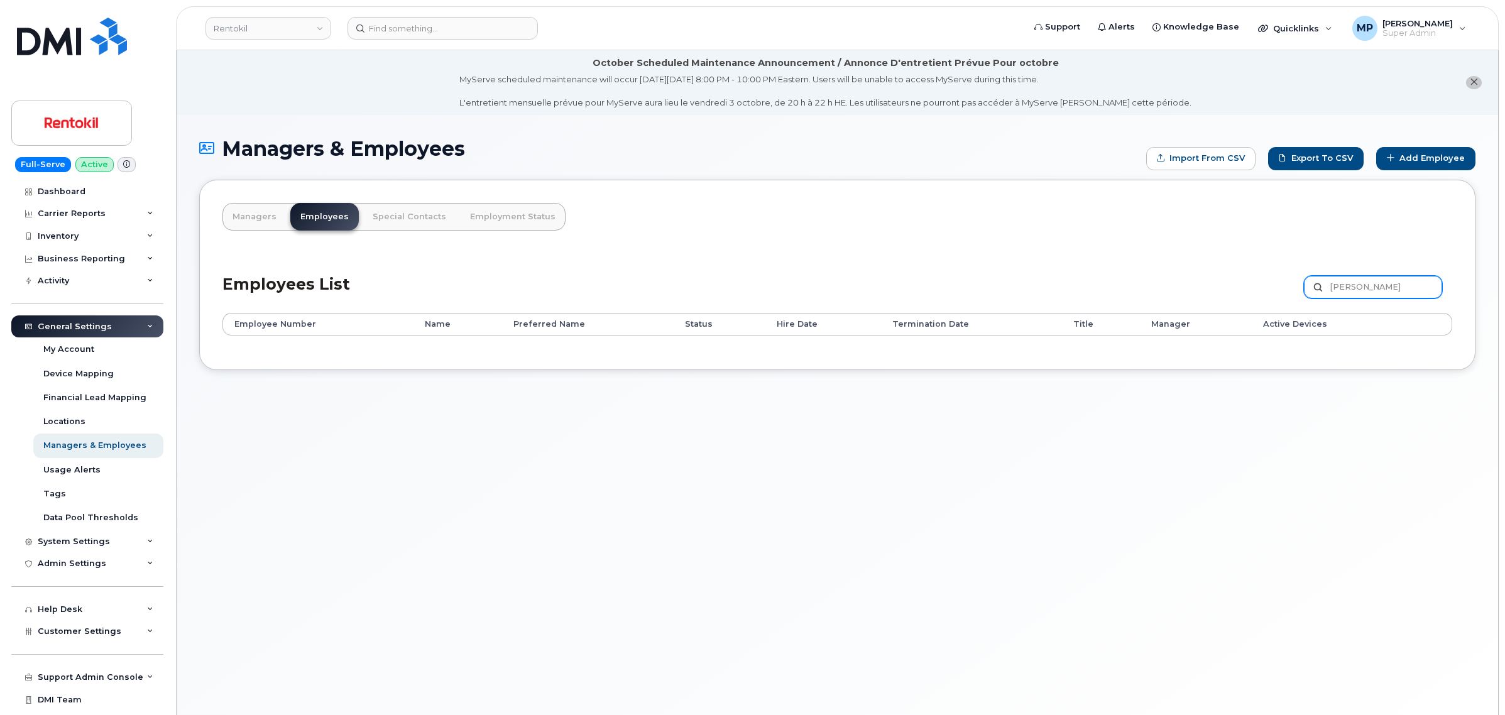
drag, startPoint x: 1397, startPoint y: 285, endPoint x: 1363, endPoint y: 290, distance: 34.9
click at [1363, 290] on input "melissa barns" at bounding box center [1373, 287] width 138 height 23
type input "melissa"
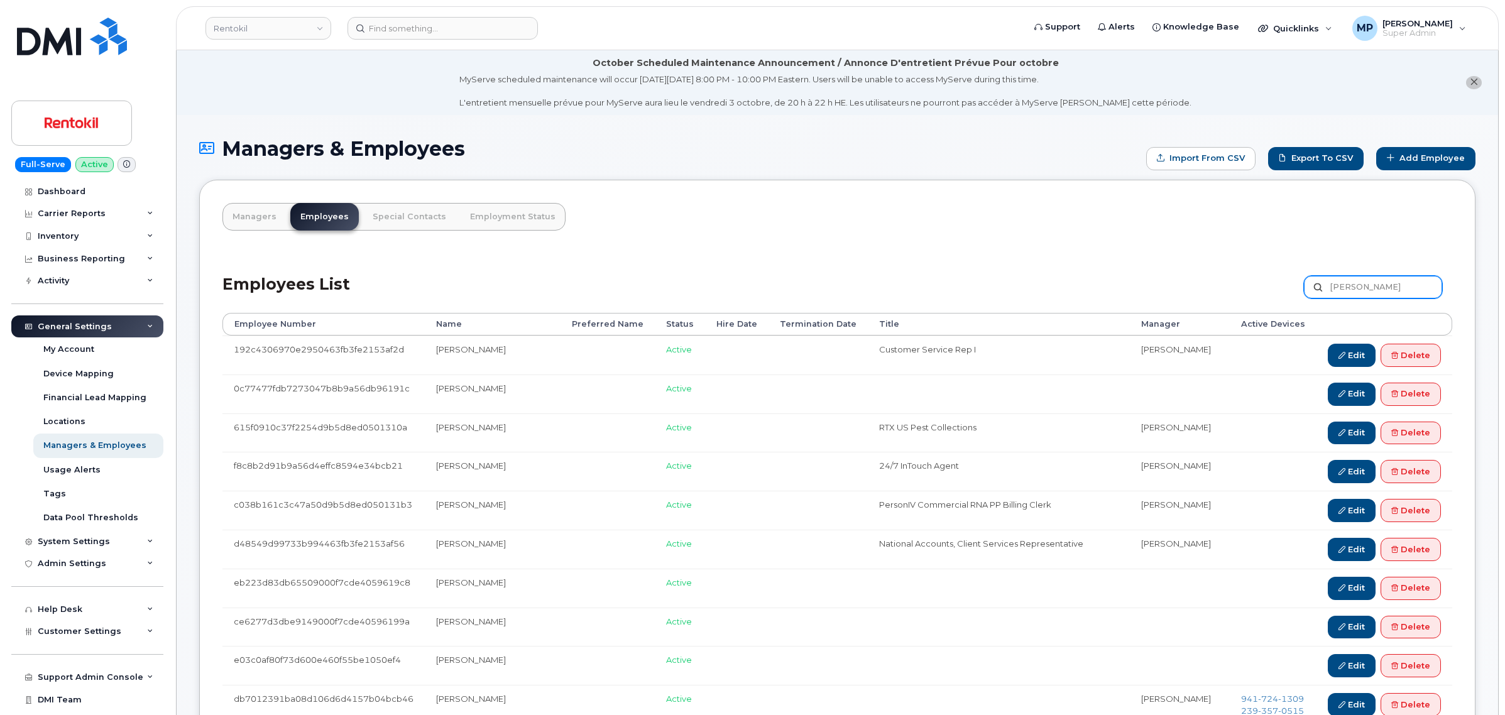
click at [1376, 289] on input "melissa" at bounding box center [1373, 287] width 138 height 23
drag, startPoint x: 1374, startPoint y: 283, endPoint x: 1257, endPoint y: 239, distance: 125.1
type input "missy"
